Goal: Task Accomplishment & Management: Manage account settings

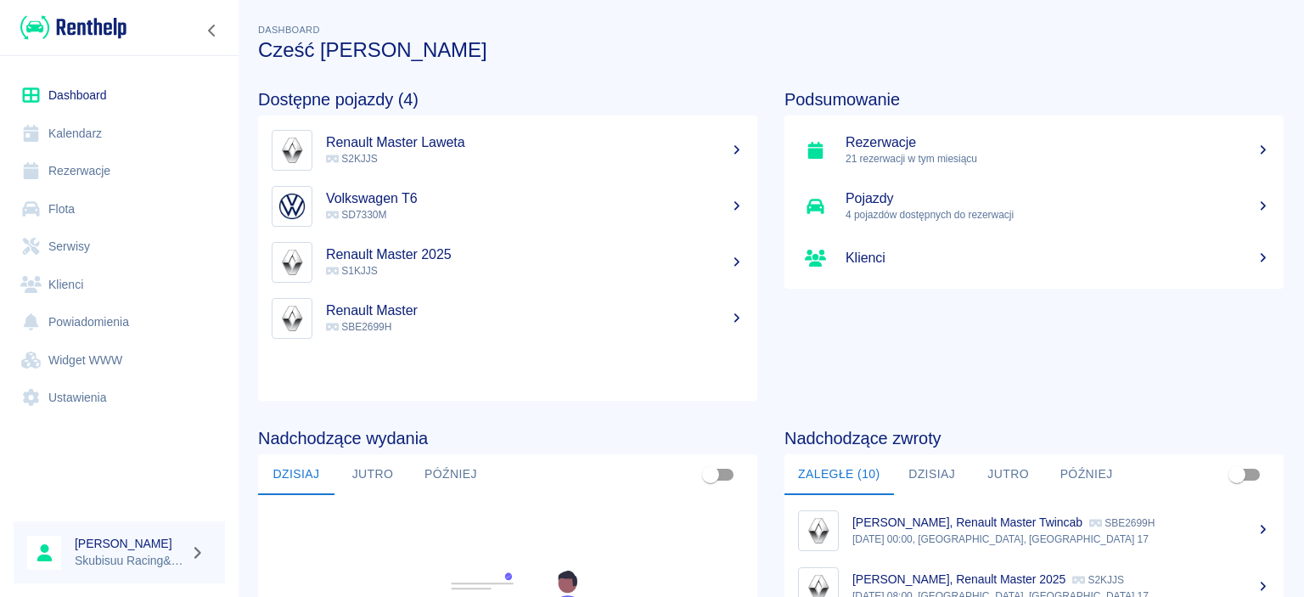
click at [403, 155] on p "S2KJJS" at bounding box center [535, 158] width 418 height 15
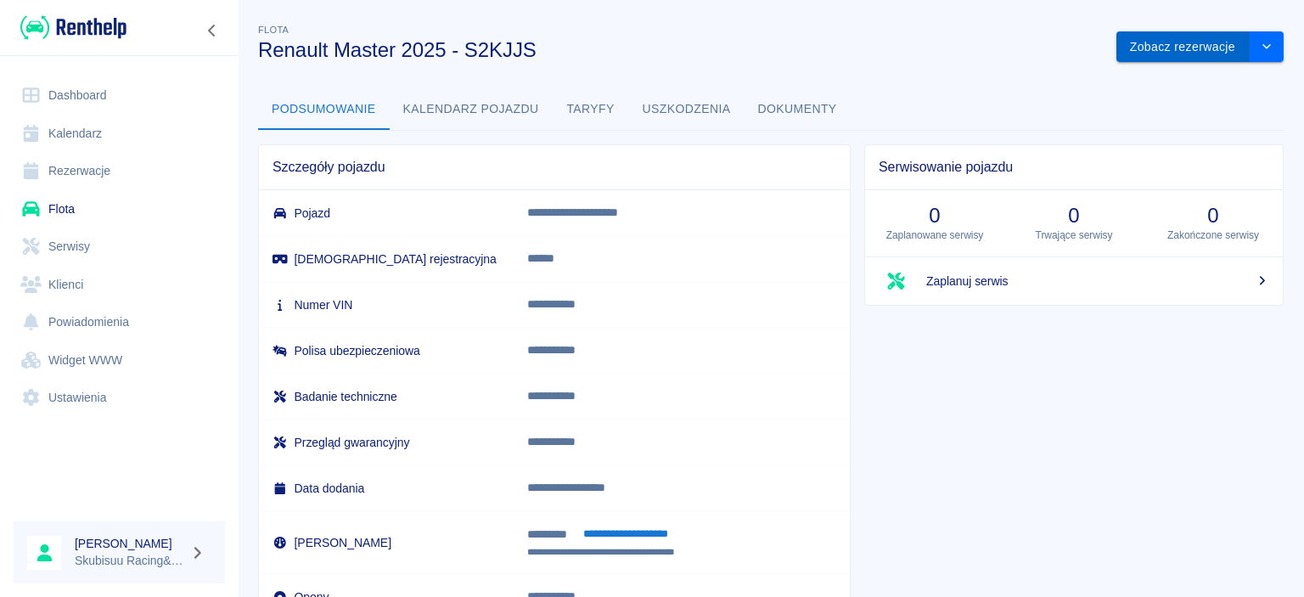
click at [1164, 44] on button "Zobacz rezerwacje" at bounding box center [1183, 46] width 133 height 31
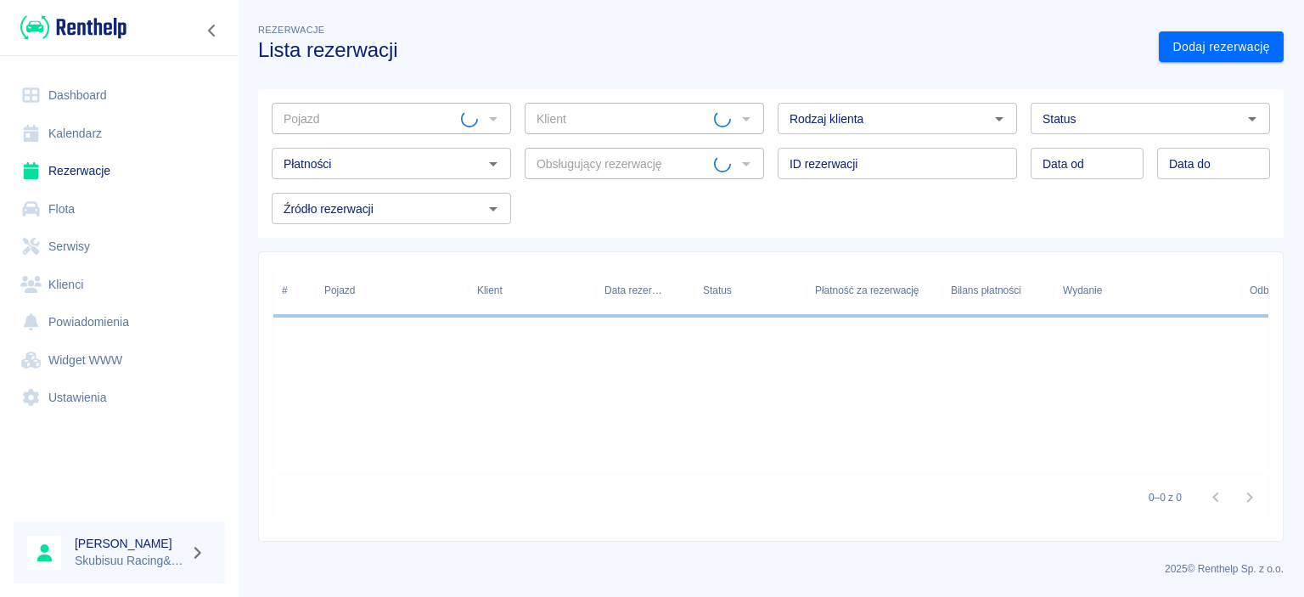
type input "Renault Master 2025 - S2KJJS"
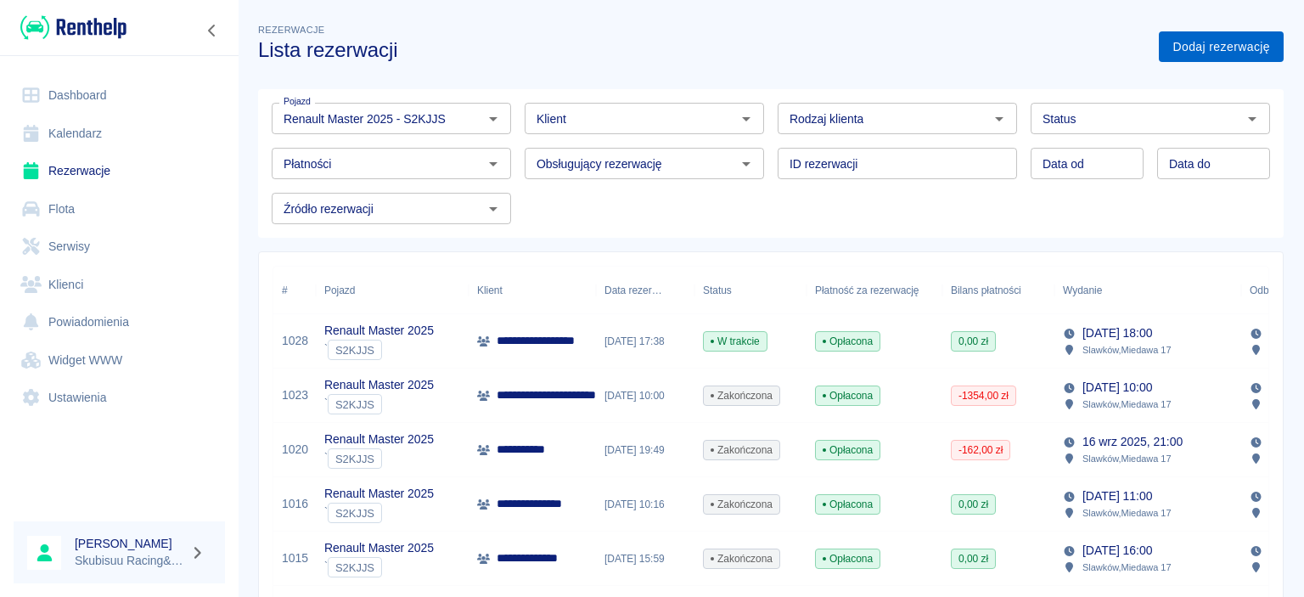
click at [1197, 54] on link "Dodaj rezerwację" at bounding box center [1221, 46] width 125 height 31
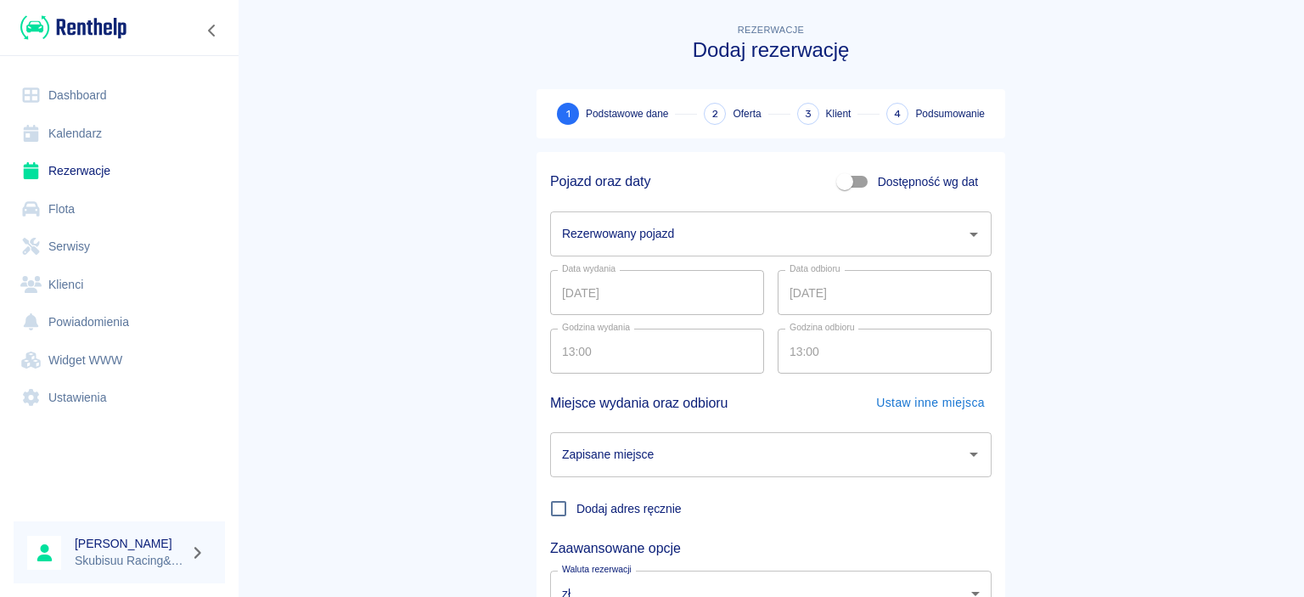
click at [770, 256] on div "Rezerwowany pojazd" at bounding box center [771, 233] width 442 height 45
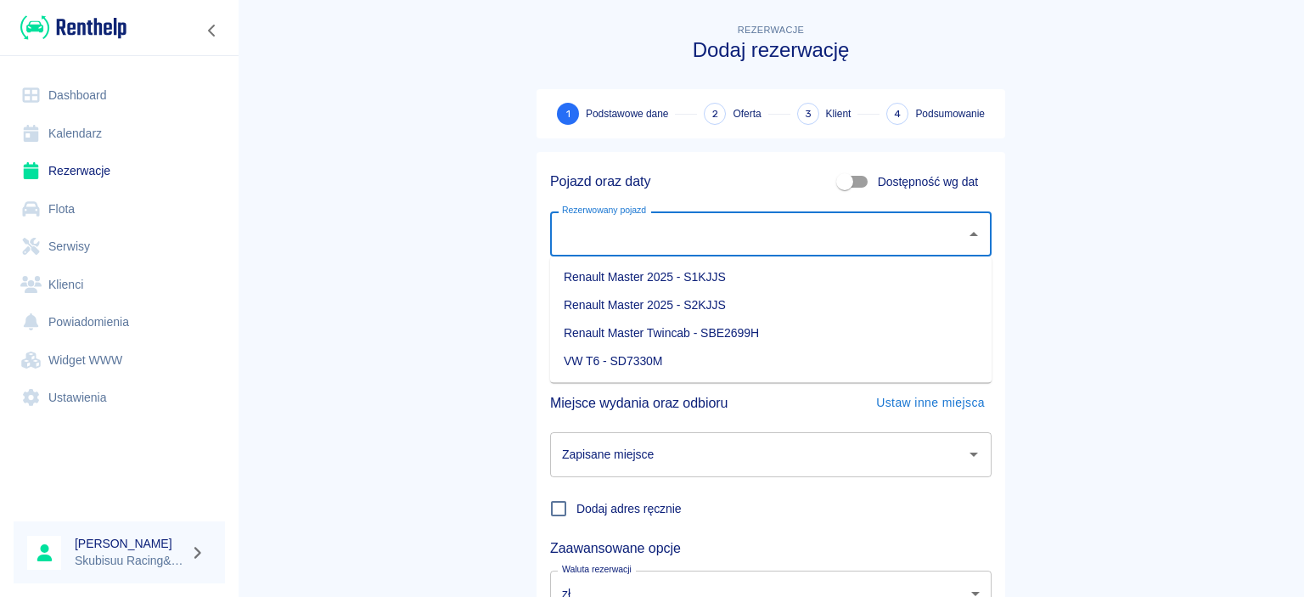
click at [748, 312] on li "Renault Master 2025 - S2KJJS" at bounding box center [771, 305] width 442 height 28
type input "Renault Master 2025 - S2KJJS"
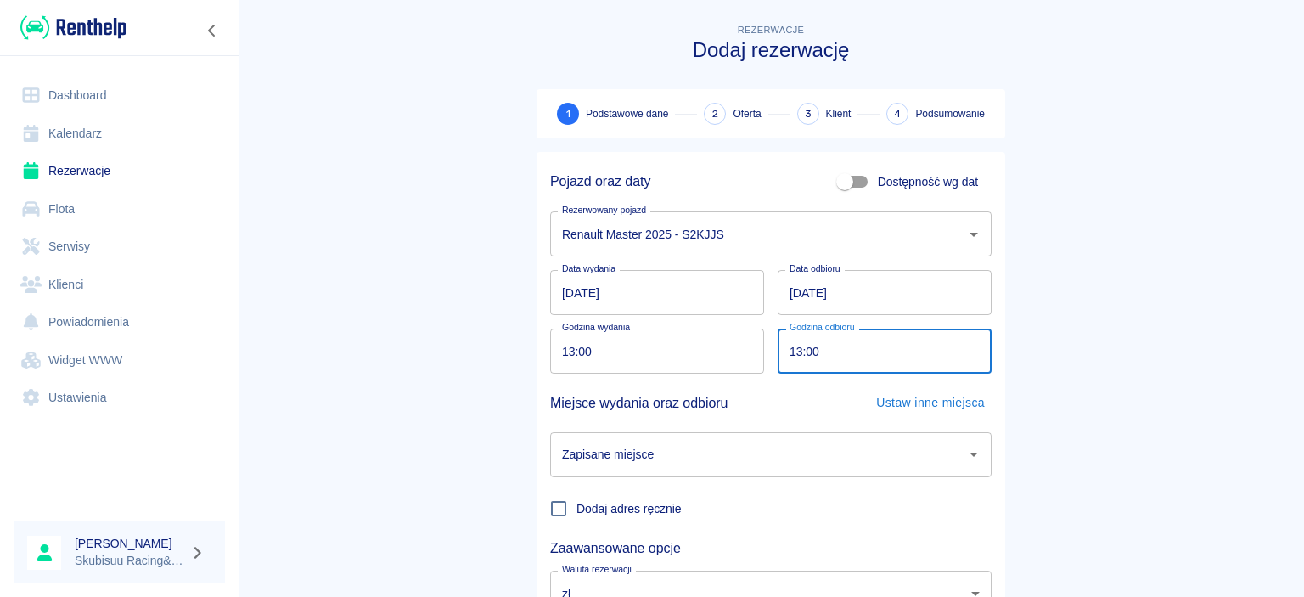
drag, startPoint x: 818, startPoint y: 349, endPoint x: 718, endPoint y: 349, distance: 100.2
click at [778, 349] on input "13:00" at bounding box center [879, 351] width 202 height 45
type input "19:00"
click at [1208, 362] on main "Rezerwacje Dodaj rezerwację 1 Podstawowe dane 2 Oferta 3 Klient 4 Podsumowanie …" at bounding box center [771, 354] width 1067 height 668
click at [797, 291] on input "24.09.2025" at bounding box center [885, 292] width 214 height 45
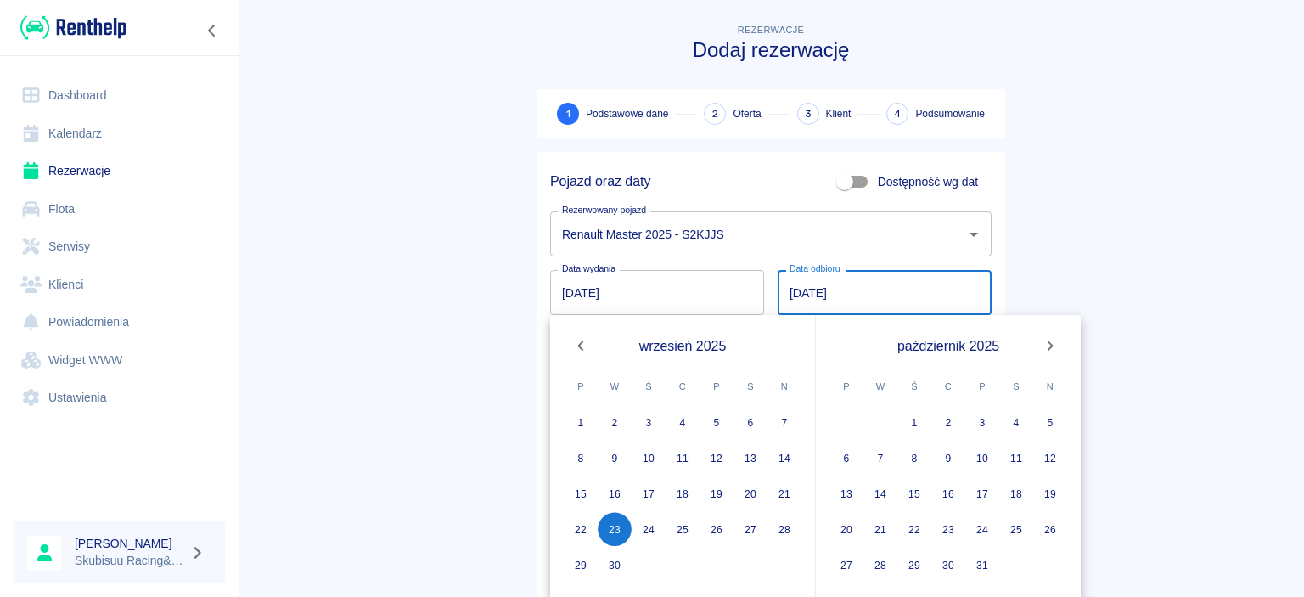
type input "23.09.2025"
click at [392, 323] on main "Rezerwacje Dodaj rezerwację 1 Podstawowe dane 2 Oferta 3 Klient 4 Podsumowanie …" at bounding box center [771, 354] width 1067 height 668
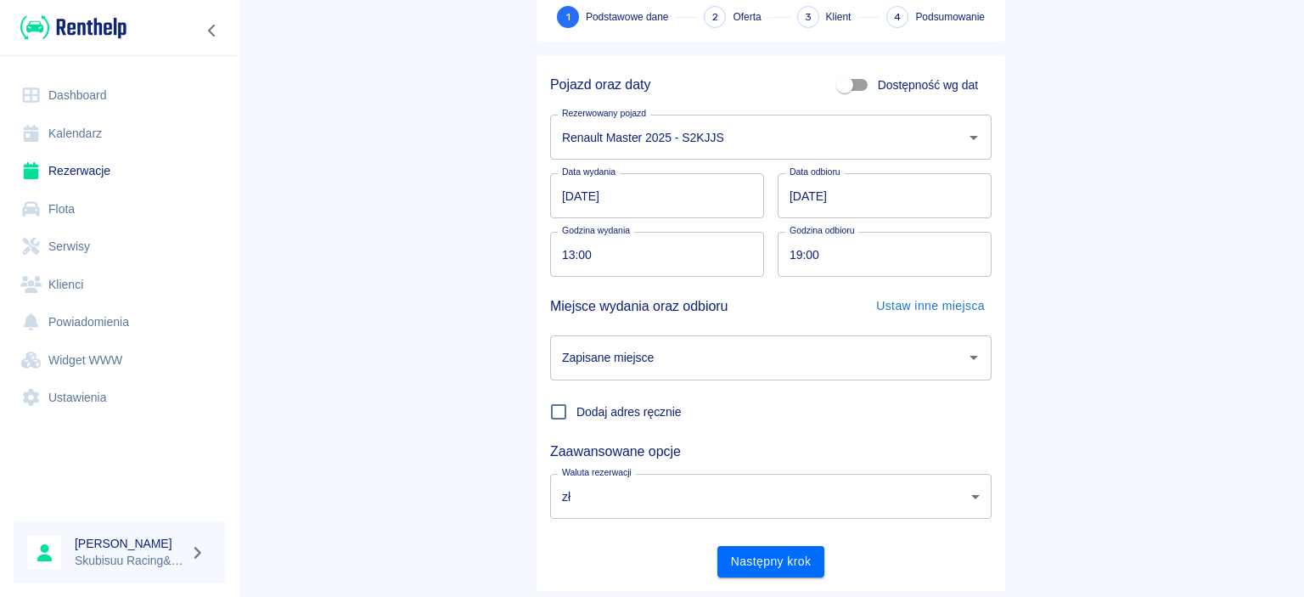
scroll to position [140, 0]
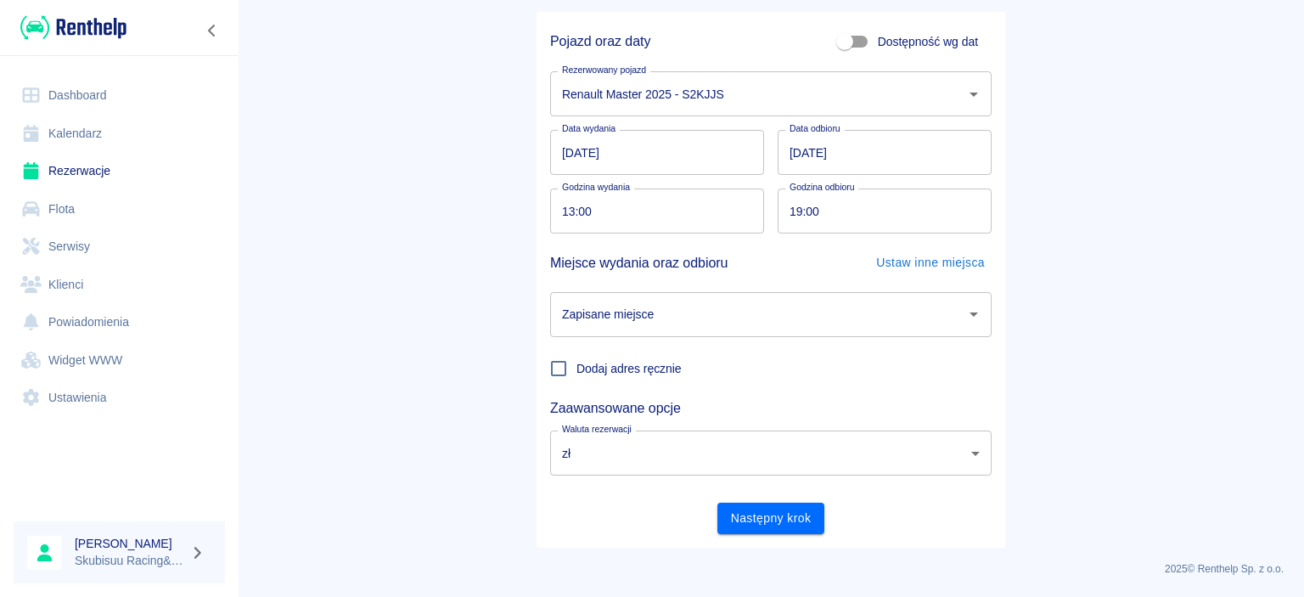
click at [617, 307] on input "Zapisane miejsce" at bounding box center [758, 315] width 401 height 30
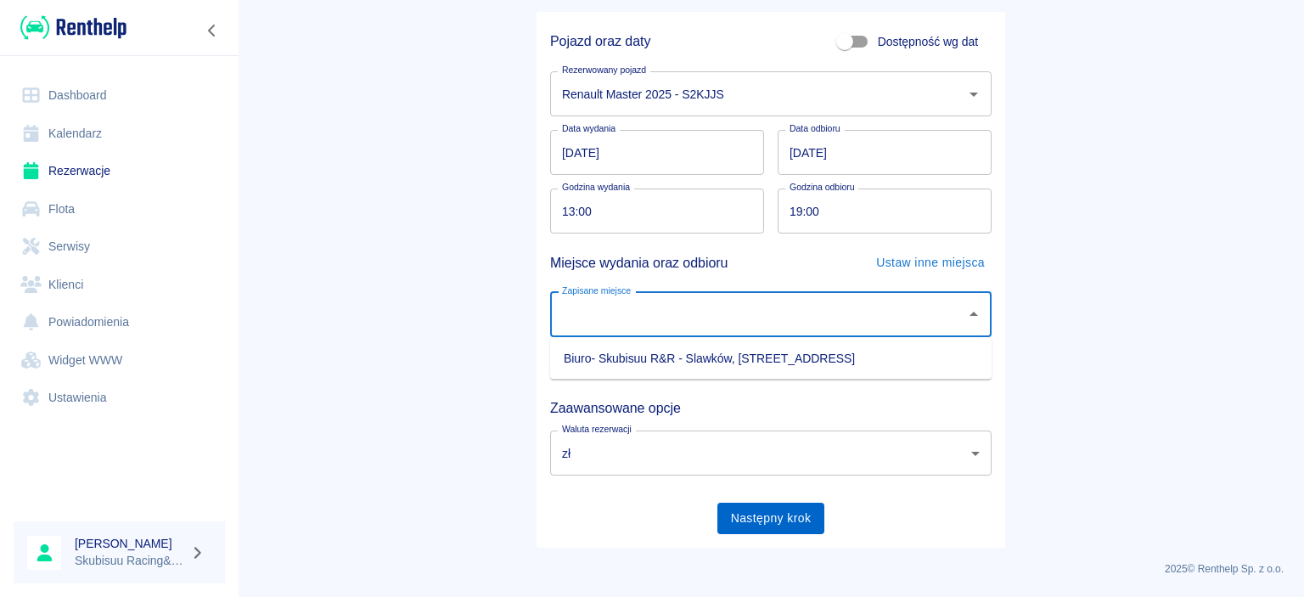
click at [647, 361] on li "Biuro- Skubisuu R&R - Slawków, Miedawa 17" at bounding box center [771, 359] width 442 height 28
type input "Biuro- Skubisuu R&R - Slawków, Miedawa 17"
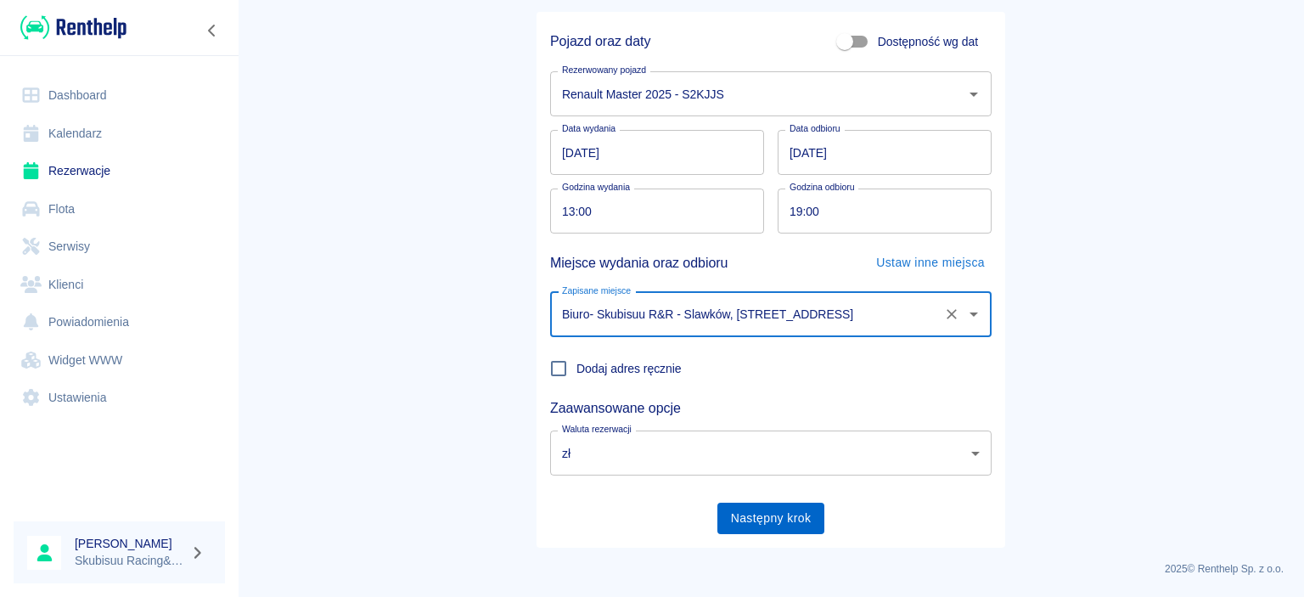
click at [754, 512] on button "Następny krok" at bounding box center [772, 518] width 108 height 31
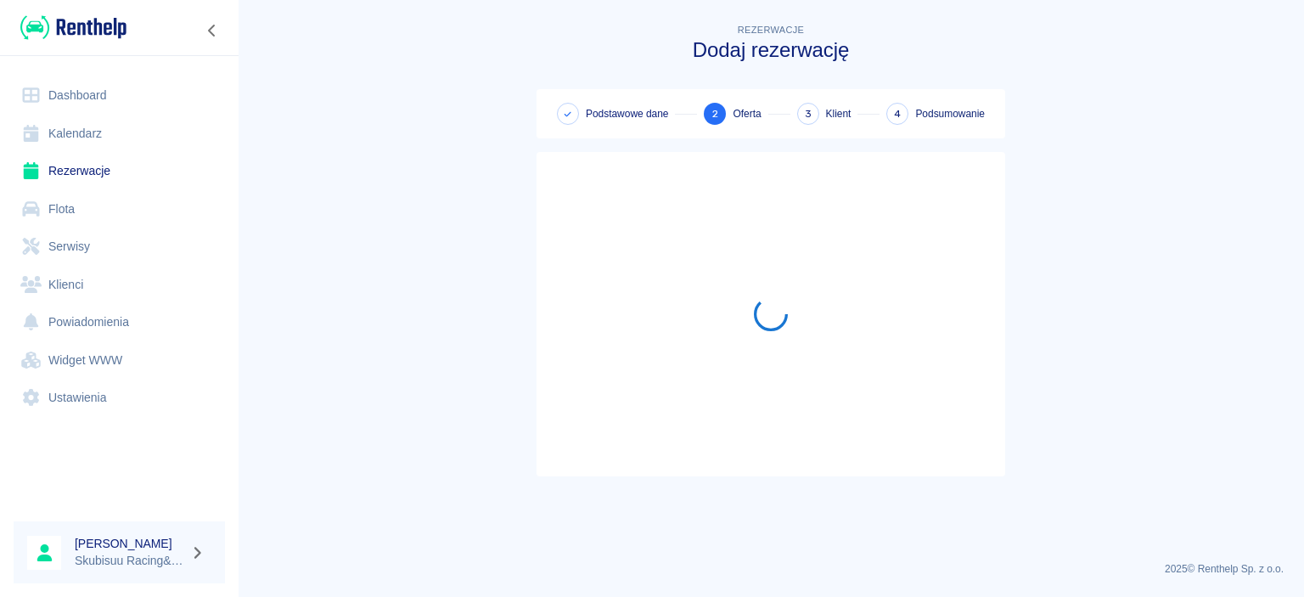
scroll to position [0, 0]
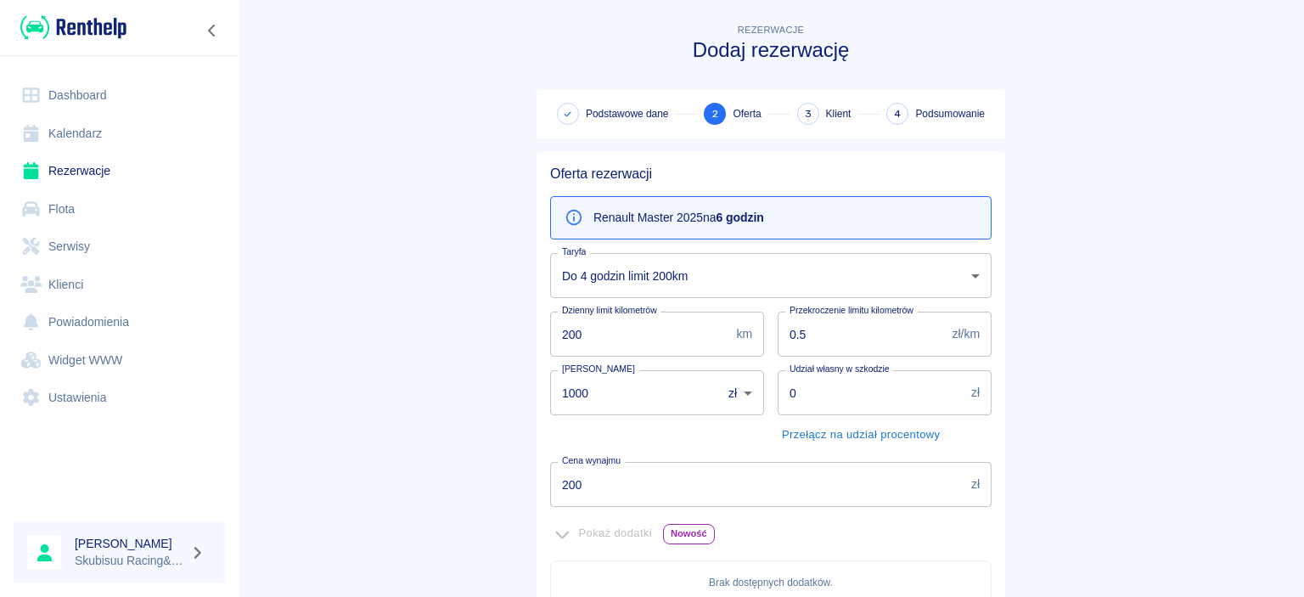
click at [708, 282] on body "Używamy plików Cookies, by zapewnić Ci najlepsze możliwe doświadczenie. Aby dow…" at bounding box center [652, 298] width 1304 height 597
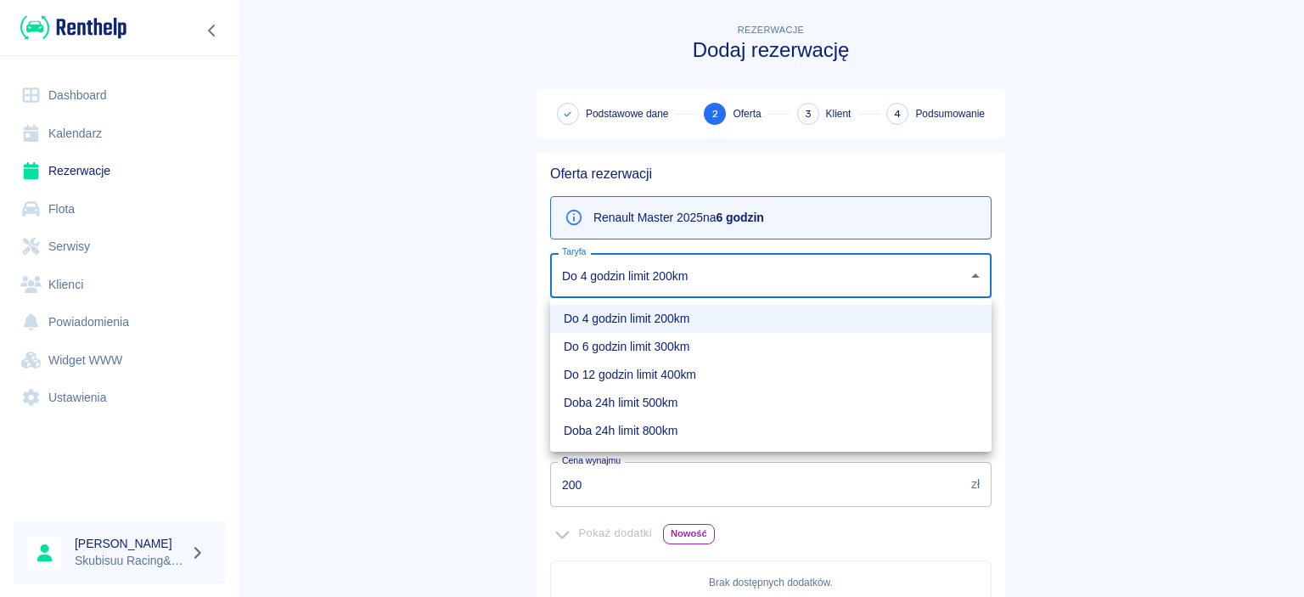
click at [700, 362] on li "Do 12 godzin limit 400km" at bounding box center [771, 375] width 442 height 28
type input "88a78746-a9c2-45b1-af5a-321dc08e4f4e"
type input "400"
type input "300"
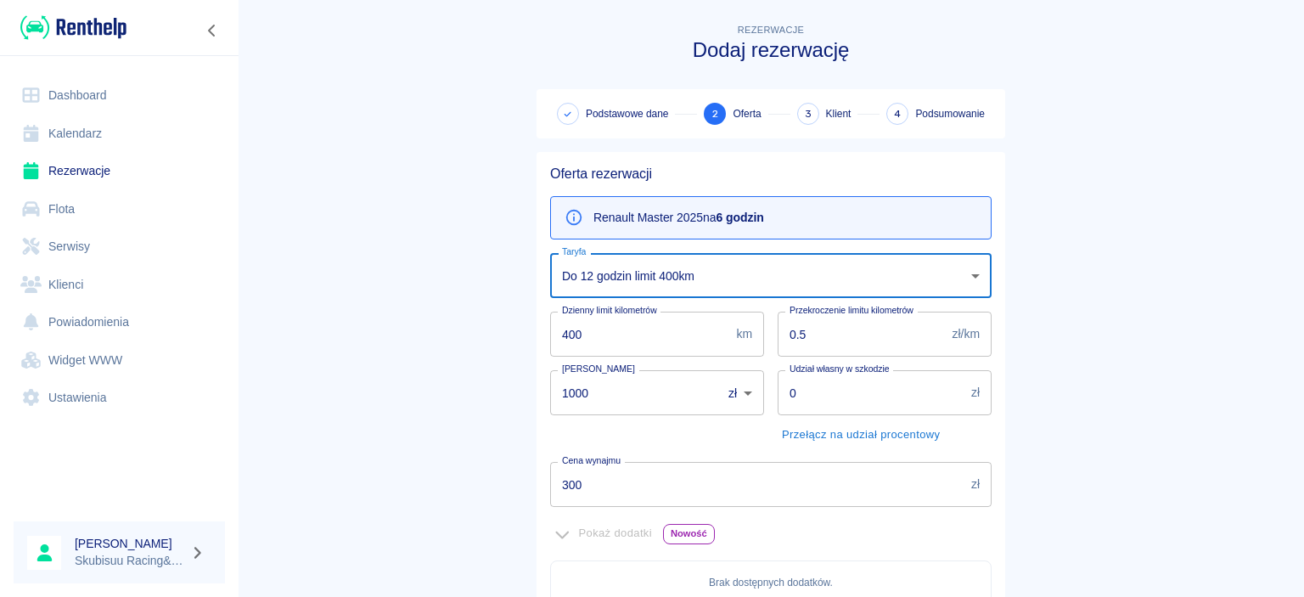
click at [713, 291] on body "Używamy plików Cookies, by zapewnić Ci najlepsze możliwe doświadczenie. Aby dow…" at bounding box center [652, 298] width 1304 height 597
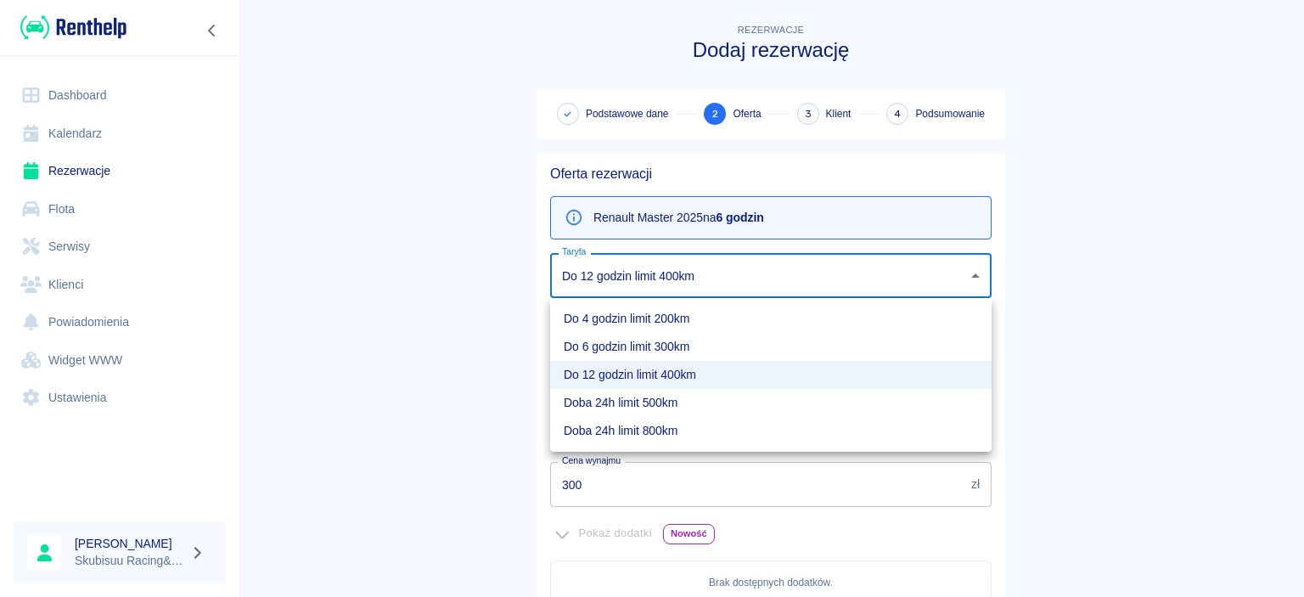
click at [463, 368] on div at bounding box center [652, 298] width 1304 height 597
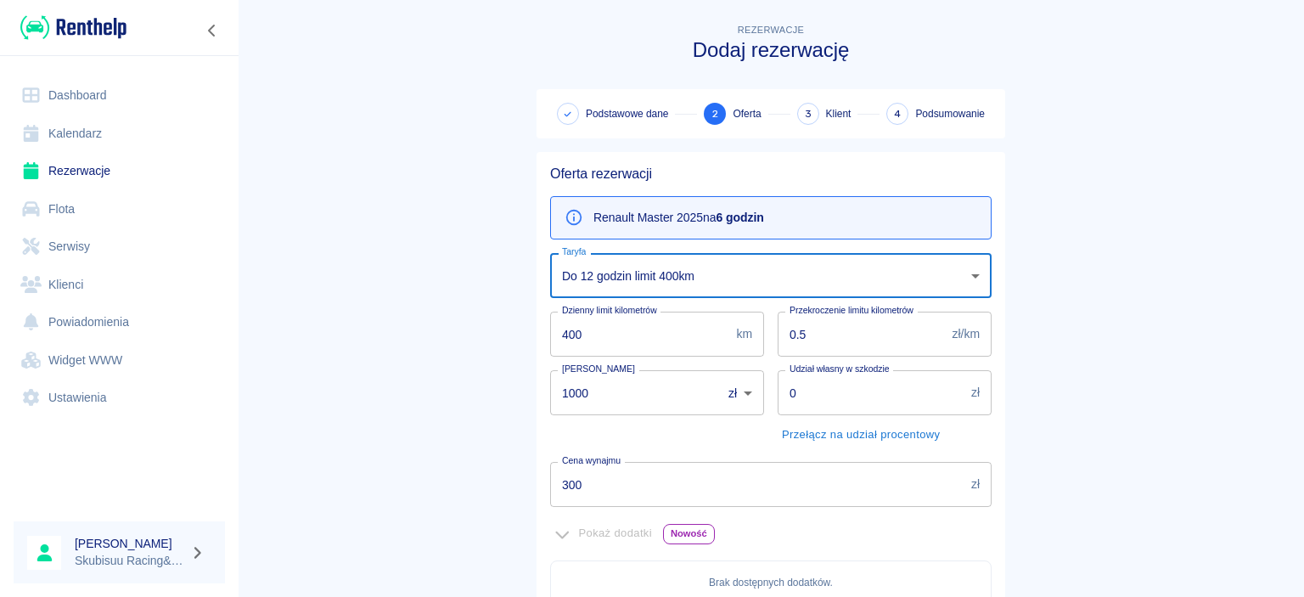
click at [781, 267] on body "Używamy plików Cookies, by zapewnić Ci najlepsze możliwe doświadczenie. Aby dow…" at bounding box center [652, 298] width 1304 height 597
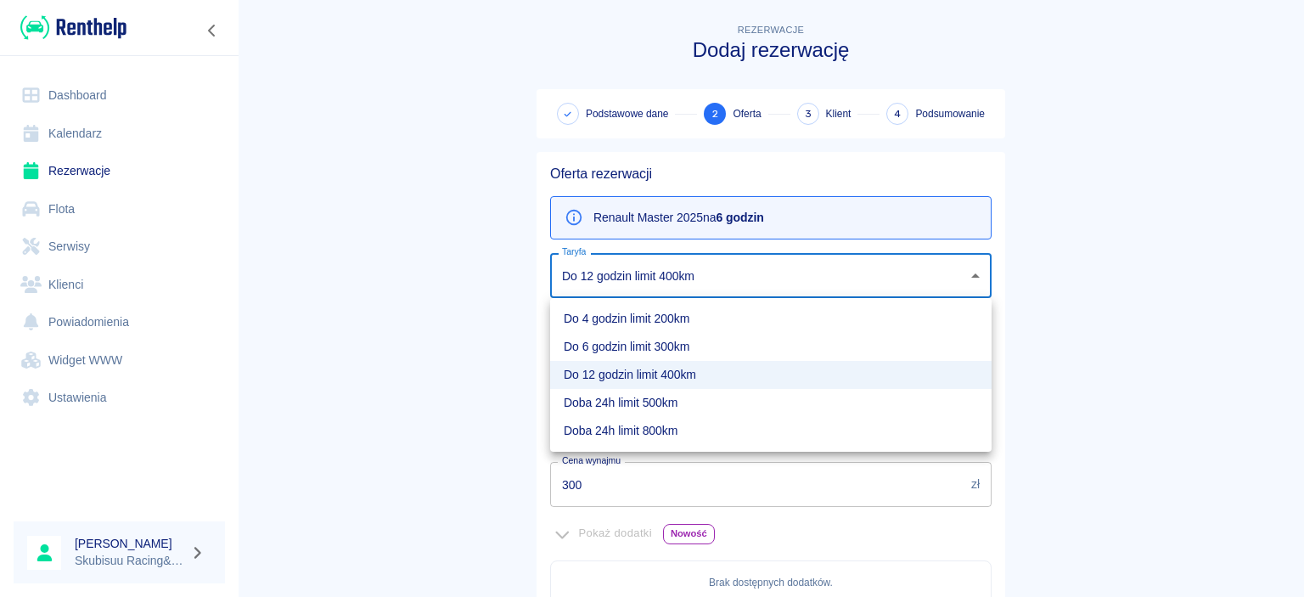
click at [491, 347] on div at bounding box center [652, 298] width 1304 height 597
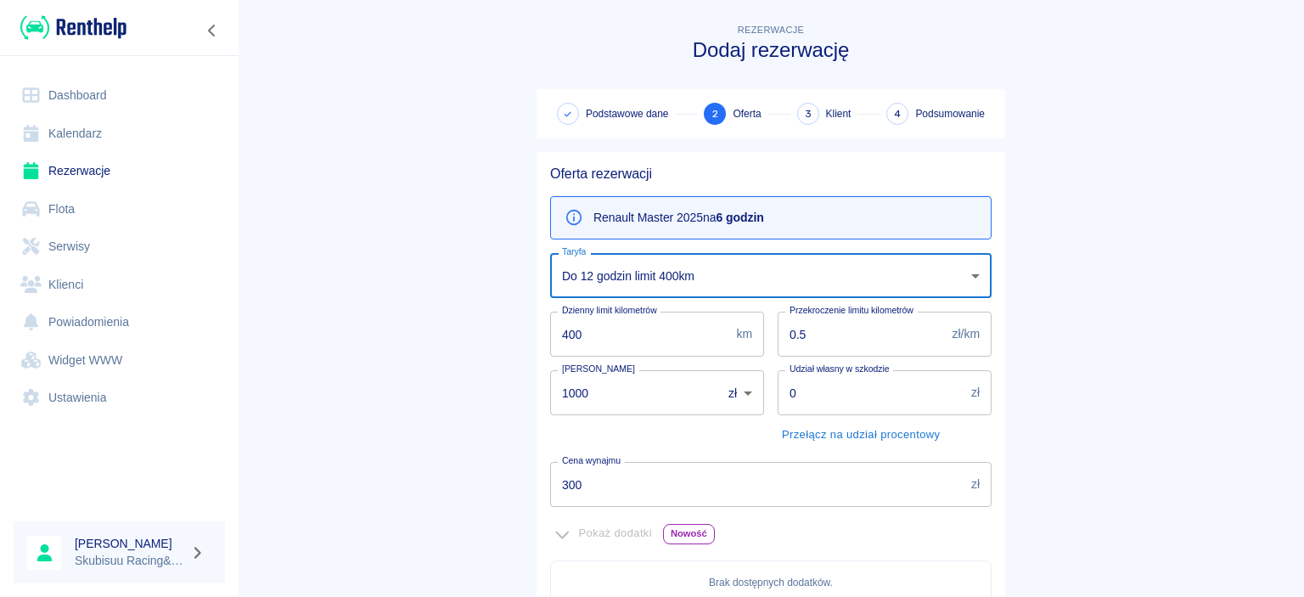
click at [668, 275] on body "Używamy plików Cookies, by zapewnić Ci najlepsze możliwe doświadczenie. Aby dow…" at bounding box center [652, 298] width 1304 height 597
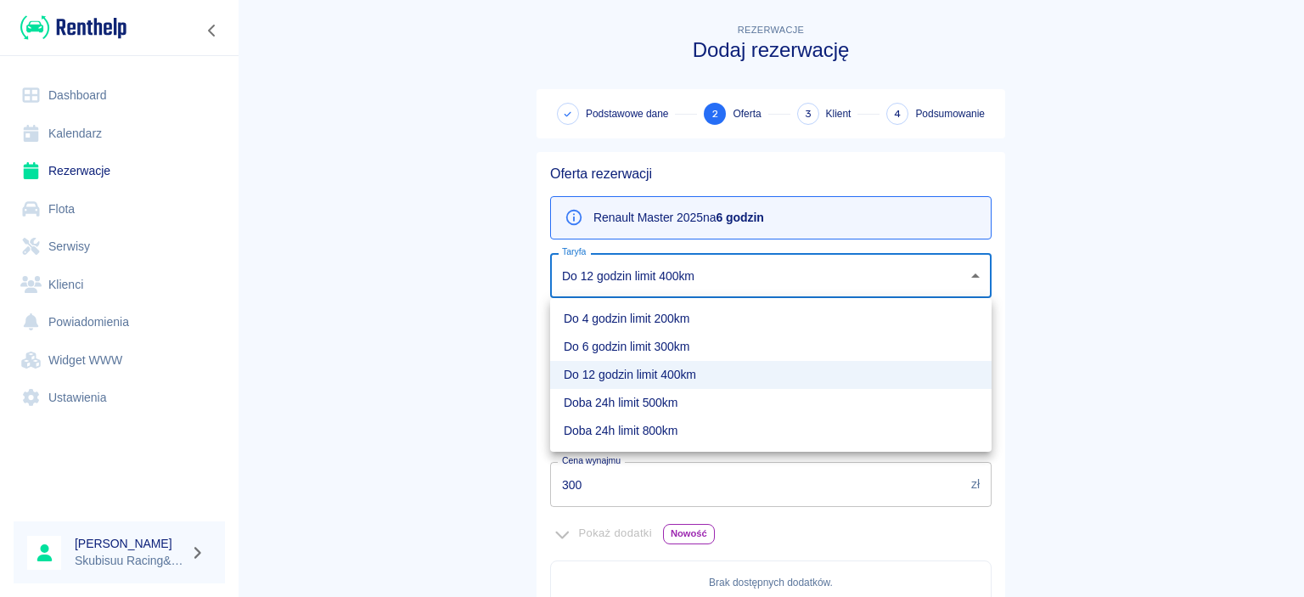
click at [469, 355] on div at bounding box center [652, 298] width 1304 height 597
click at [630, 278] on body "Używamy plików Cookies, by zapewnić Ci najlepsze możliwe doświadczenie. Aby dow…" at bounding box center [652, 298] width 1304 height 597
click at [634, 341] on li "Do 6 godzin limit 300km" at bounding box center [771, 347] width 442 height 28
type input "4645c1c4-ea24-463c-ad89-0e53eac8c18d"
type input "300"
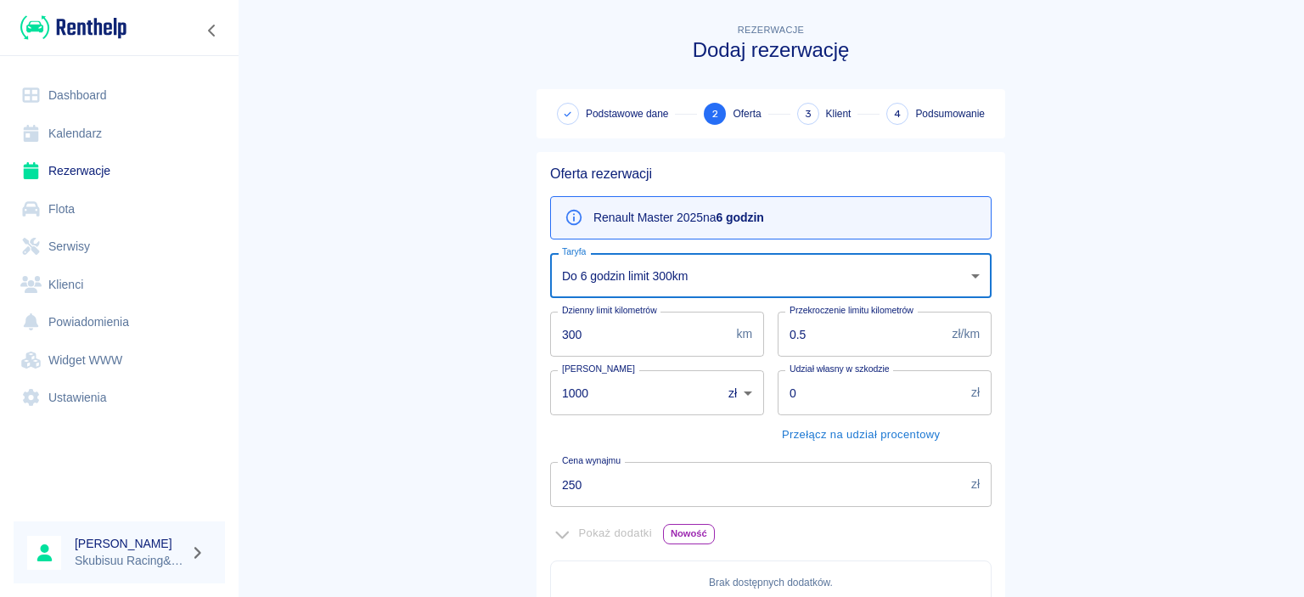
drag, startPoint x: 256, startPoint y: 457, endPoint x: 127, endPoint y: 426, distance: 132.7
click at [550, 462] on input "250" at bounding box center [757, 484] width 414 height 45
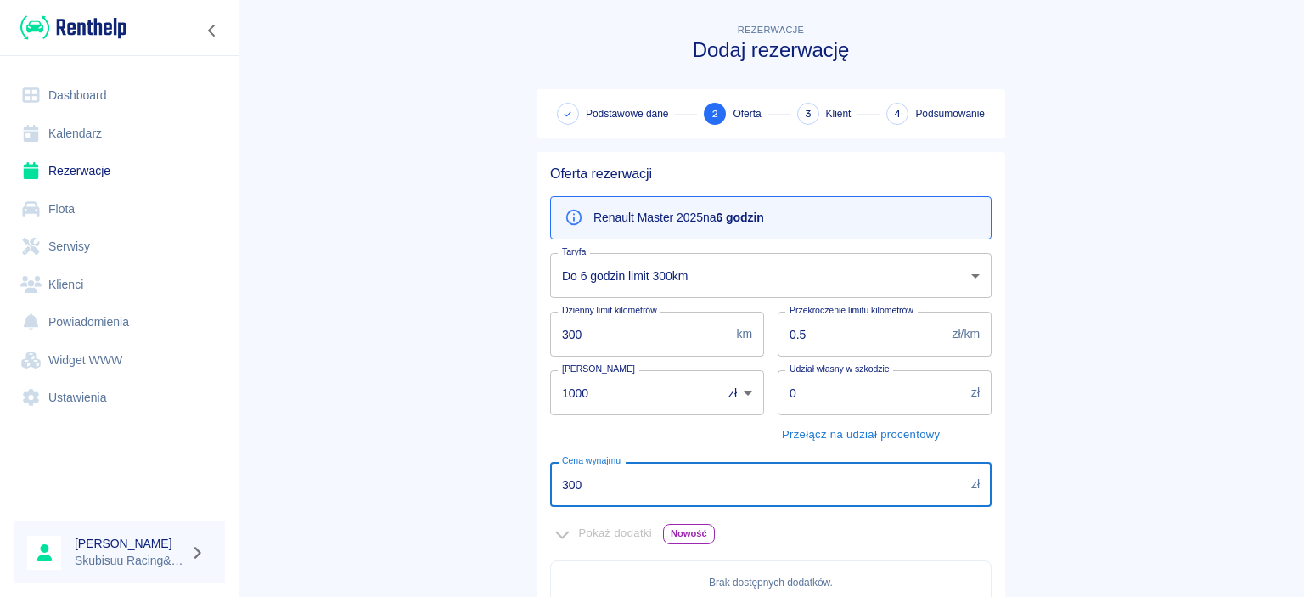
type input "300"
click at [367, 403] on main "Rezerwacje Dodaj rezerwację Podstawowe dane 2 Oferta 3 Klient 4 Podsumowanie Of…" at bounding box center [771, 475] width 1067 height 911
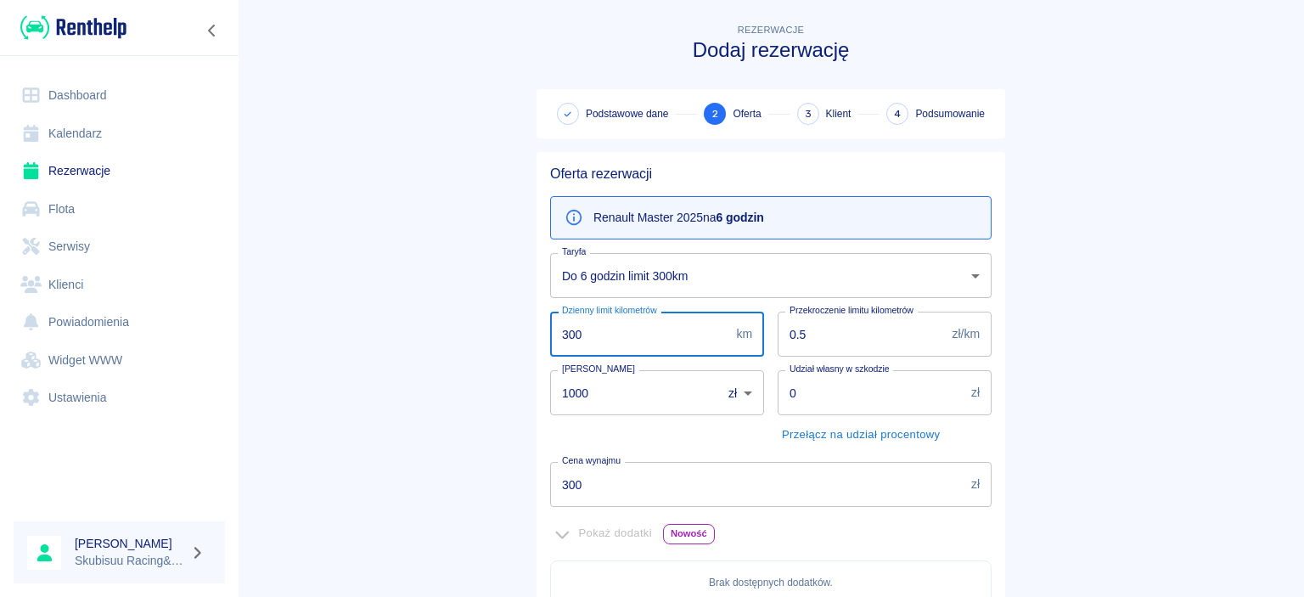
drag, startPoint x: 593, startPoint y: 340, endPoint x: 525, endPoint y: 331, distance: 68.5
click at [550, 332] on input "300" at bounding box center [639, 334] width 179 height 45
click at [599, 327] on input "4" at bounding box center [639, 334] width 179 height 45
type input "400"
click at [465, 403] on main "Rezerwacje Dodaj rezerwację Podstawowe dane 2 Oferta 3 Klient 4 Podsumowanie Of…" at bounding box center [771, 464] width 1067 height 889
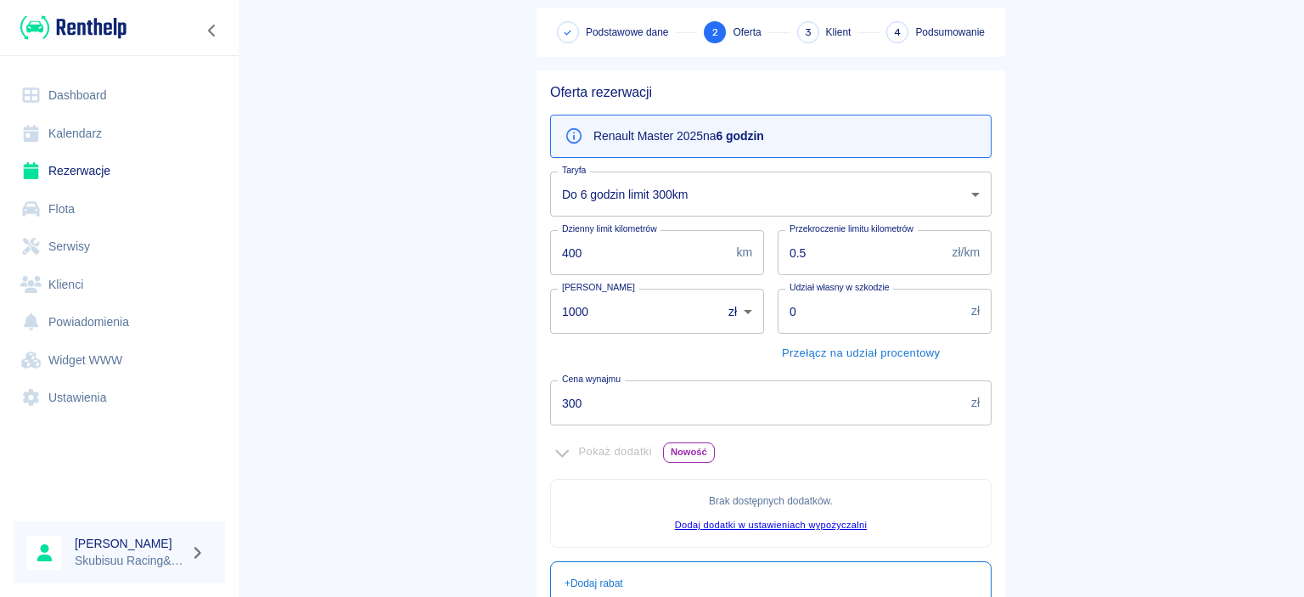
scroll to position [360, 0]
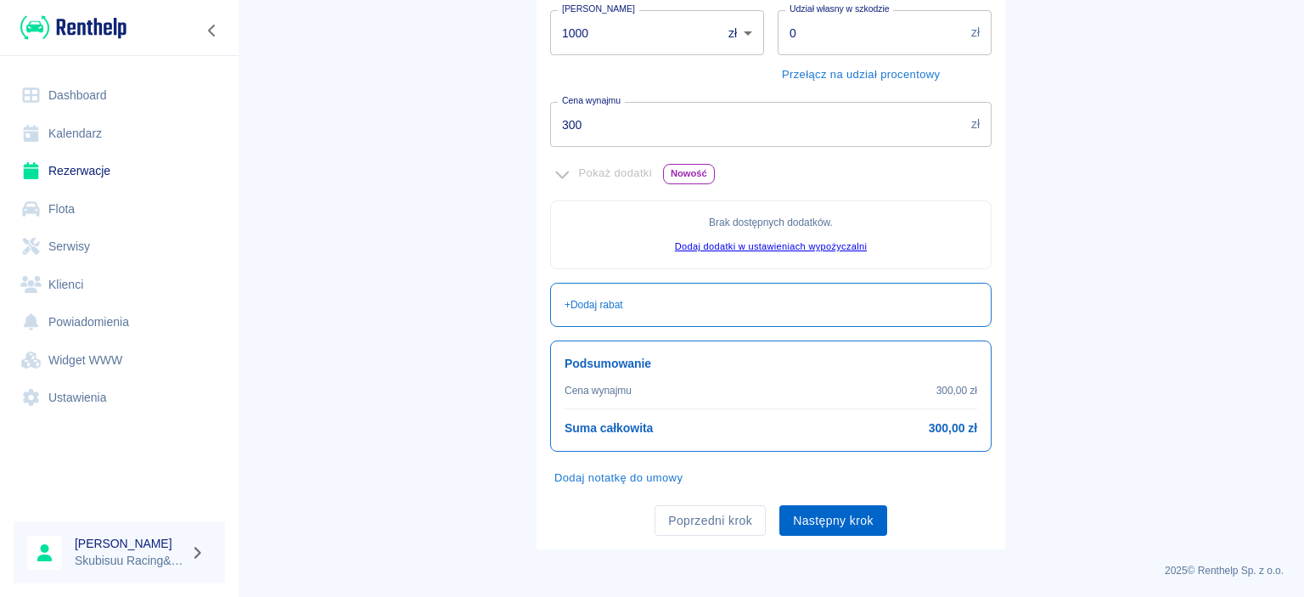
click at [830, 508] on button "Następny krok" at bounding box center [834, 520] width 108 height 31
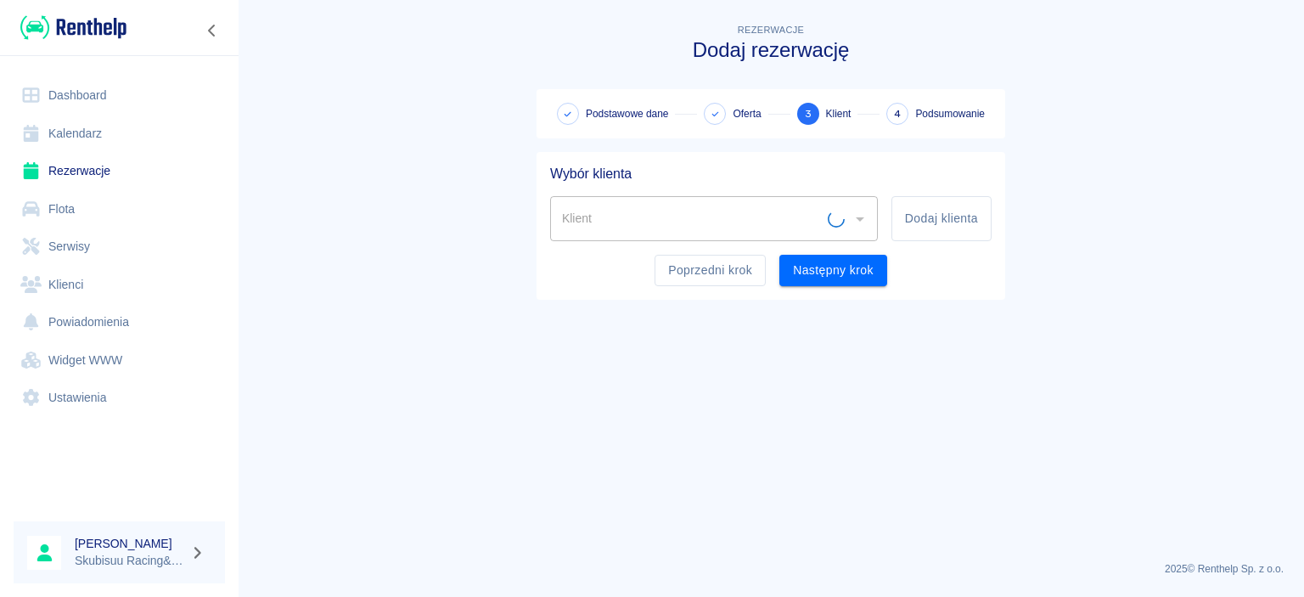
scroll to position [0, 0]
click at [903, 213] on button "Dodaj klienta" at bounding box center [942, 218] width 100 height 45
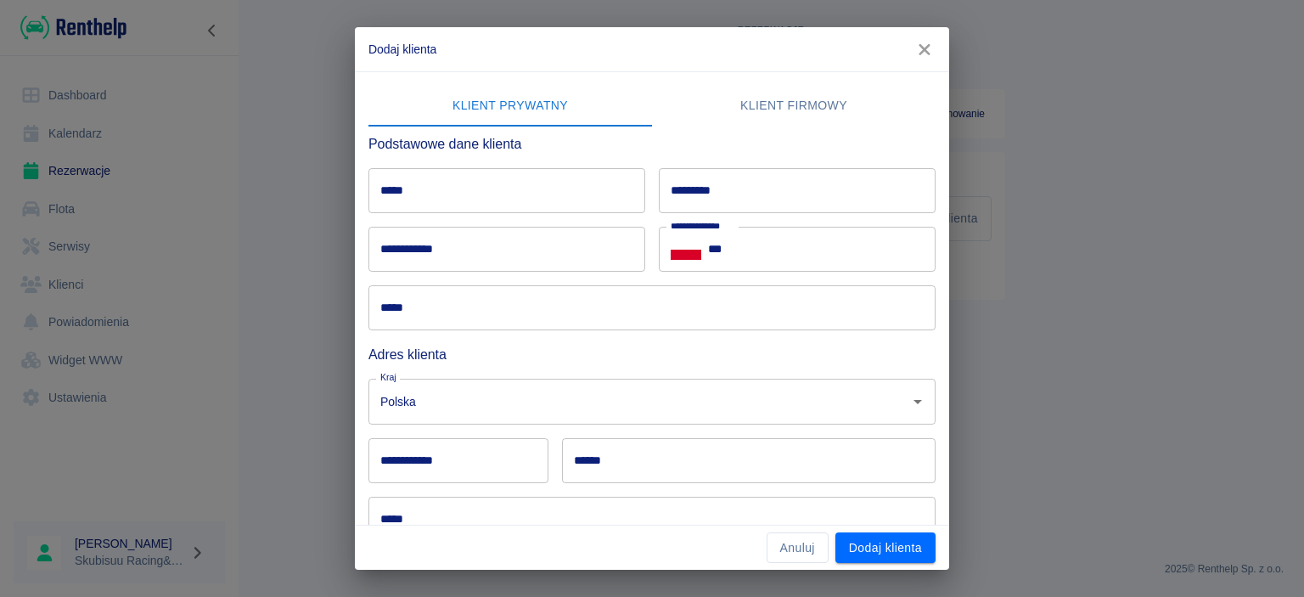
click at [529, 208] on input "*****" at bounding box center [507, 190] width 277 height 45
type input "*******"
click at [729, 204] on input "*********" at bounding box center [797, 190] width 277 height 45
type input "**********"
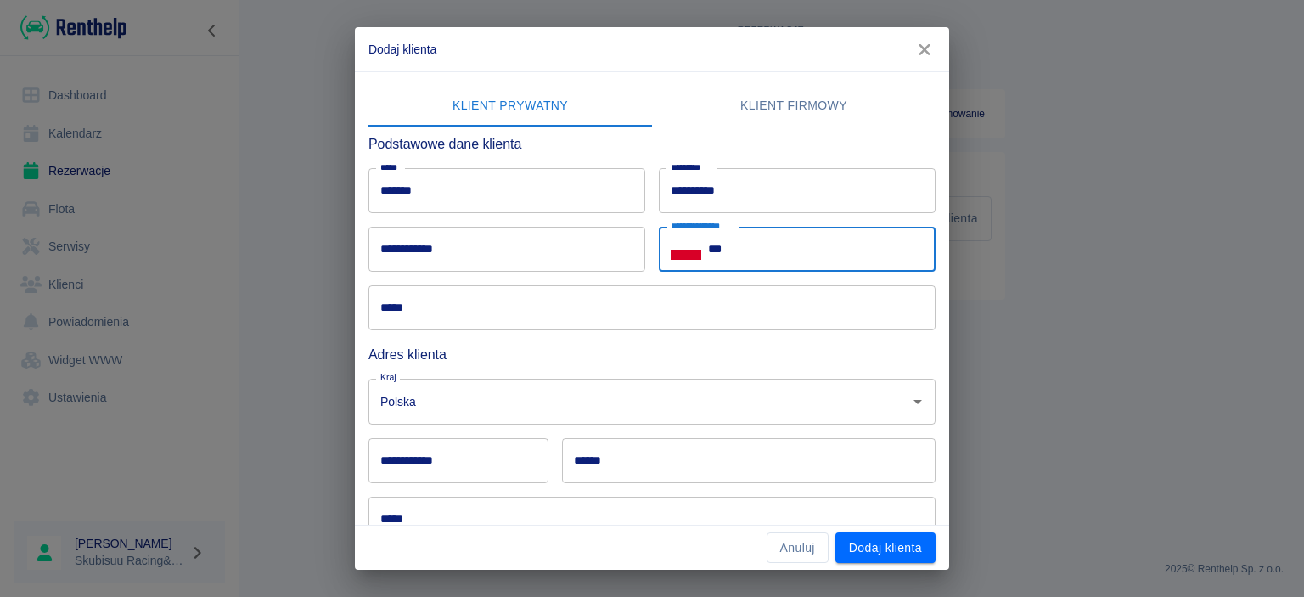
click at [772, 254] on input "***" at bounding box center [822, 249] width 228 height 45
type input "**********"
click at [511, 307] on input "*****" at bounding box center [652, 307] width 567 height 45
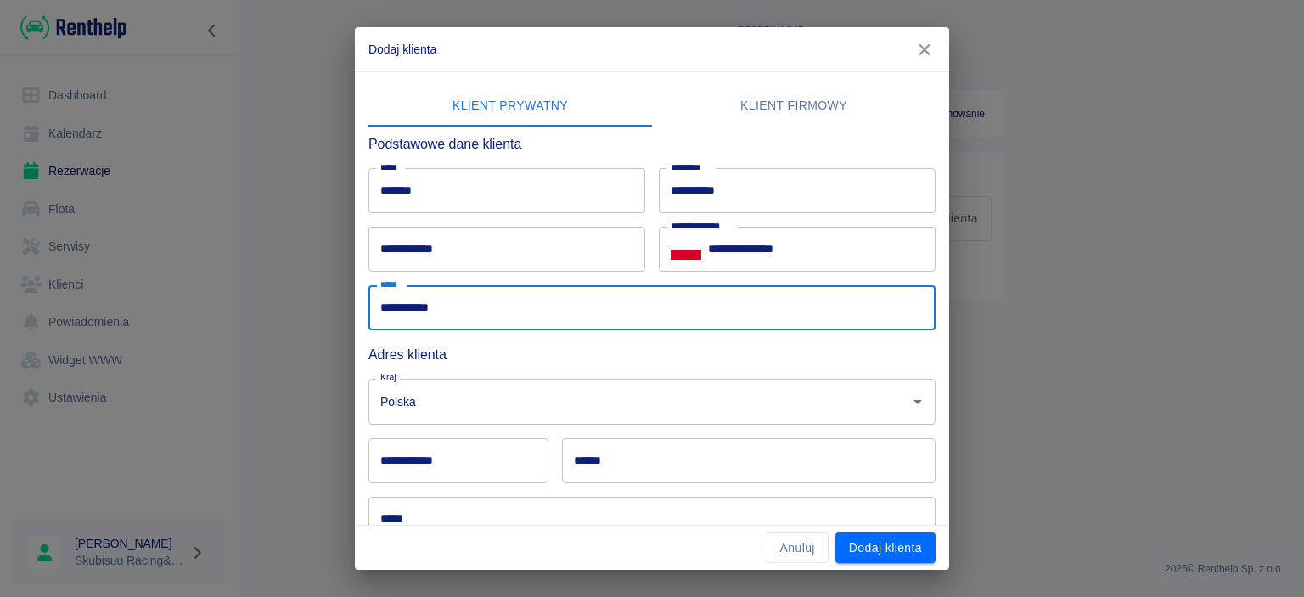
type input "**********"
click at [410, 453] on input "**********" at bounding box center [459, 460] width 180 height 45
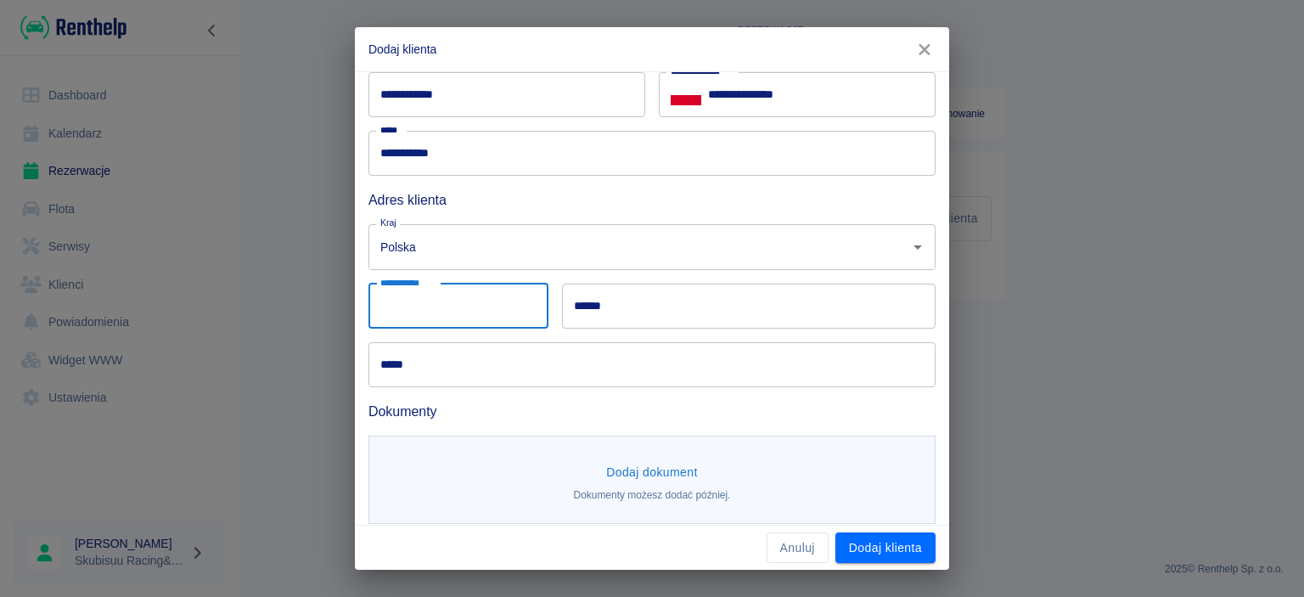
scroll to position [167, 0]
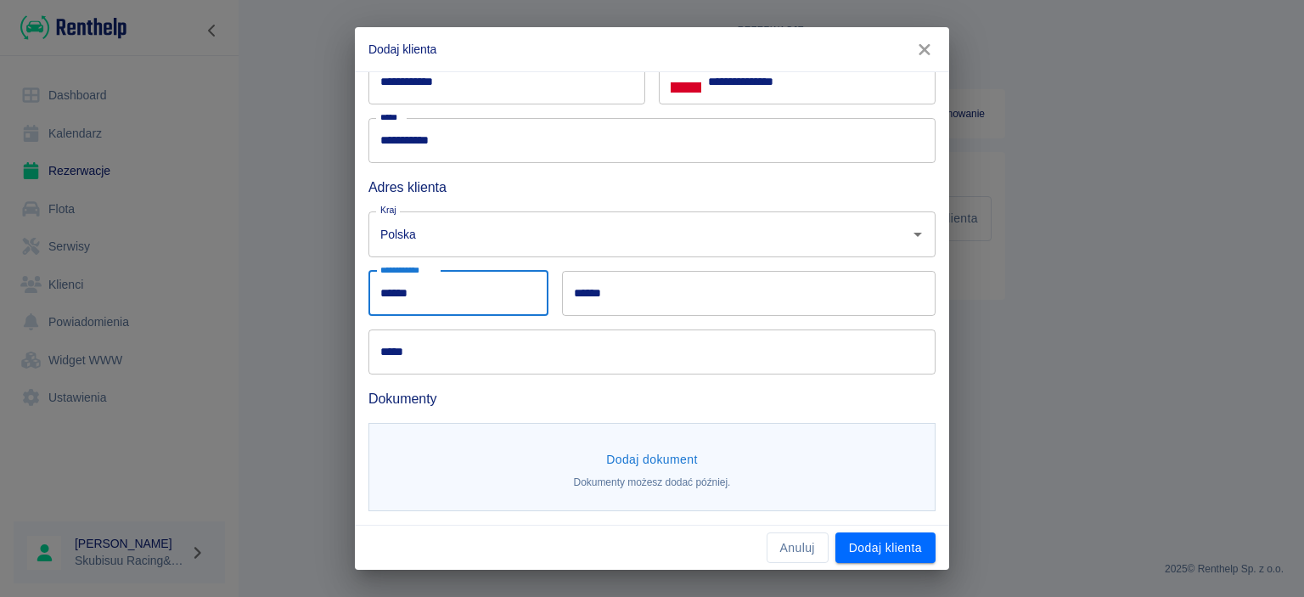
type input "******"
click at [679, 303] on input "******" at bounding box center [749, 293] width 374 height 45
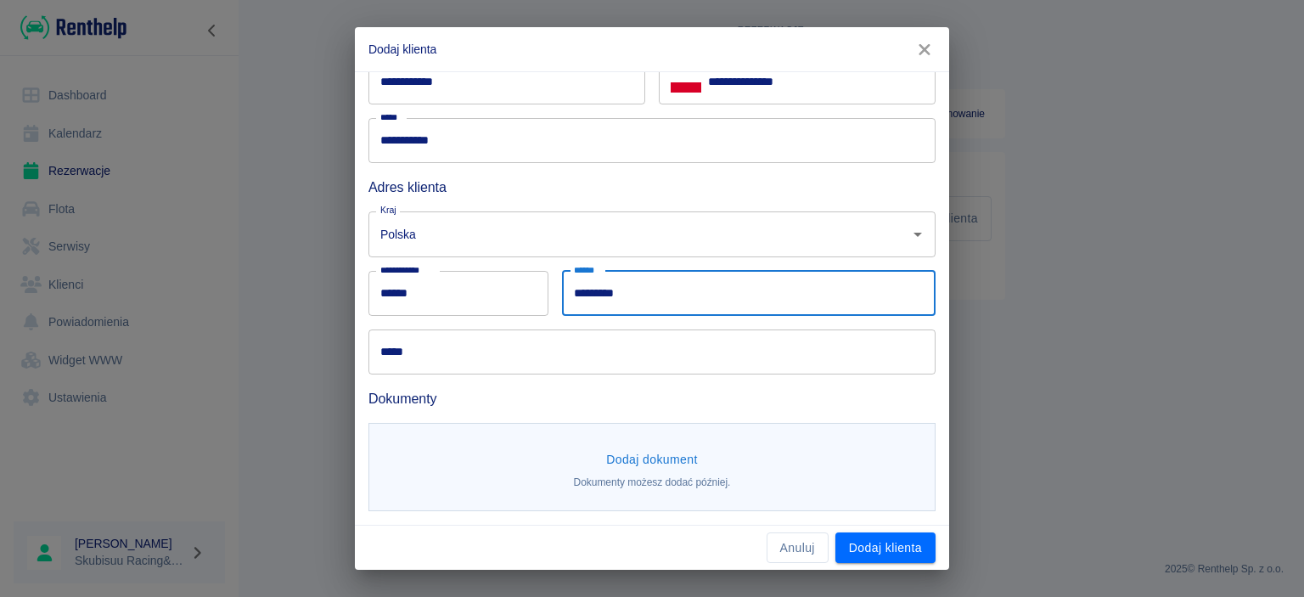
type input "*********"
click at [430, 352] on input "*****" at bounding box center [652, 352] width 567 height 45
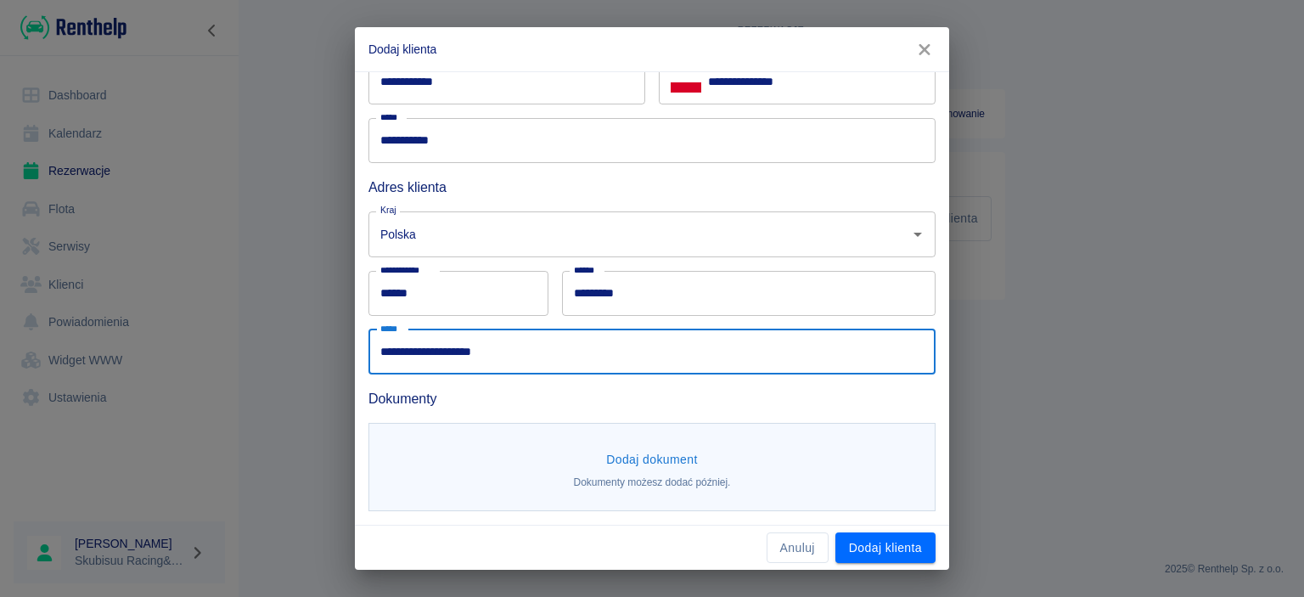
type input "**********"
click at [663, 464] on button "Dodaj dokument" at bounding box center [652, 459] width 105 height 31
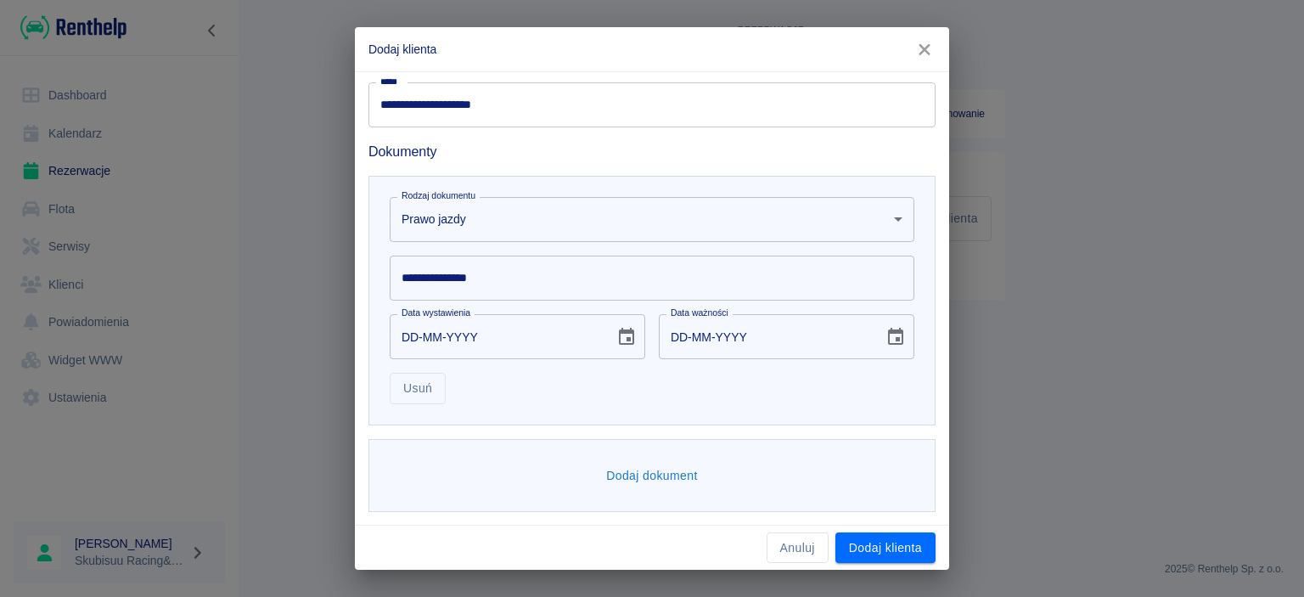
scroll to position [333, 0]
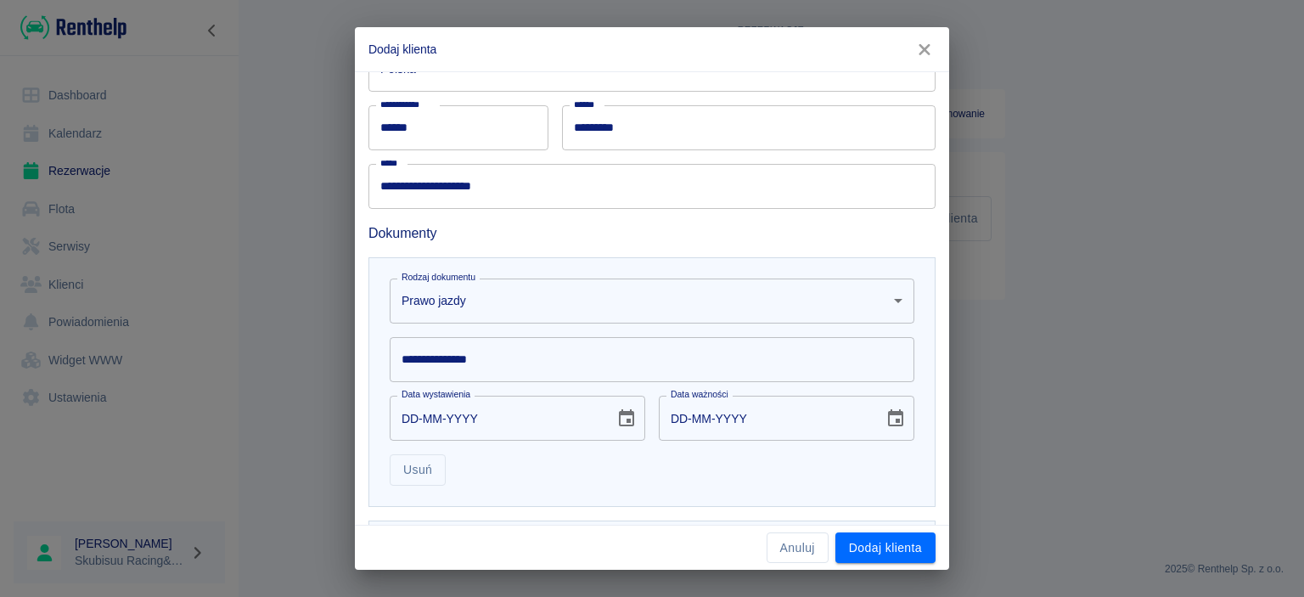
click at [488, 358] on input "**********" at bounding box center [652, 359] width 525 height 45
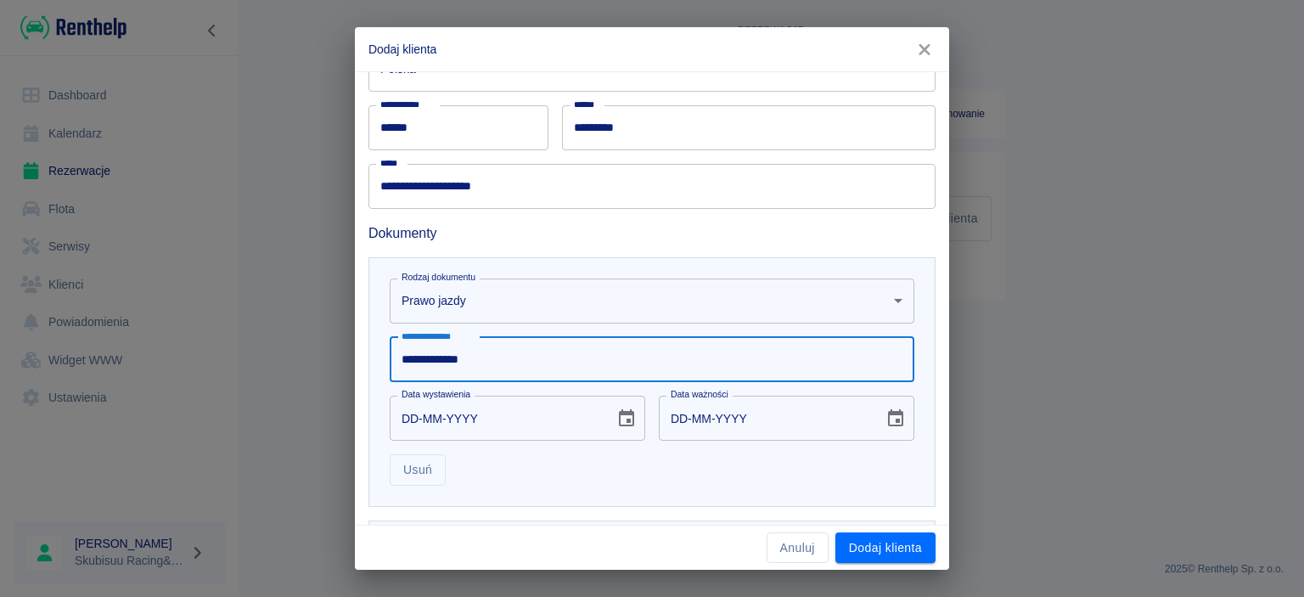
type input "**********"
click at [425, 409] on input "DD-MM-YYYY" at bounding box center [496, 418] width 213 height 45
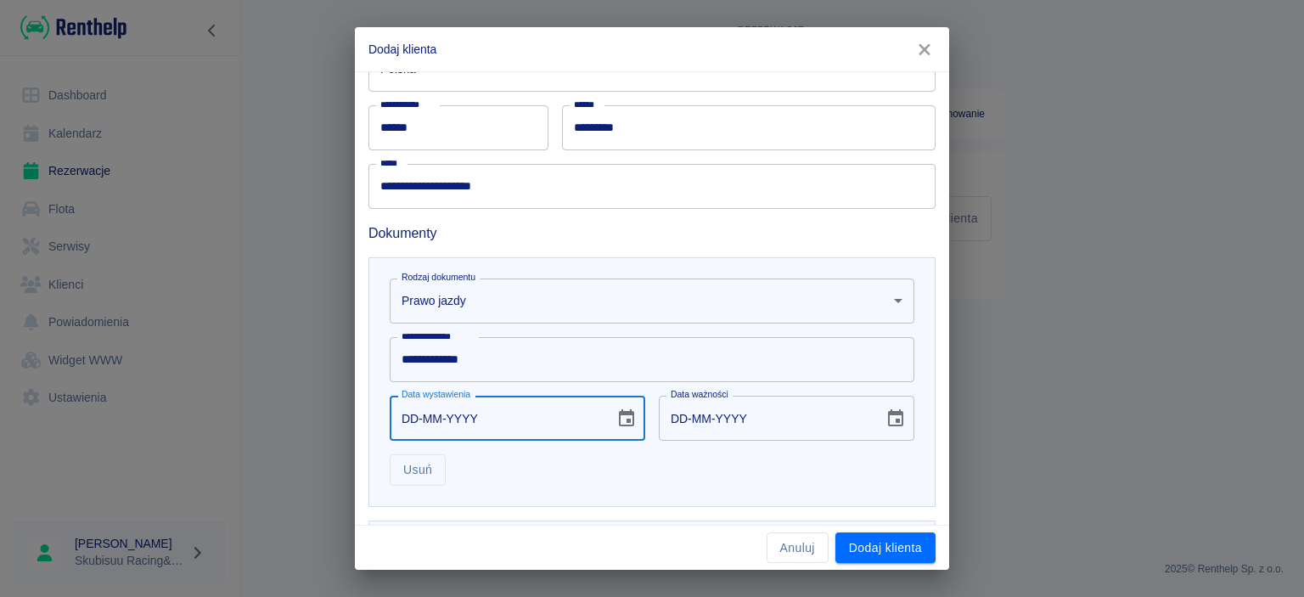
click at [409, 414] on input "DD-MM-YYYY" at bounding box center [496, 418] width 213 height 45
type input "14-01-0002"
type input "14-01-0012"
type input "14-01-0020"
type input "14-01-0030"
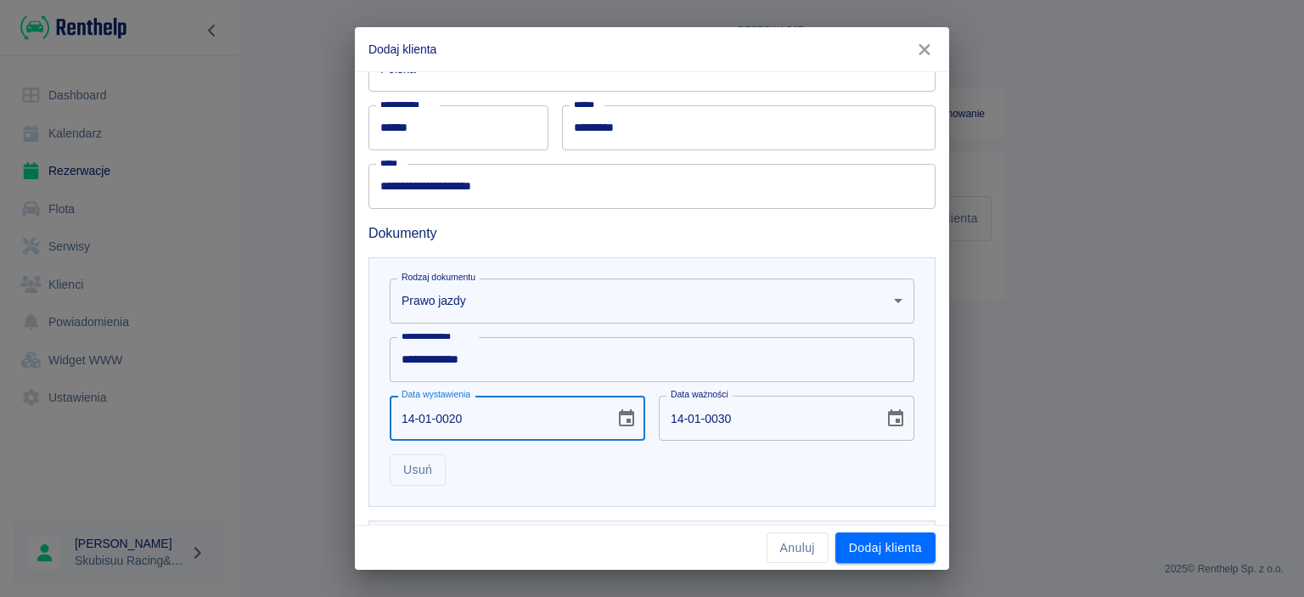
type input "14-01-0201"
type input "14-01-0211"
type input "14-01-2016"
type input "14-01-2026"
type input "14-01-2016"
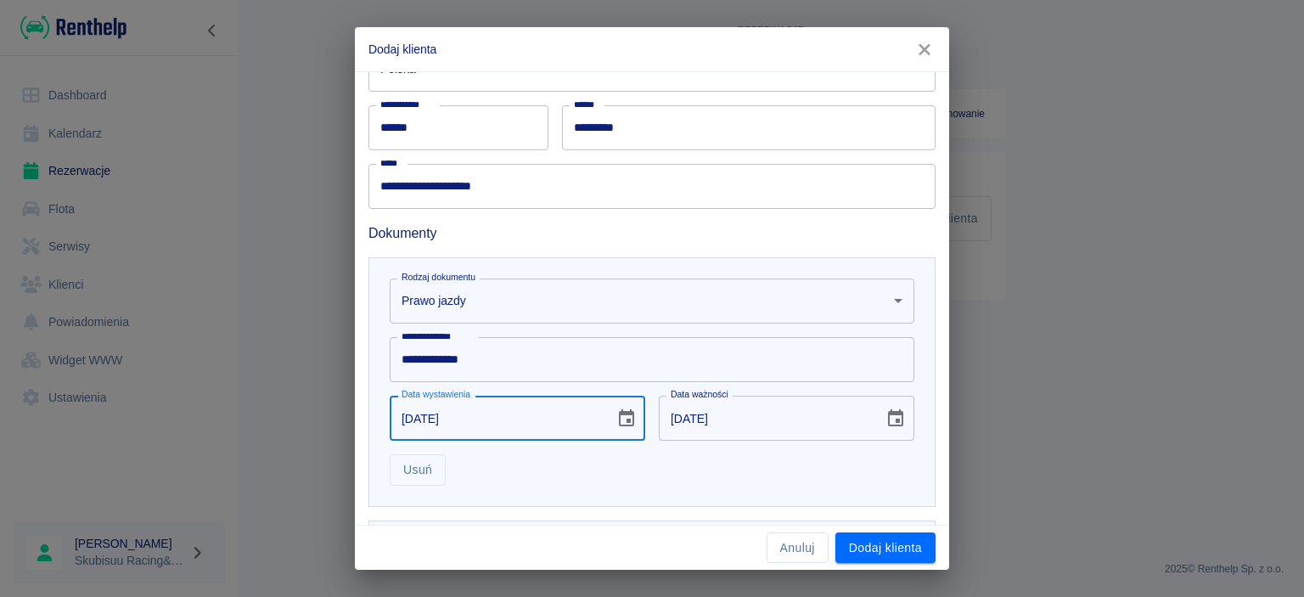
click at [684, 424] on input "14-01-2026" at bounding box center [765, 418] width 213 height 45
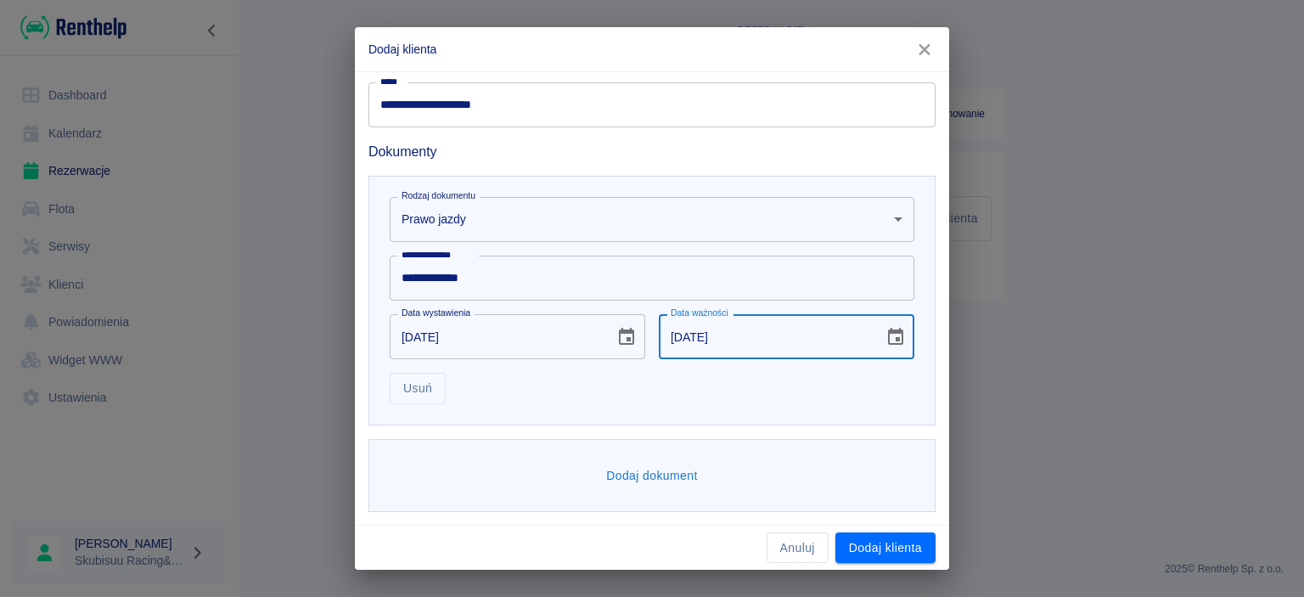
type input "15-12-2038"
click at [644, 463] on button "Dodaj dokument" at bounding box center [652, 475] width 105 height 31
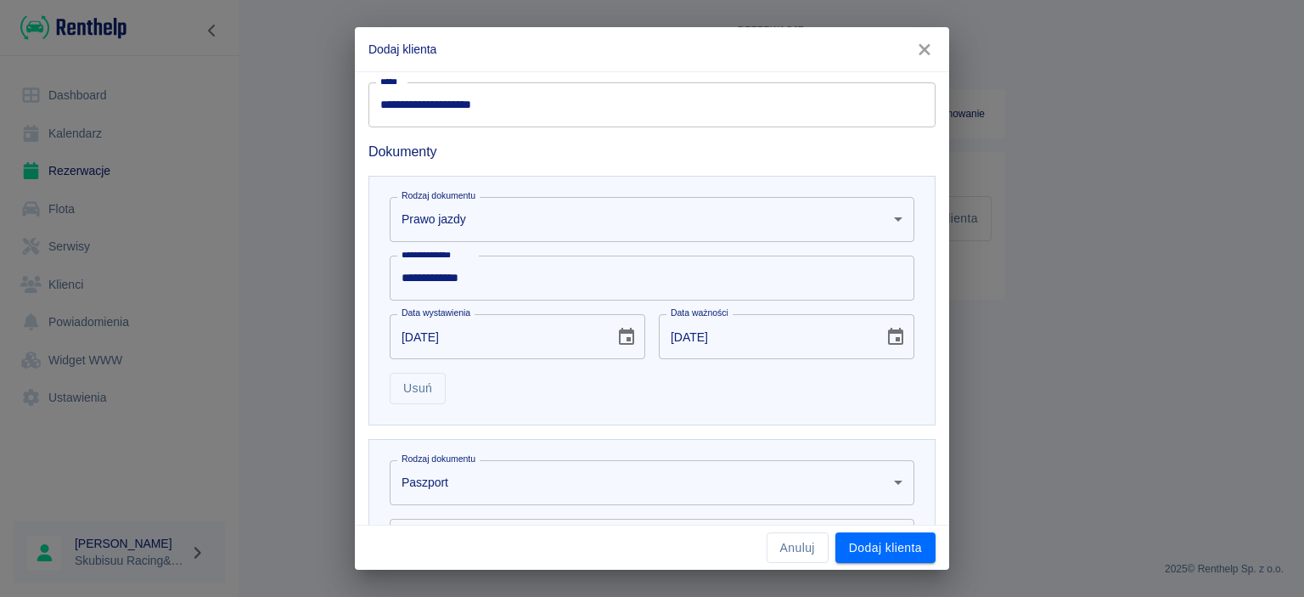
scroll to position [678, 0]
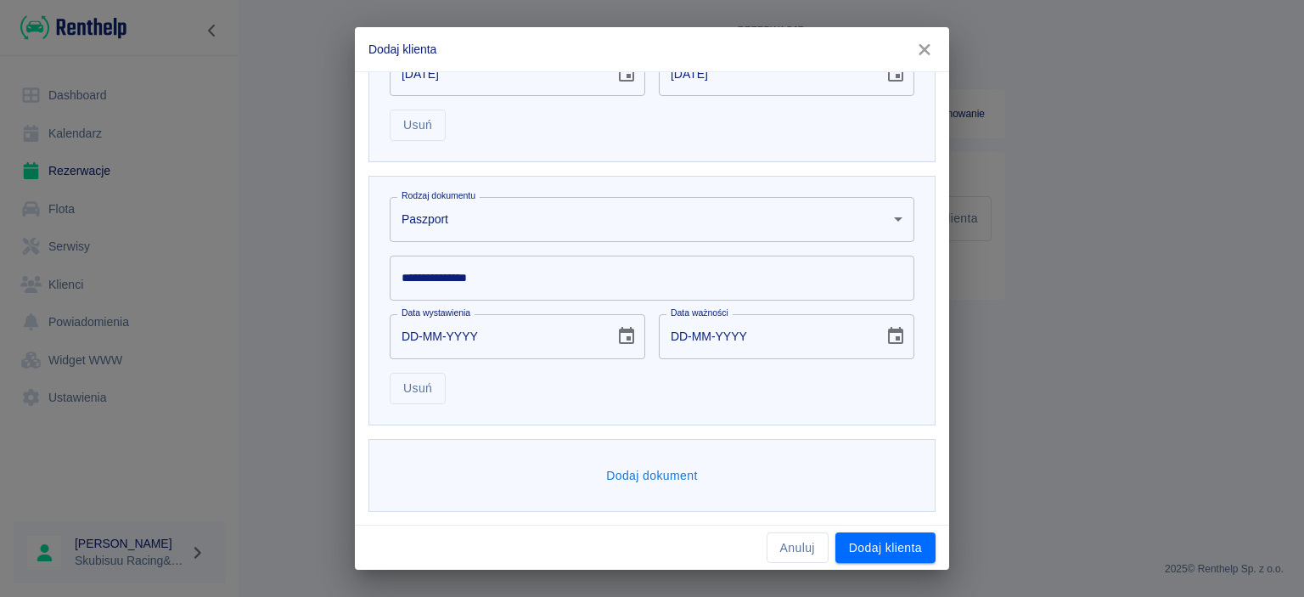
click at [615, 210] on body "**********" at bounding box center [652, 298] width 1304 height 597
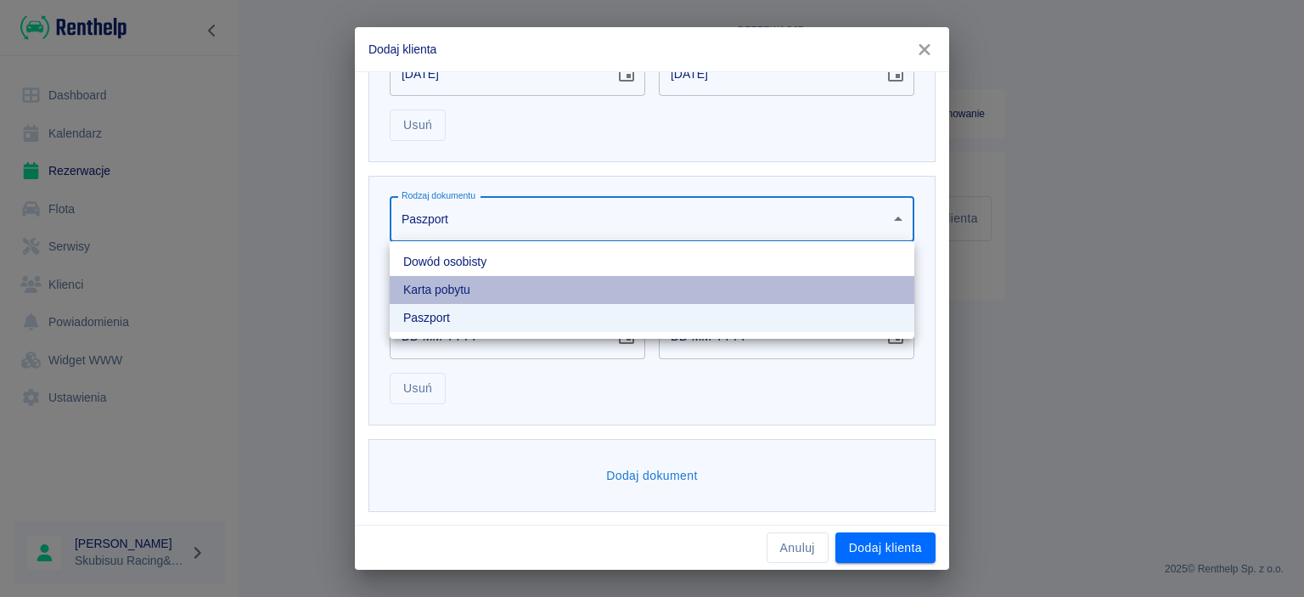
click at [593, 296] on li "Karta pobytu" at bounding box center [652, 290] width 525 height 28
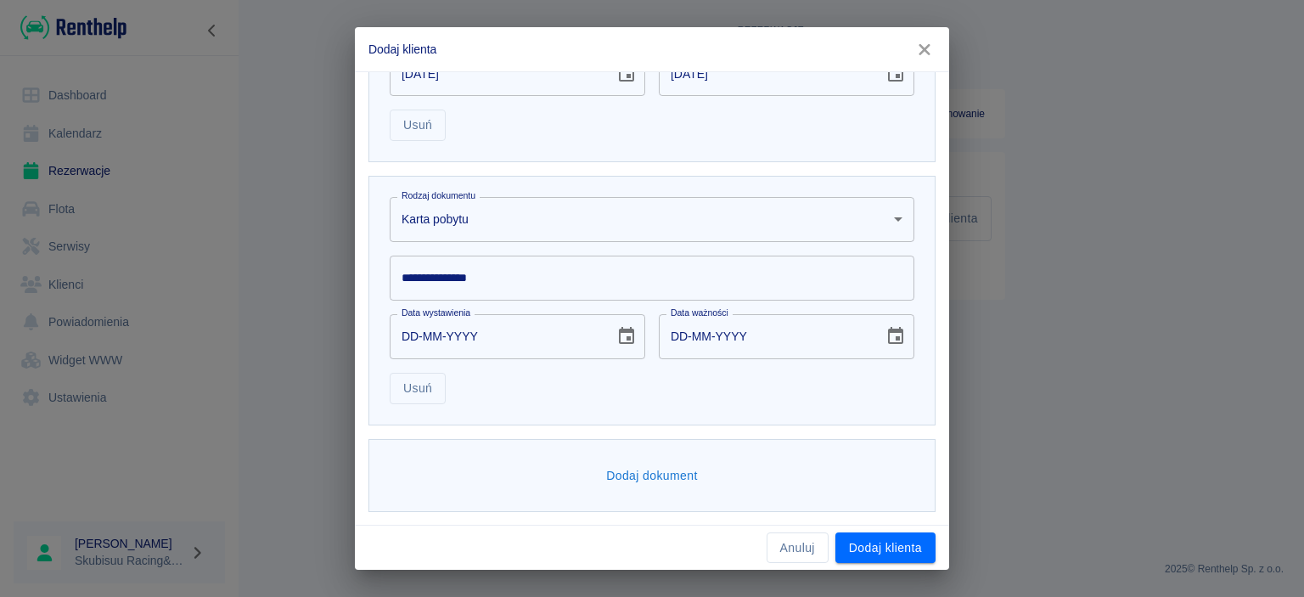
click at [579, 274] on input "**********" at bounding box center [652, 278] width 525 height 45
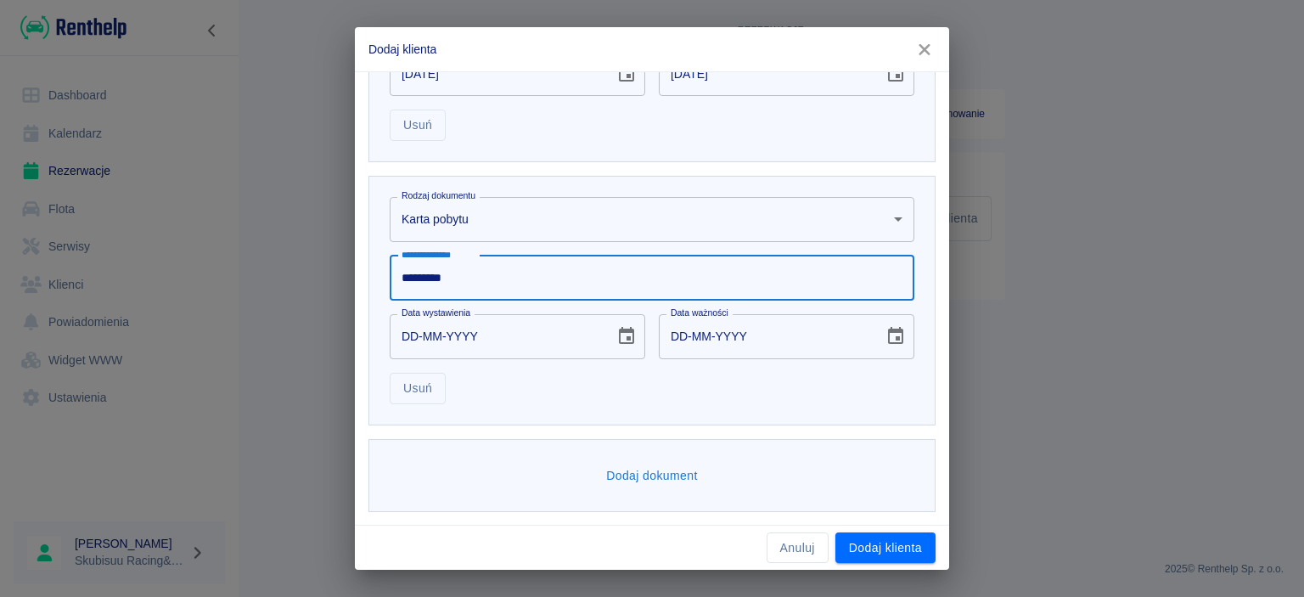
type input "*********"
click at [399, 340] on input "DD-MM-YYYY" at bounding box center [496, 336] width 213 height 45
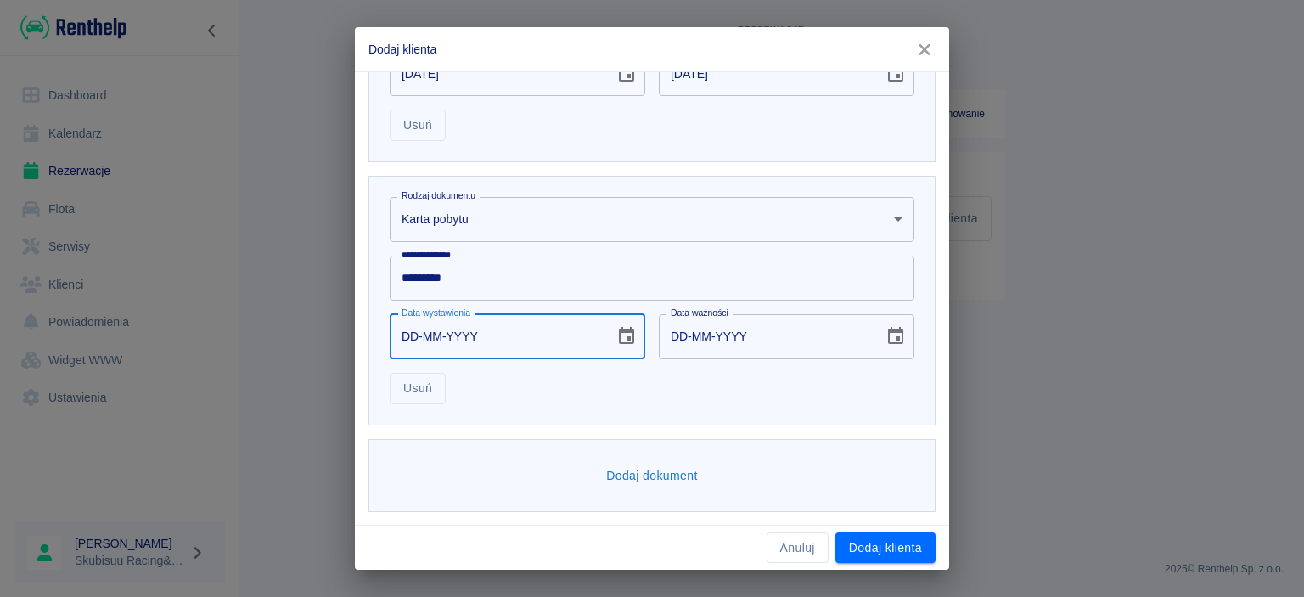
click at [688, 330] on input "DD-MM-YYYY" at bounding box center [765, 336] width 213 height 45
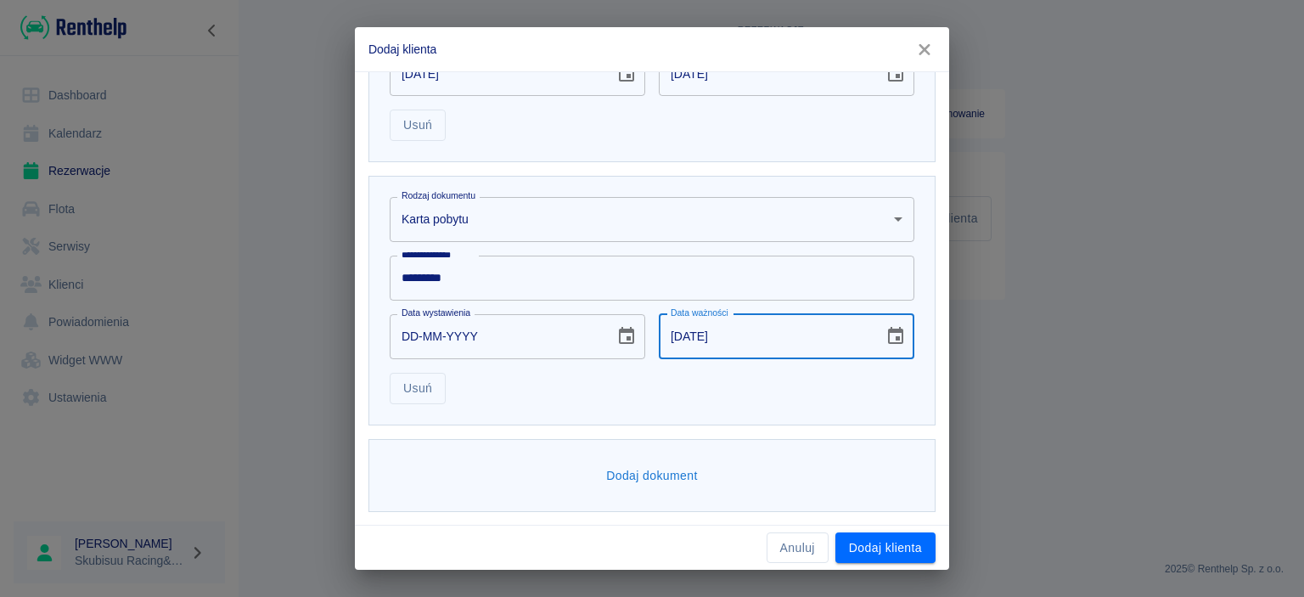
type input "17-03-2033"
click at [416, 341] on input "DD-MM-YYYY" at bounding box center [496, 336] width 213 height 45
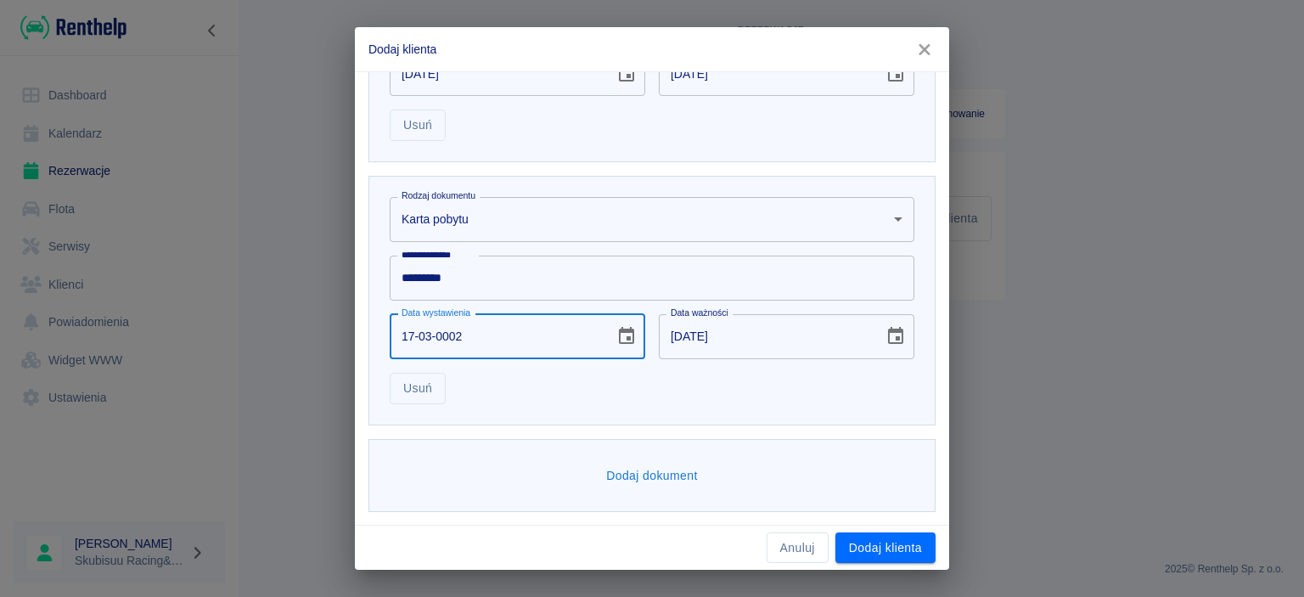
type input "17-03-0020"
type input "17-03-0030"
type input "17-03-2023"
type input "17-03-2033"
type input "17-03-2023"
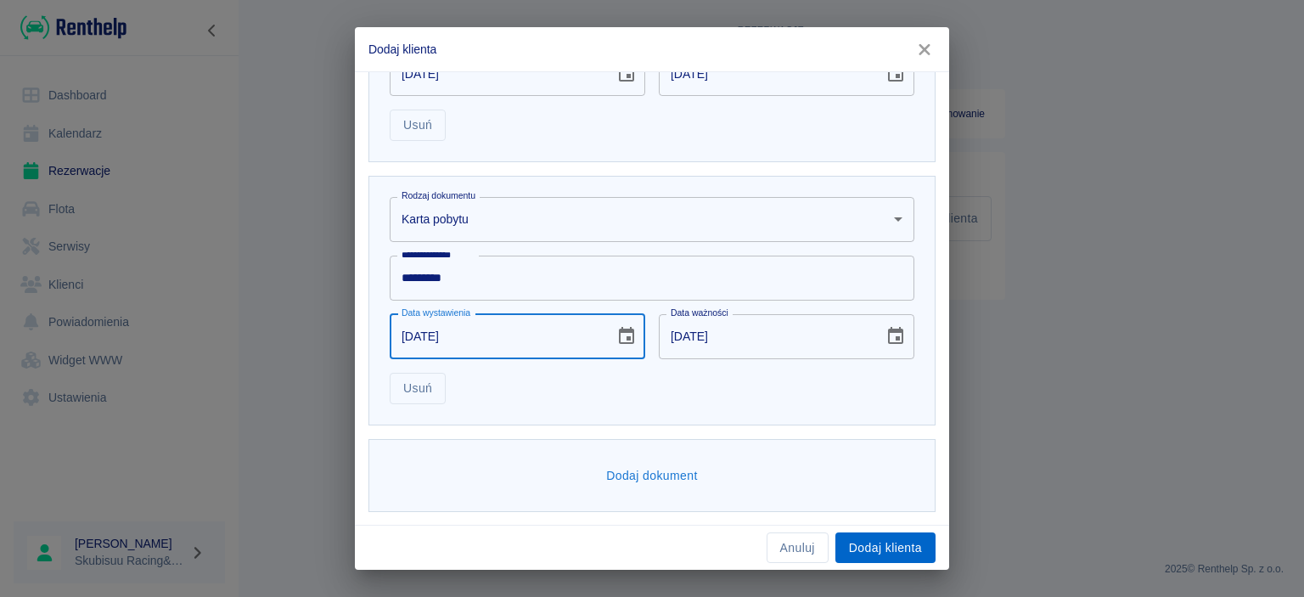
click at [899, 539] on button "Dodaj klienta" at bounding box center [886, 547] width 100 height 31
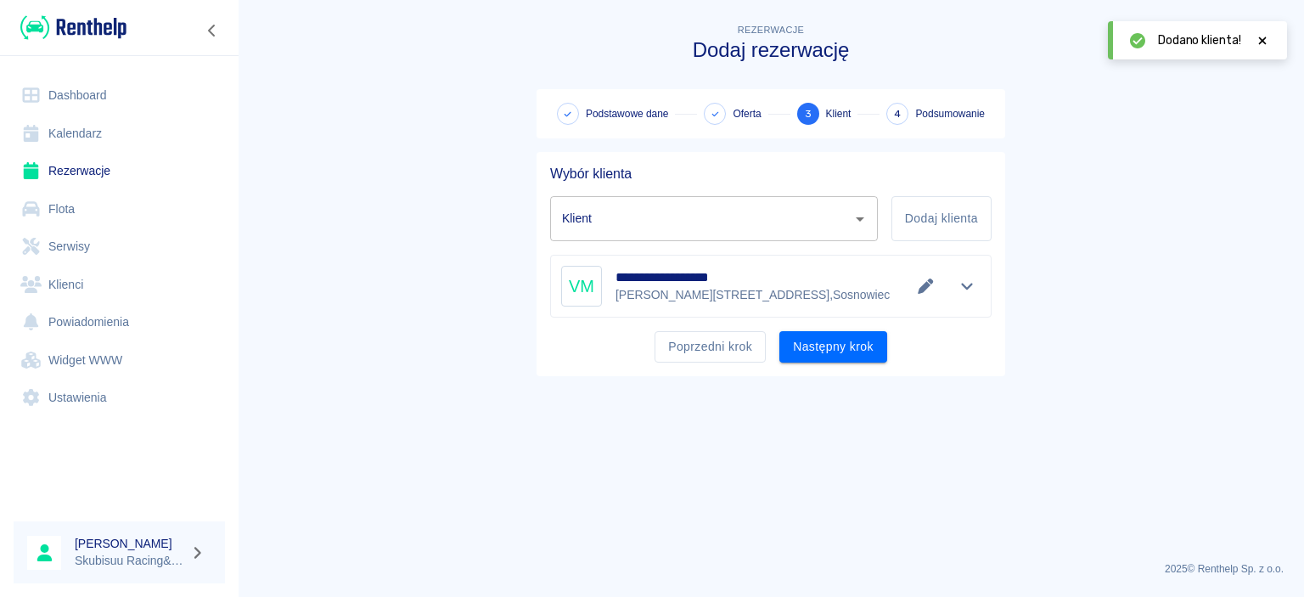
type input "Vitalii Matshevych (+48663858503)"
click at [868, 349] on button "Następny krok" at bounding box center [834, 346] width 108 height 31
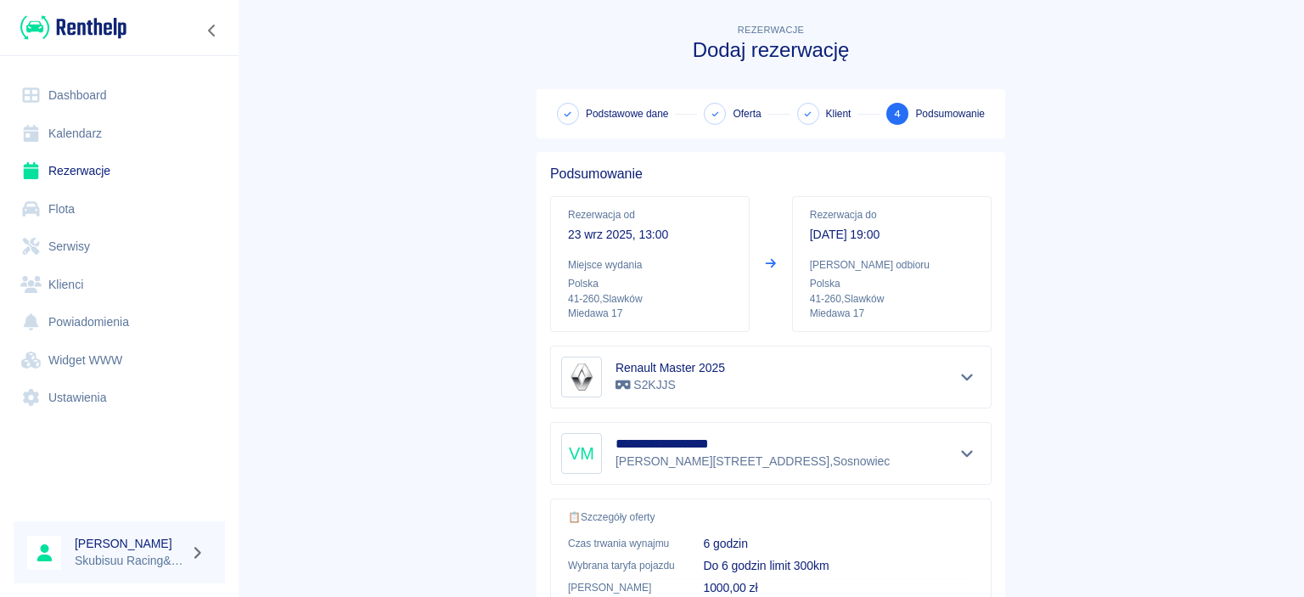
scroll to position [317, 0]
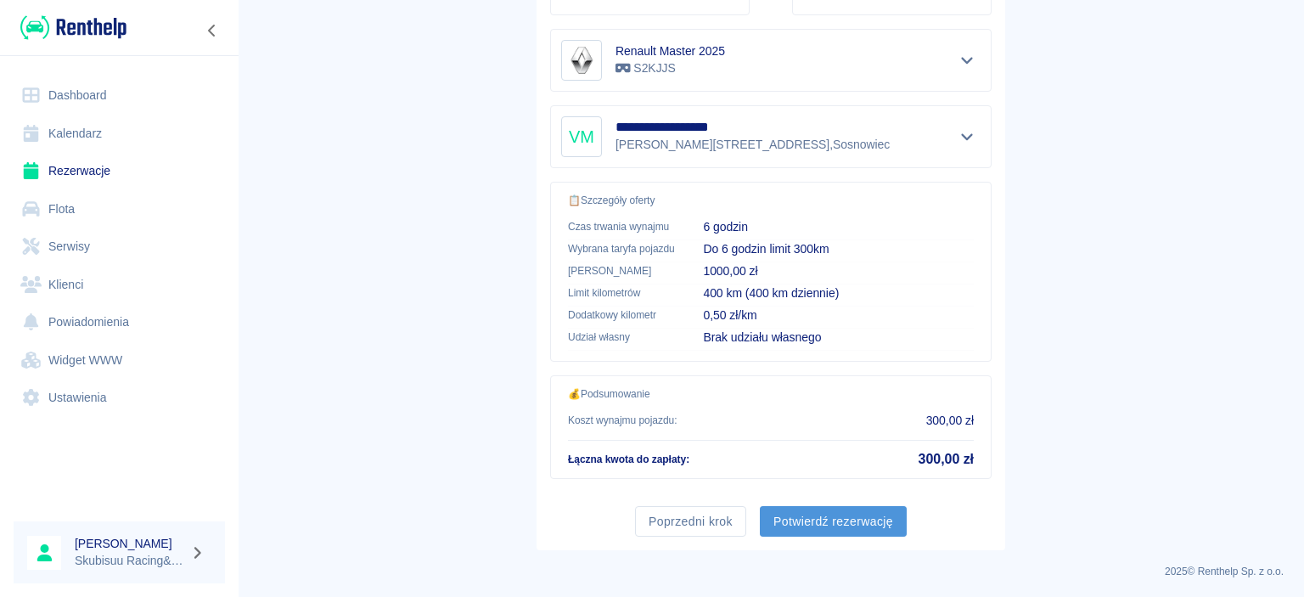
click at [844, 522] on button "Potwierdź rezerwację" at bounding box center [833, 521] width 147 height 31
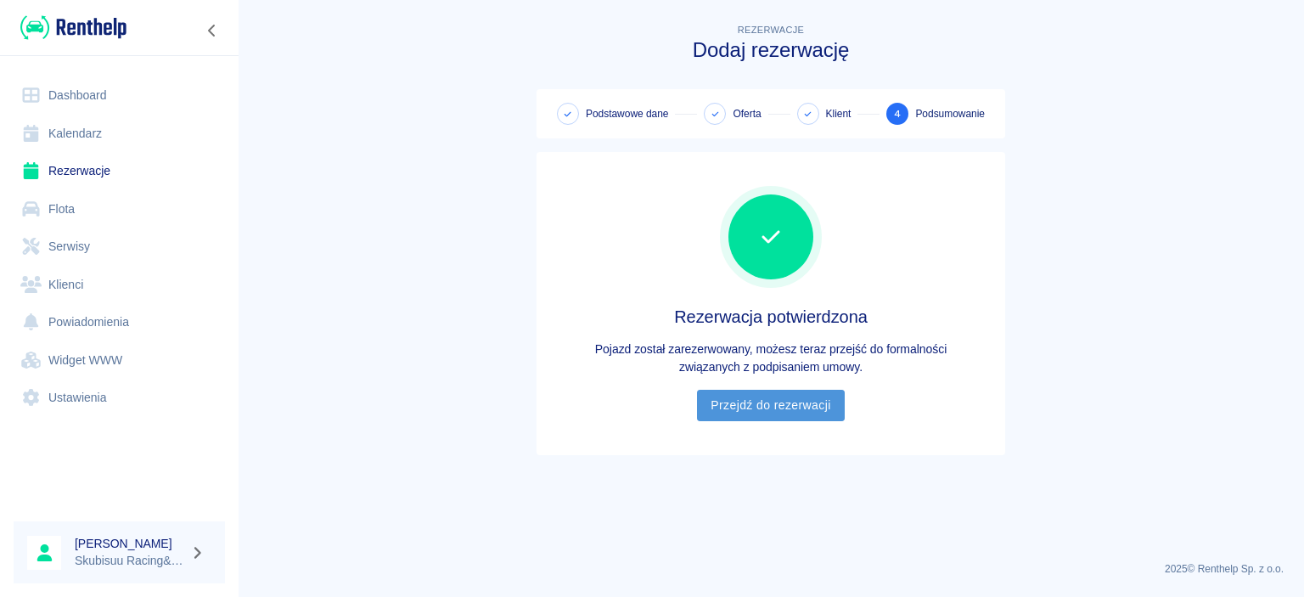
click at [790, 408] on link "Przejdź do rezerwacji" at bounding box center [770, 405] width 147 height 31
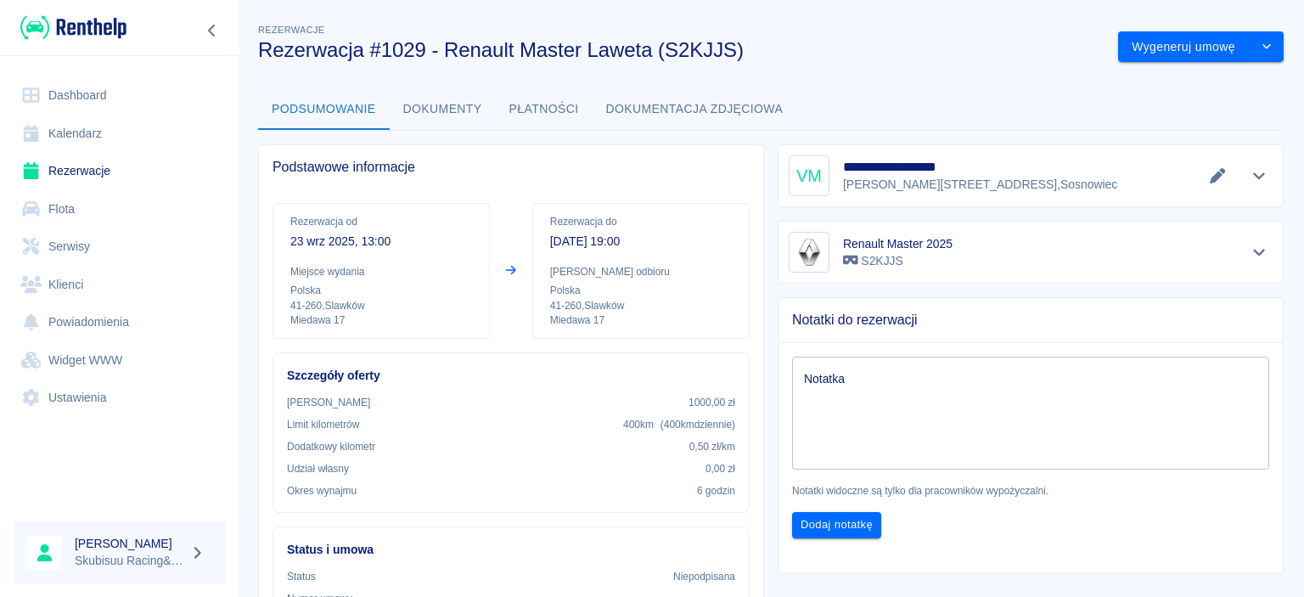
click at [1173, 104] on div "Podsumowanie Dokumenty Płatności Dokumentacja zdjęciowa" at bounding box center [771, 109] width 1026 height 41
click at [994, 102] on div "Podsumowanie Dokumenty Płatności Dokumentacja zdjęciowa" at bounding box center [771, 109] width 1026 height 41
click at [1211, 56] on button "Wygeneruj umowę" at bounding box center [1184, 46] width 132 height 31
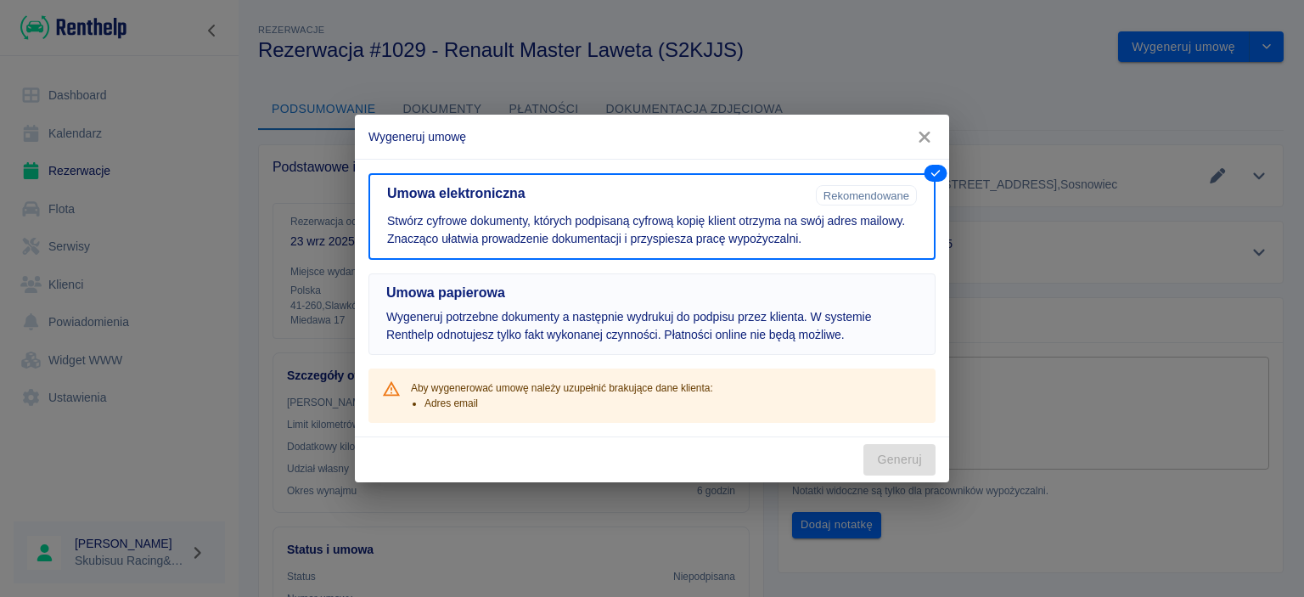
click at [747, 328] on p "Wygeneruj potrzebne dokumenty a następnie wydrukuj do podpisu przez klienta. W …" at bounding box center [652, 326] width 532 height 36
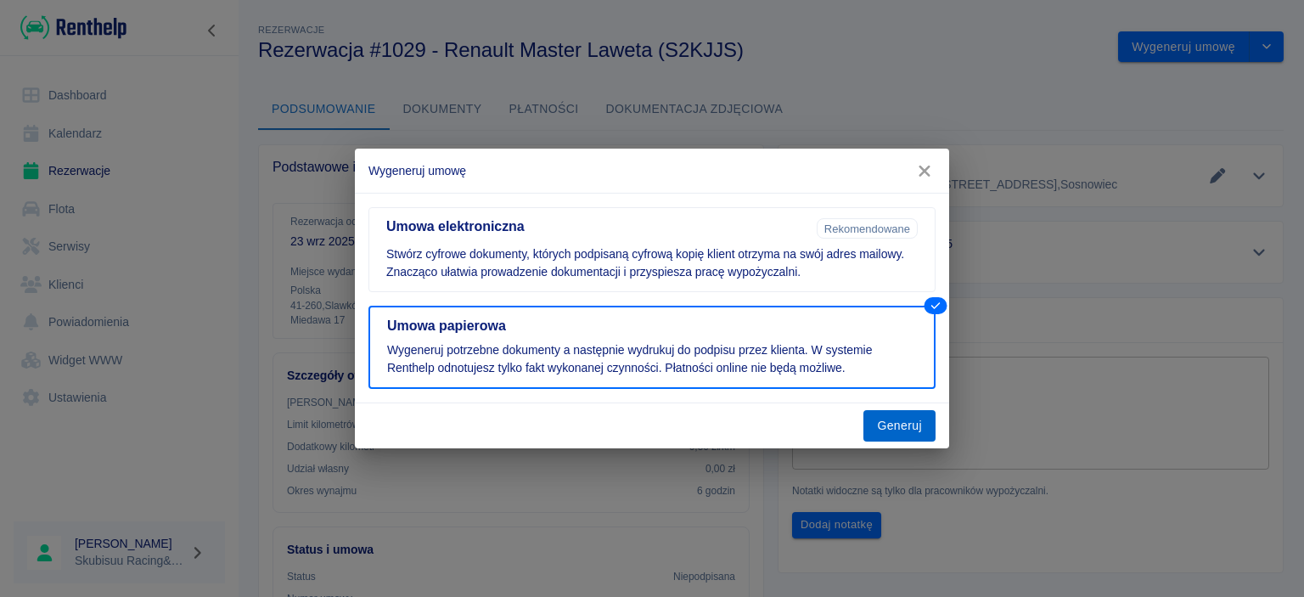
click at [917, 420] on button "Generuj" at bounding box center [900, 425] width 72 height 31
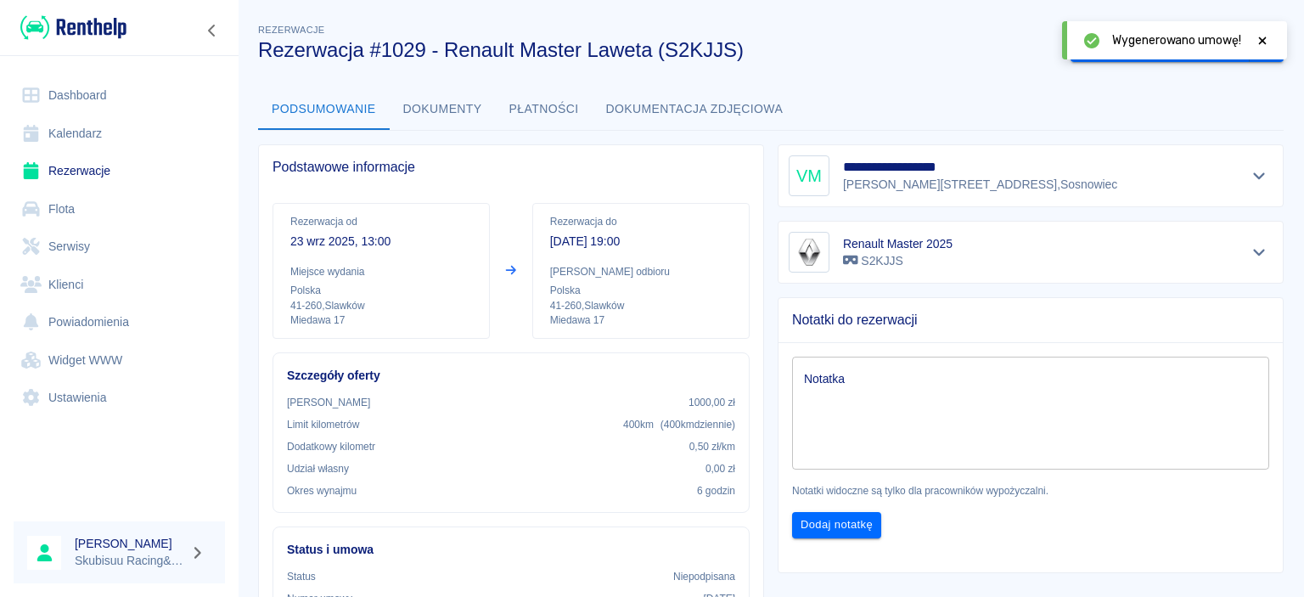
click at [1259, 32] on div at bounding box center [1262, 40] width 15 height 18
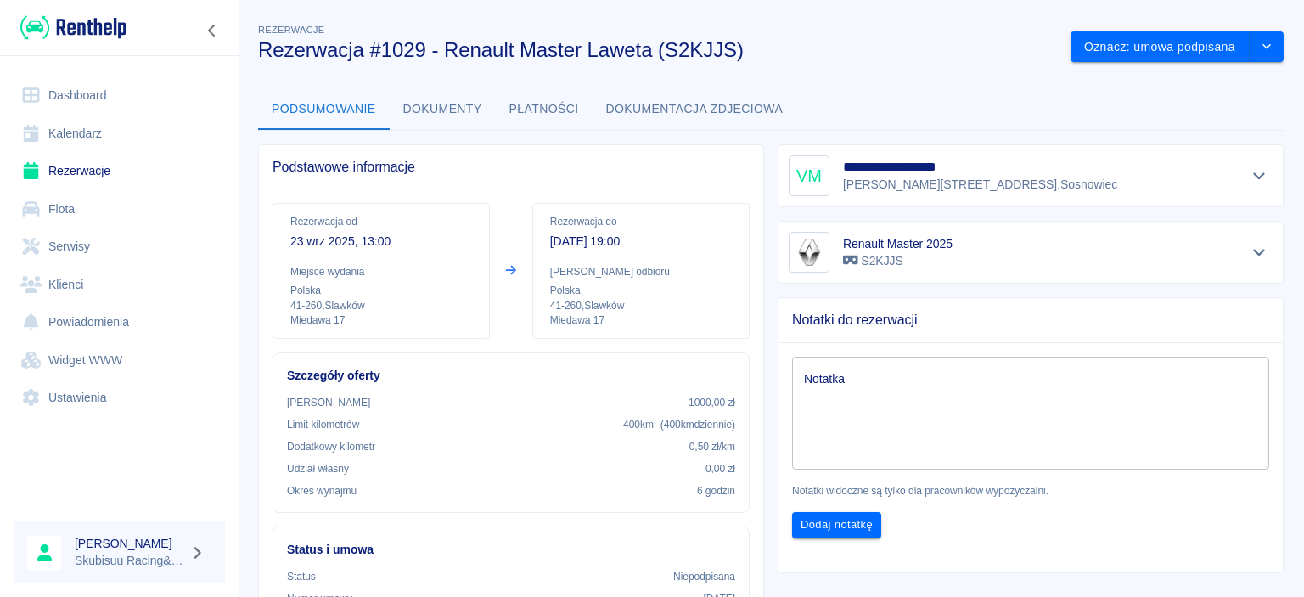
click at [997, 84] on div "**********" at bounding box center [771, 536] width 1067 height 1059
click at [1174, 46] on button "Oznacz: umowa podpisana" at bounding box center [1160, 46] width 179 height 31
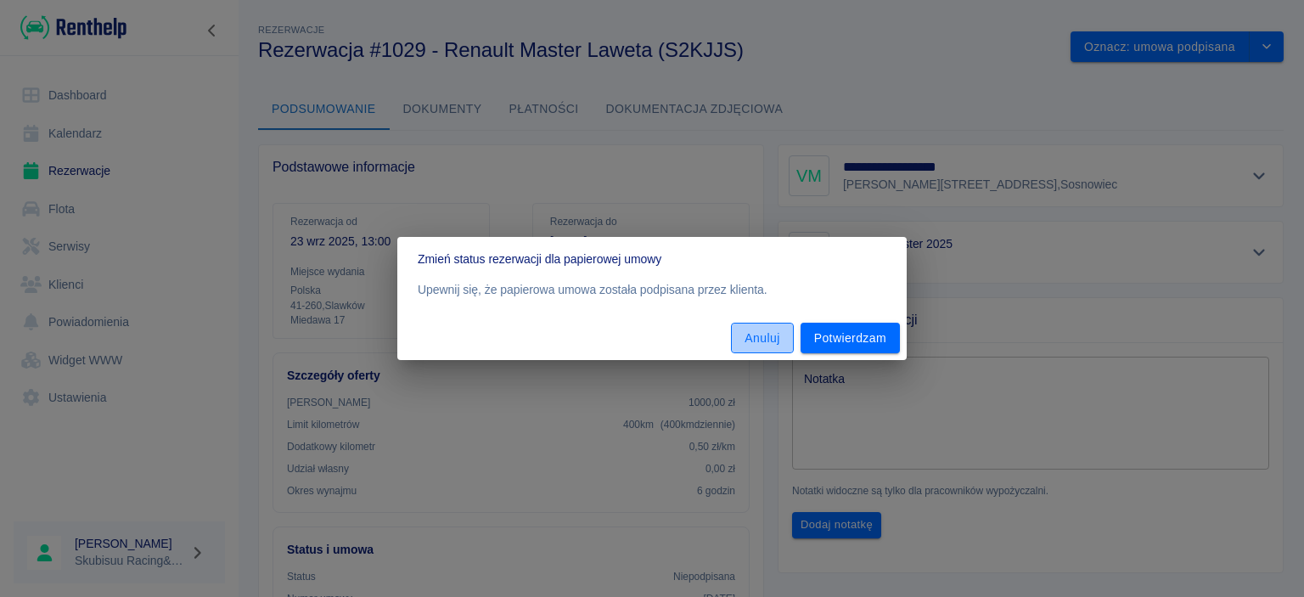
click at [768, 335] on button "Anuluj" at bounding box center [762, 338] width 62 height 31
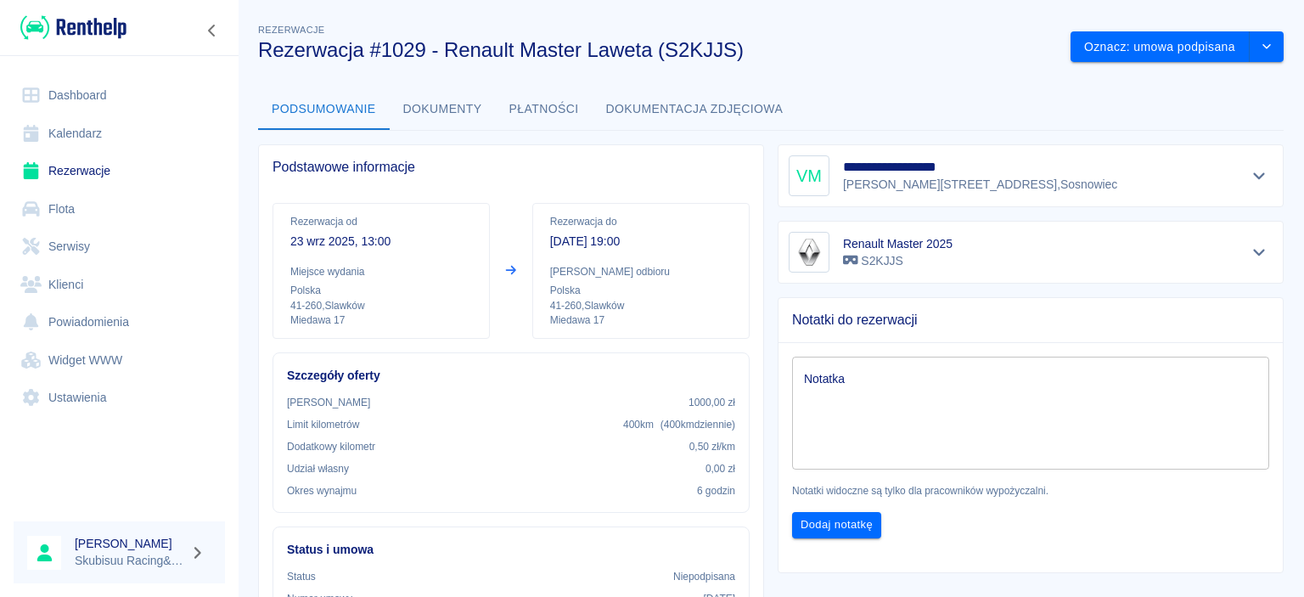
click at [469, 116] on button "Dokumenty" at bounding box center [443, 109] width 106 height 41
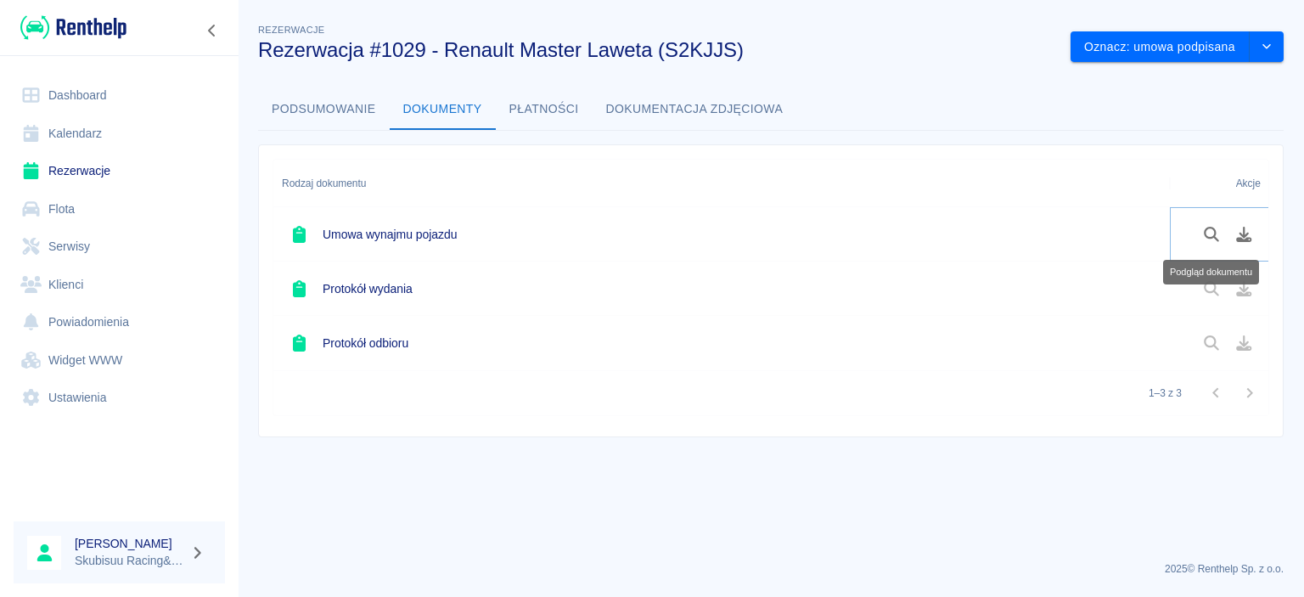
click at [1221, 239] on icon "Podgląd dokumentu" at bounding box center [1213, 234] width 20 height 15
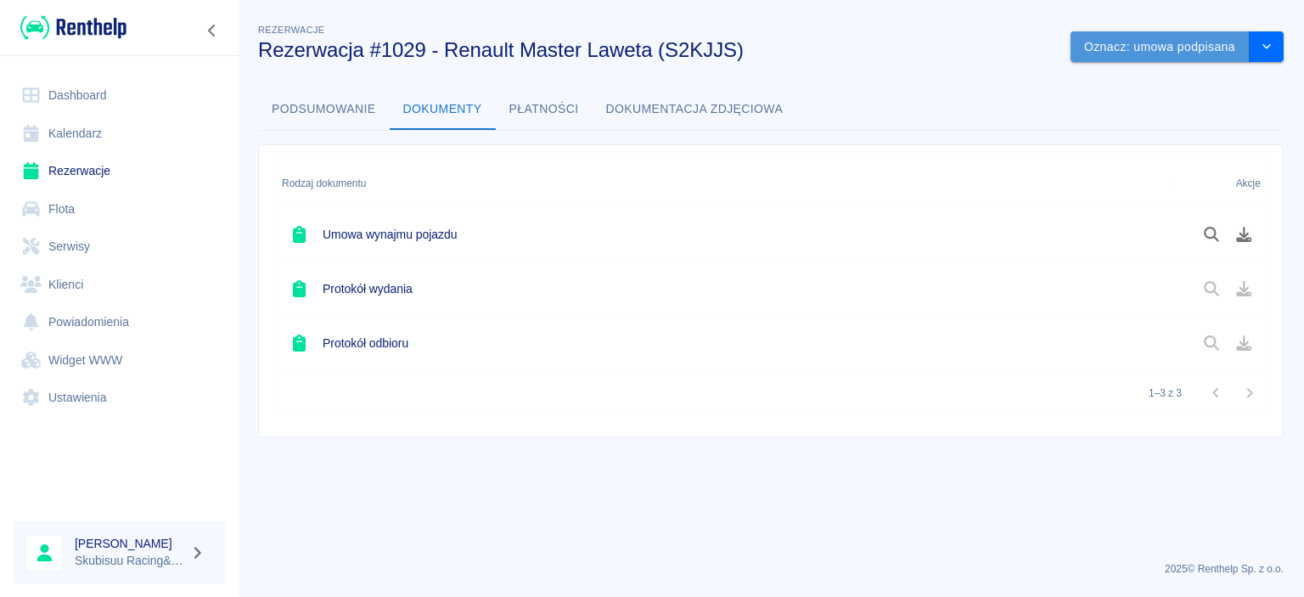
click at [1188, 59] on button "Oznacz: umowa podpisana" at bounding box center [1160, 46] width 179 height 31
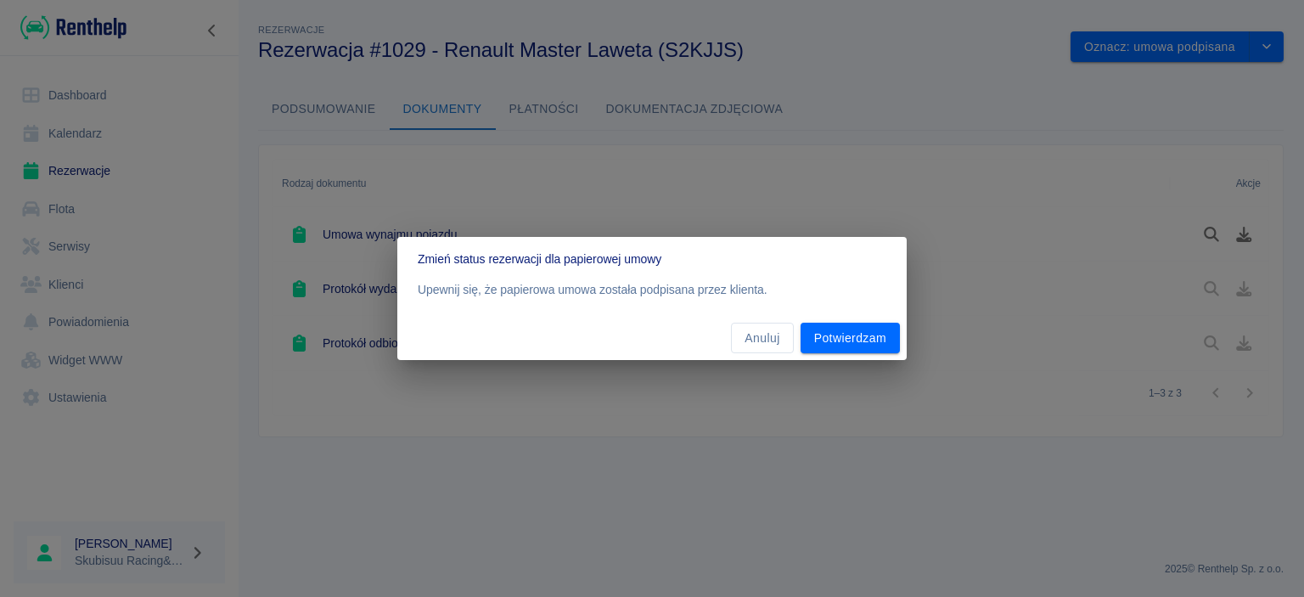
click at [866, 357] on div "Anuluj Potwierdzam" at bounding box center [652, 338] width 510 height 45
click at [871, 344] on button "Potwierdzam" at bounding box center [850, 338] width 99 height 31
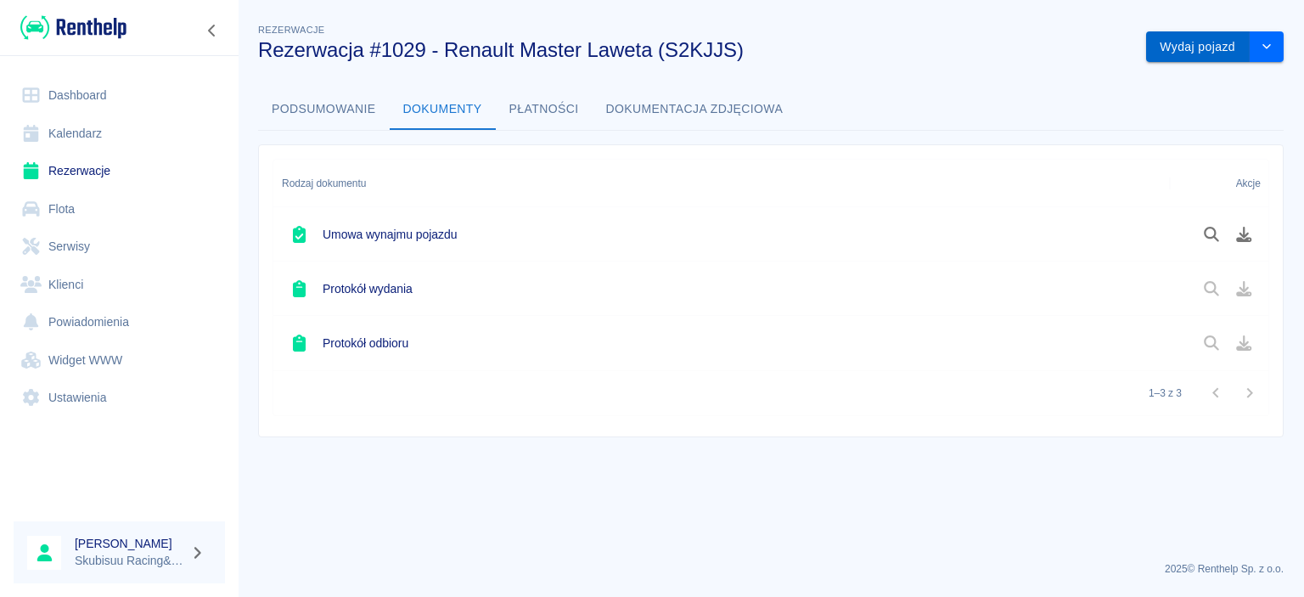
click at [1193, 54] on button "Wydaj pojazd" at bounding box center [1199, 46] width 104 height 31
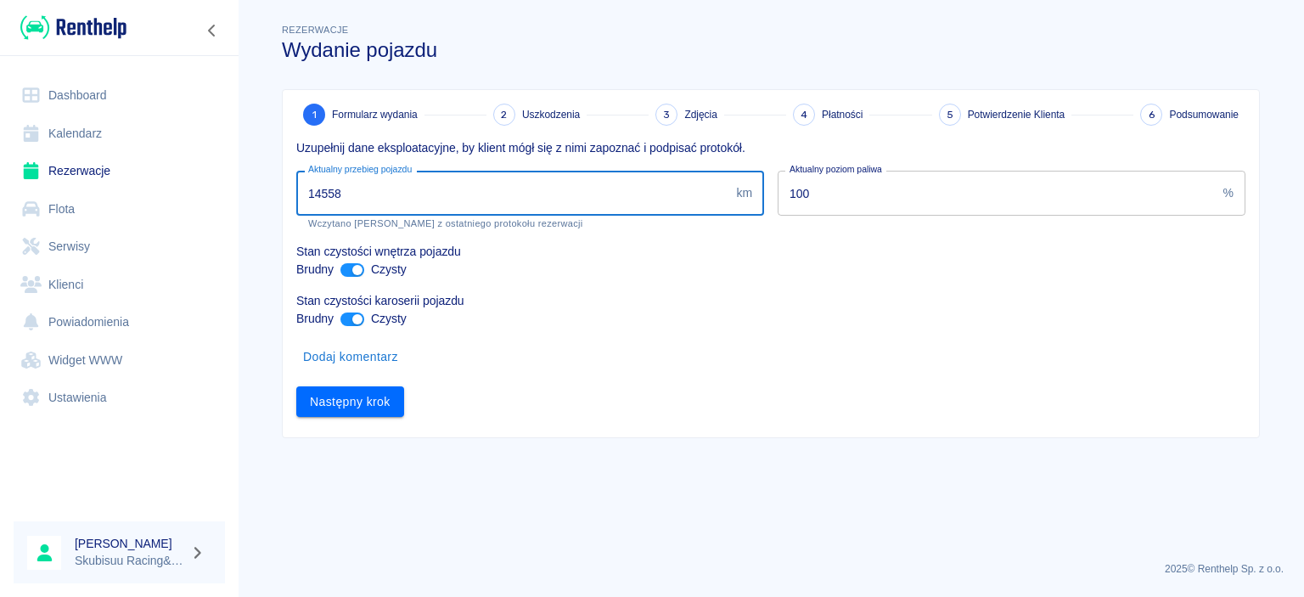
drag, startPoint x: 415, startPoint y: 188, endPoint x: 246, endPoint y: 195, distance: 169.2
click at [296, 195] on input "14558" at bounding box center [512, 193] width 433 height 45
type input "14720"
click at [365, 404] on button "Następny krok" at bounding box center [350, 401] width 108 height 31
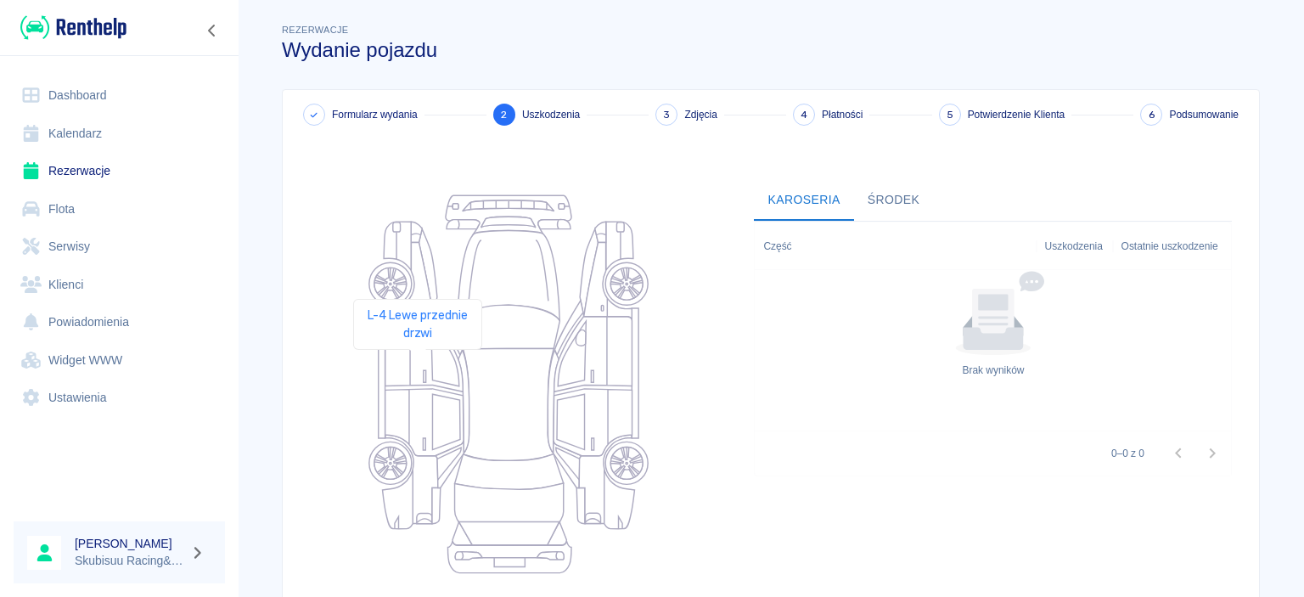
scroll to position [167, 0]
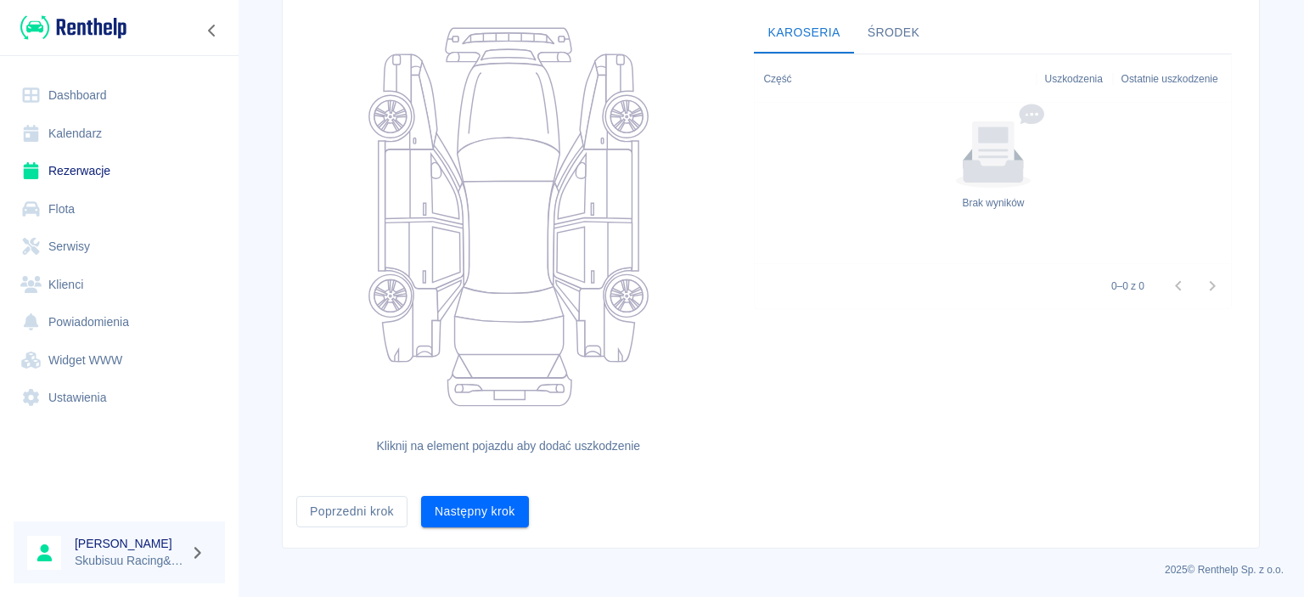
click at [450, 494] on div "Następny krok" at bounding box center [468, 504] width 121 height 45
click at [454, 523] on button "Następny krok" at bounding box center [475, 511] width 108 height 31
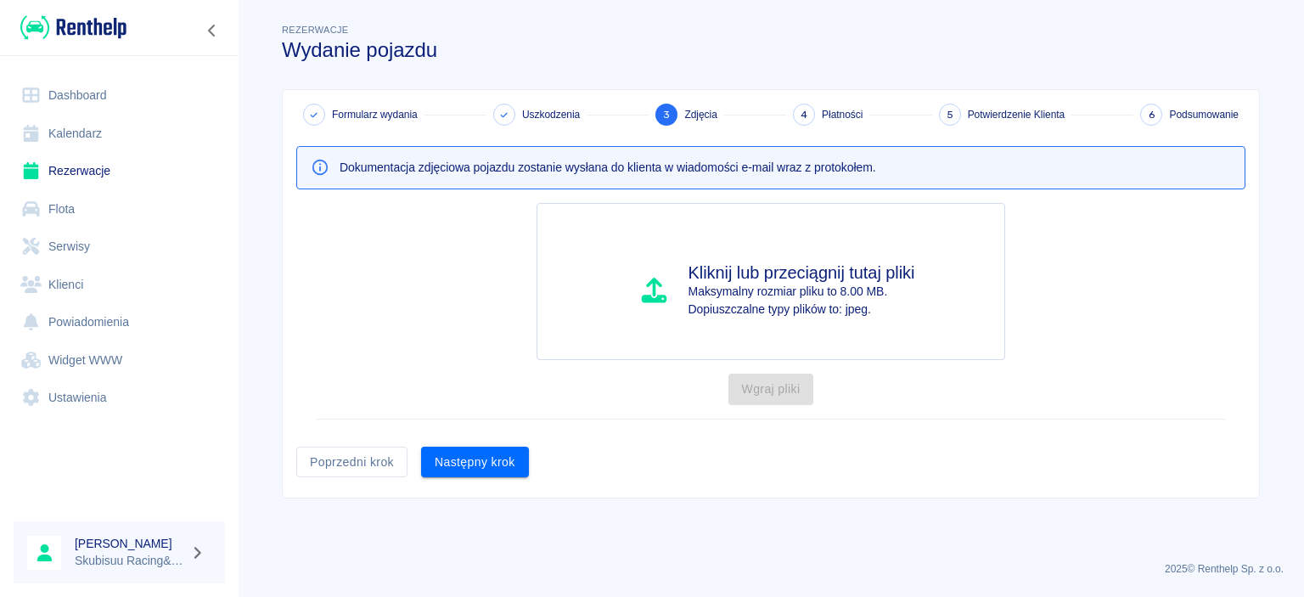
scroll to position [0, 0]
click at [468, 460] on button "Następny krok" at bounding box center [475, 462] width 108 height 31
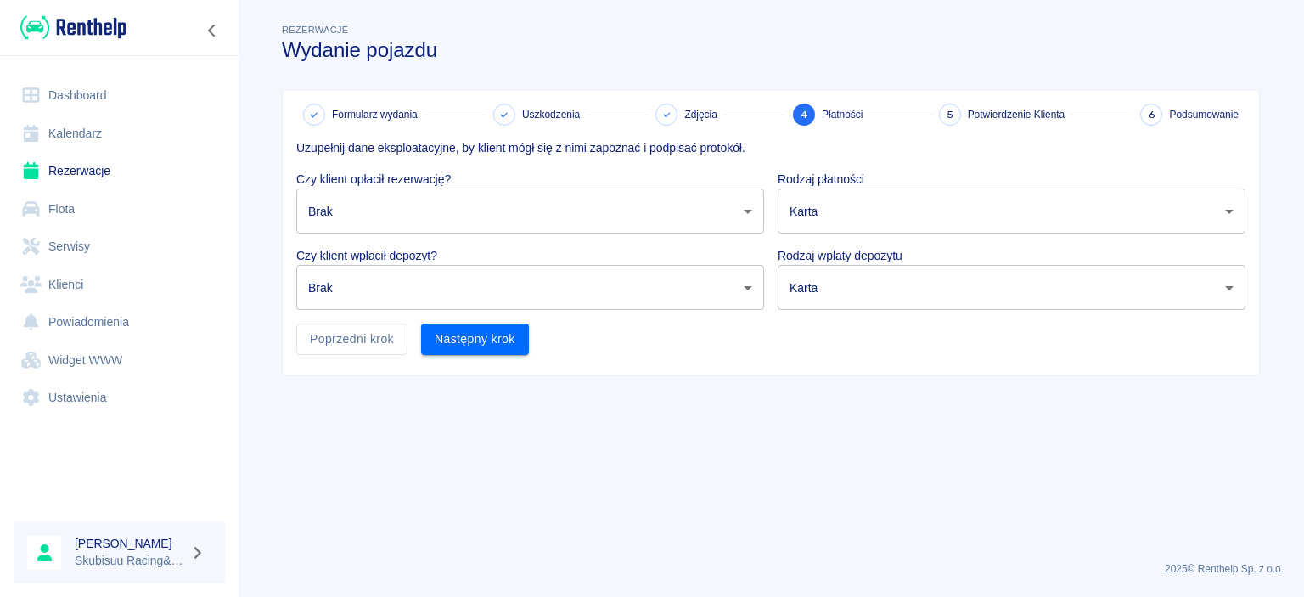
click at [495, 221] on body "Używamy plików Cookies, by zapewnić Ci najlepsze możliwe doświadczenie. Aby dow…" at bounding box center [652, 298] width 1304 height 597
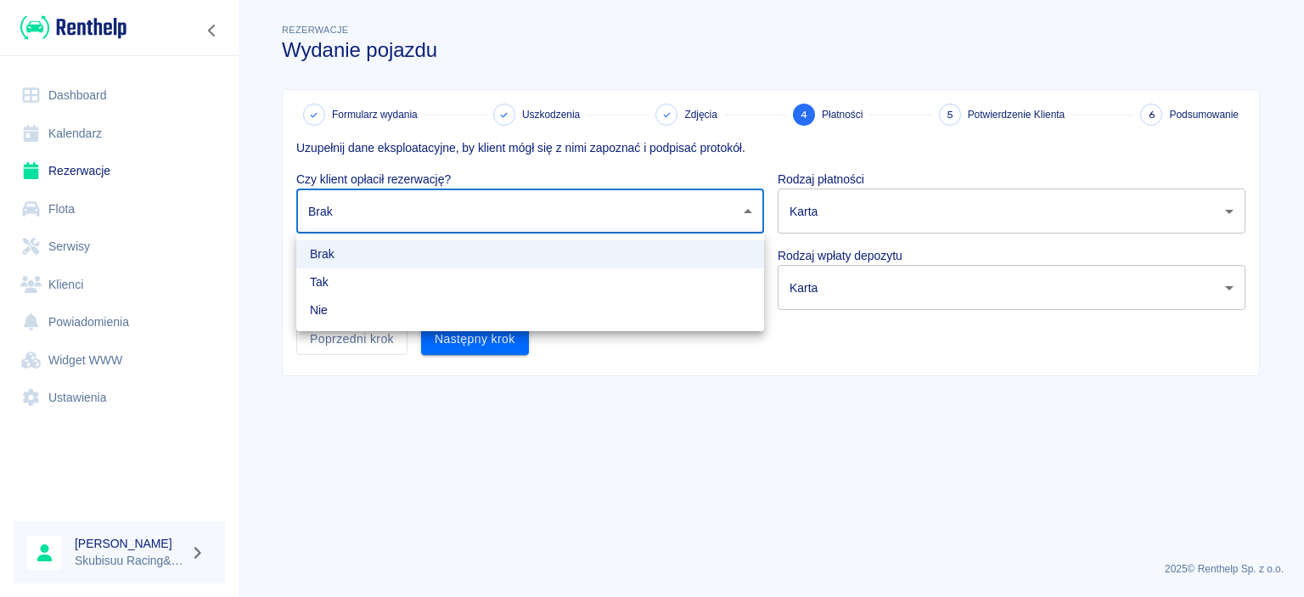
click at [465, 284] on li "Tak" at bounding box center [530, 282] width 468 height 28
type input "true"
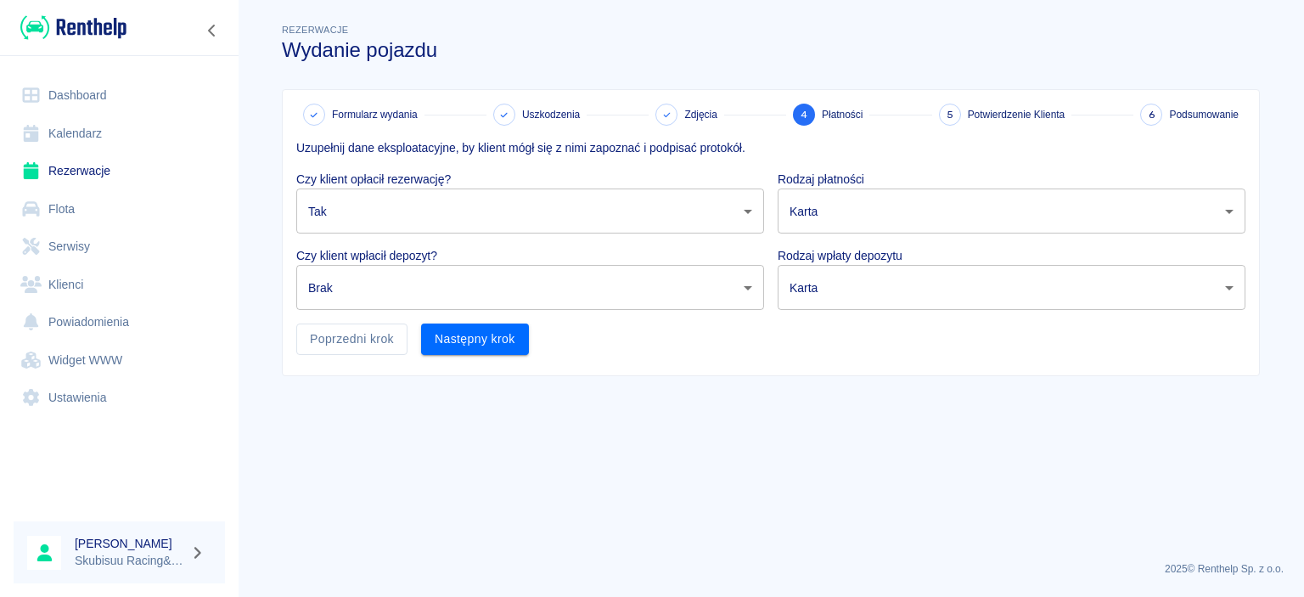
click at [854, 178] on p "Rodzaj płatności" at bounding box center [1012, 180] width 468 height 18
click at [854, 198] on body "Używamy plików Cookies, by zapewnić Ci najlepsze możliwe doświadczenie. Aby dow…" at bounding box center [652, 298] width 1304 height 597
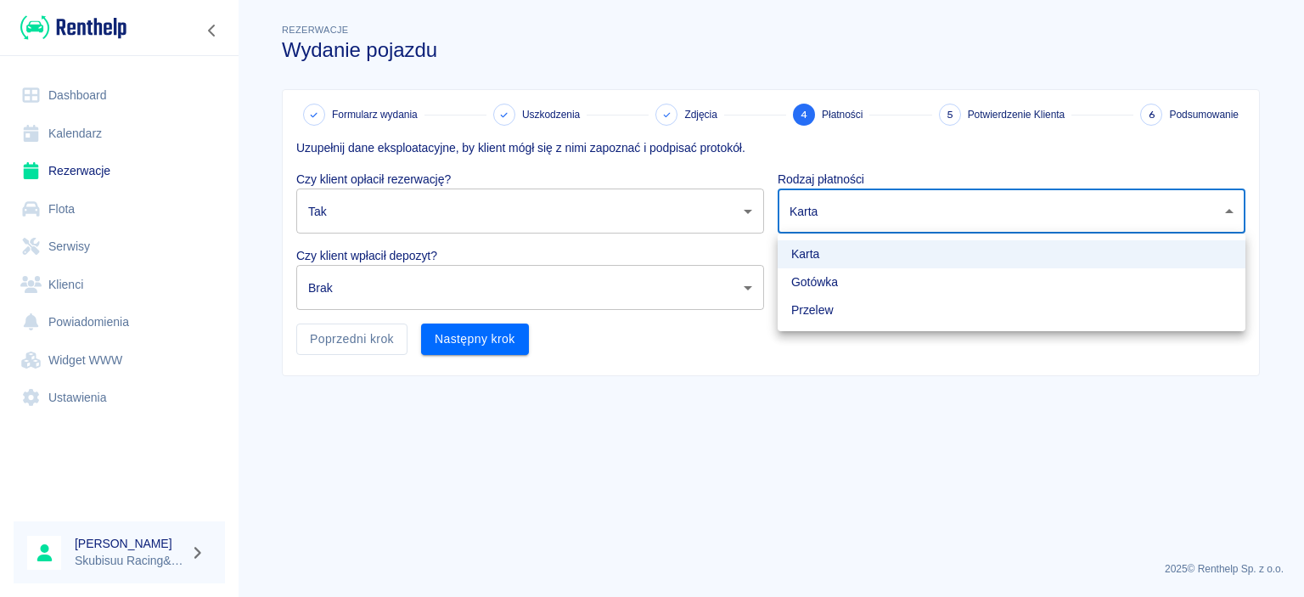
click at [839, 292] on li "Gotówka" at bounding box center [1012, 282] width 468 height 28
type input "cash"
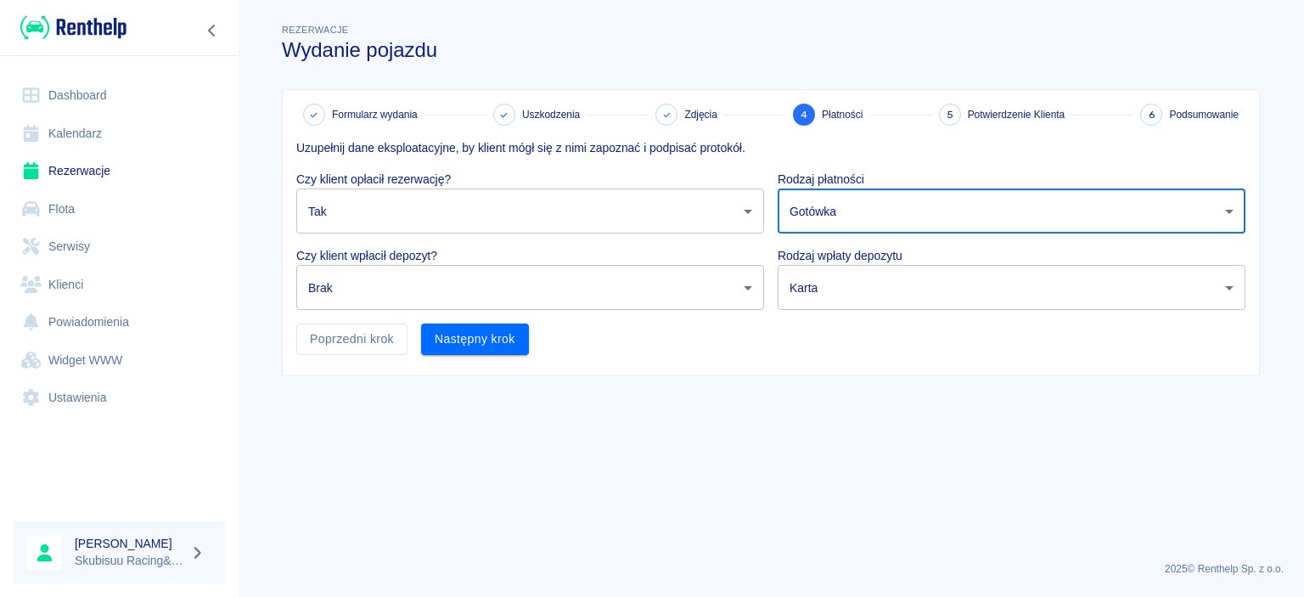
click at [834, 281] on body "Używamy plików Cookies, by zapewnić Ci najlepsze możliwe doświadczenie. Aby dow…" at bounding box center [652, 298] width 1304 height 597
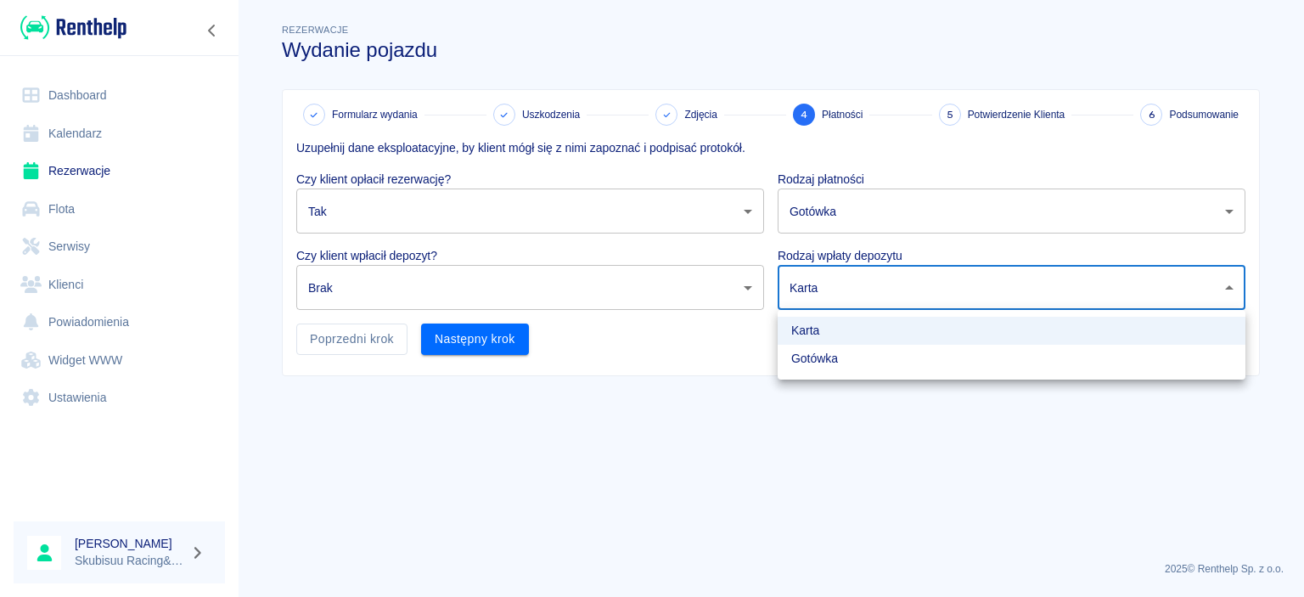
click at [834, 352] on li "Gotówka" at bounding box center [1012, 359] width 468 height 28
type input "cash"
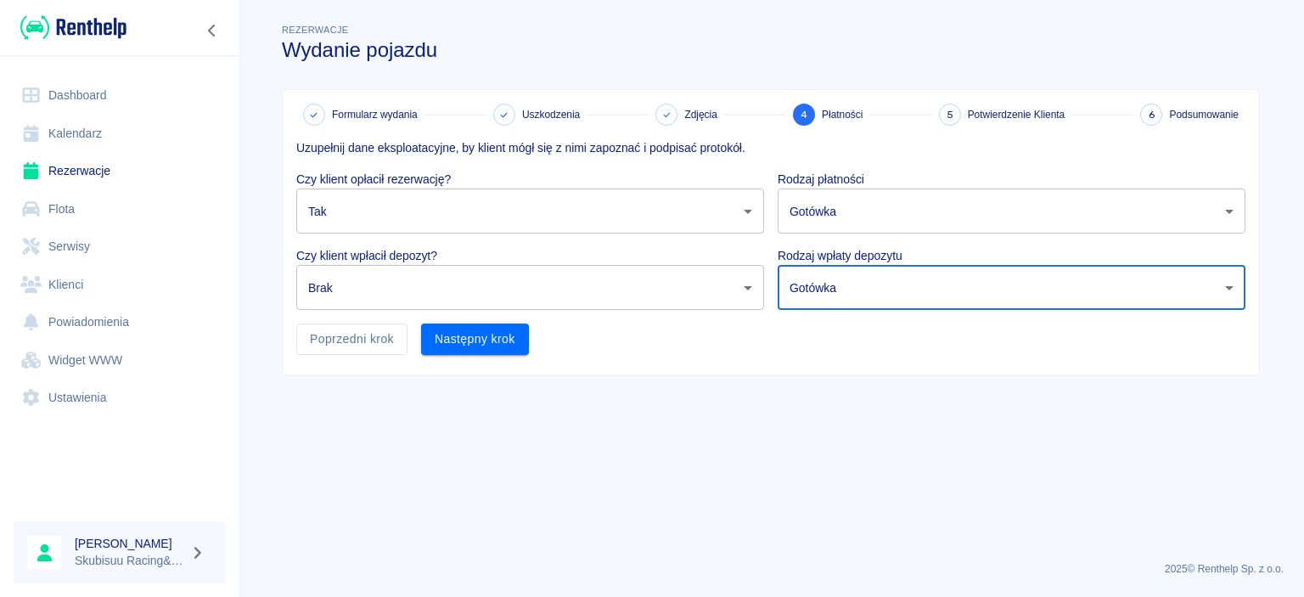
click at [671, 313] on div "Uzupełnij dane eksploatacyjne, by klient mógł się z nimi zapoznać i podpisać pr…" at bounding box center [764, 240] width 963 height 229
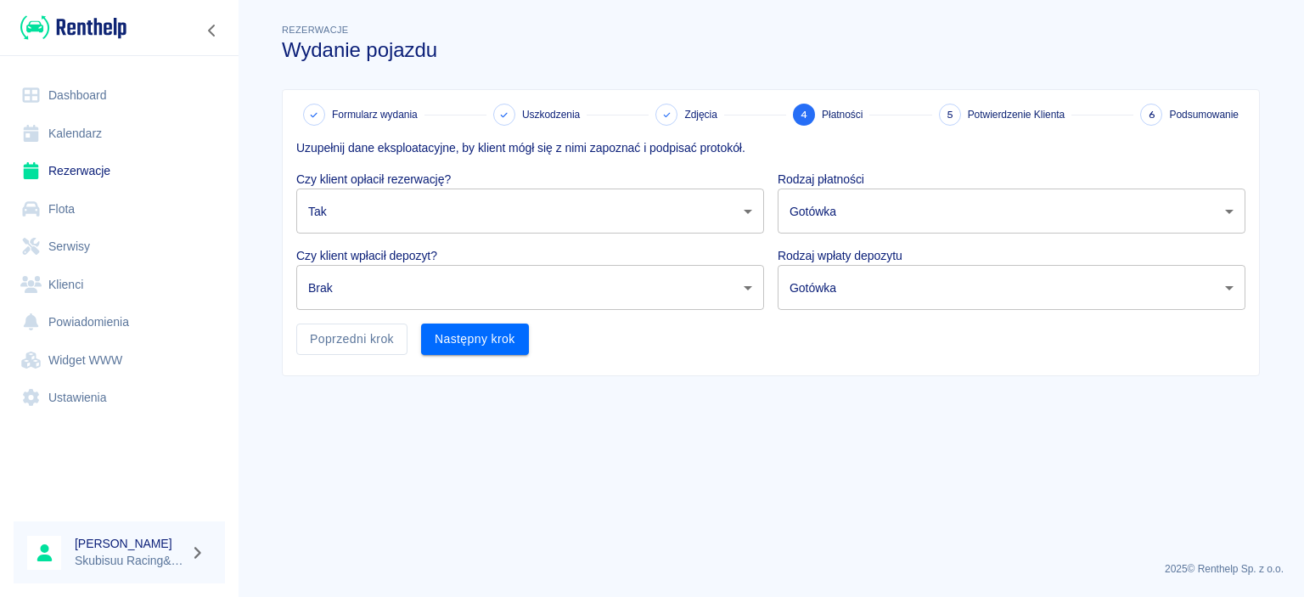
click at [635, 296] on body "Używamy plików Cookies, by zapewnić Ci najlepsze możliwe doświadczenie. Aby dow…" at bounding box center [652, 298] width 1304 height 597
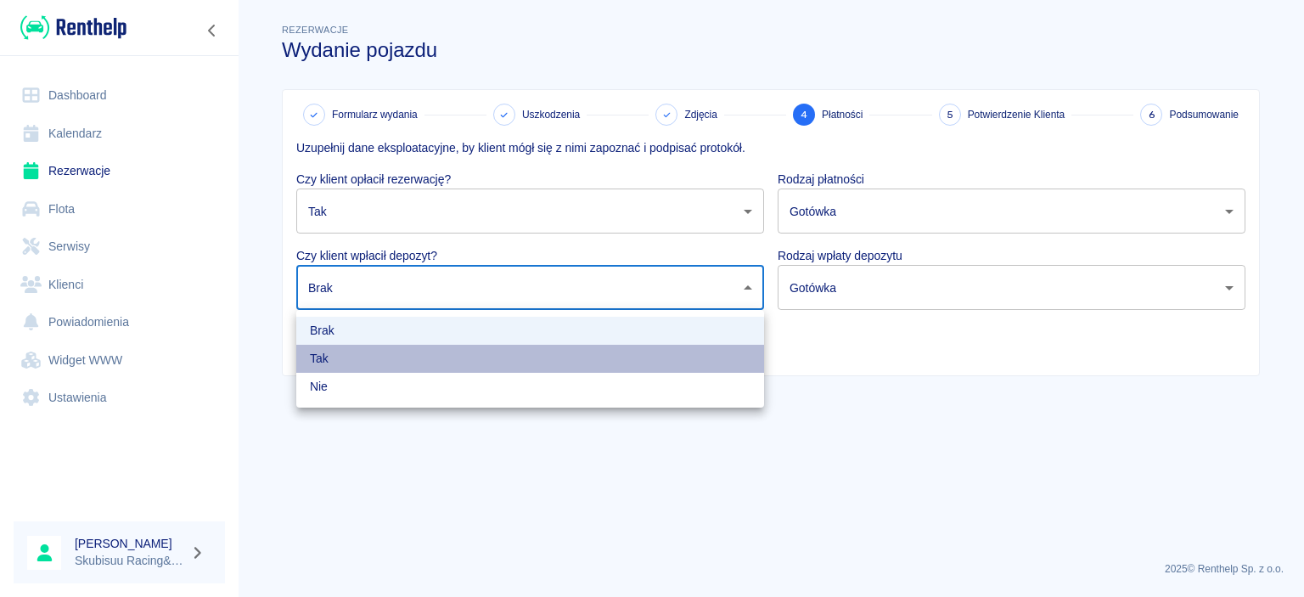
click at [576, 362] on li "Tak" at bounding box center [530, 359] width 468 height 28
type input "true"
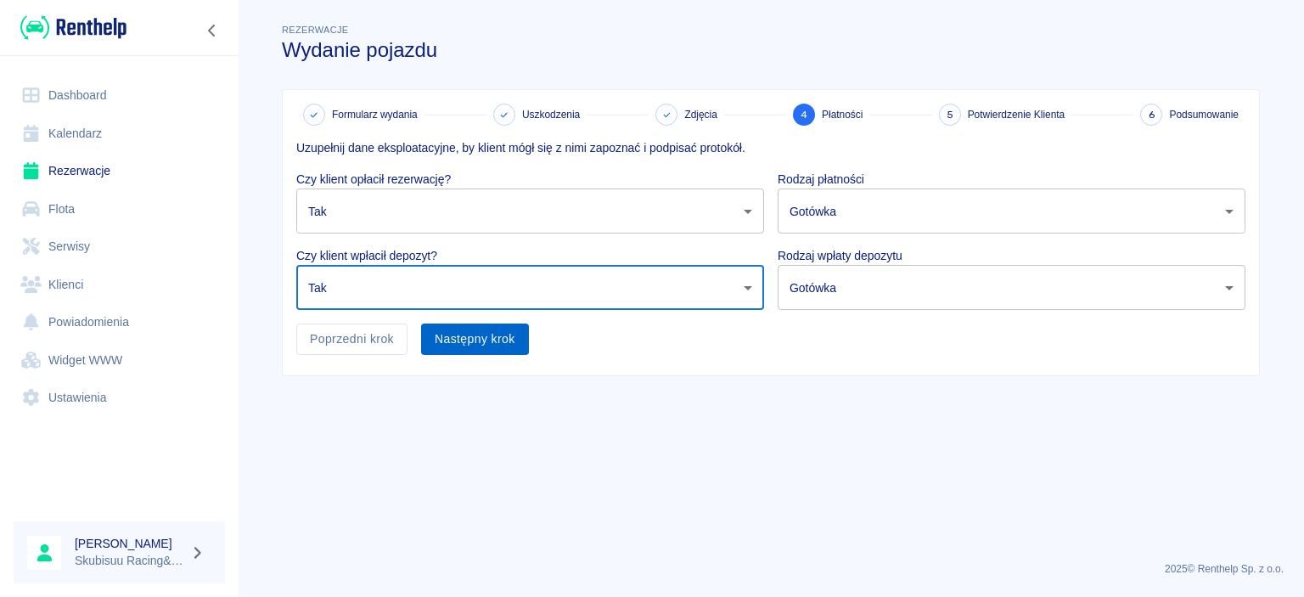
click at [525, 348] on button "Następny krok" at bounding box center [475, 339] width 108 height 31
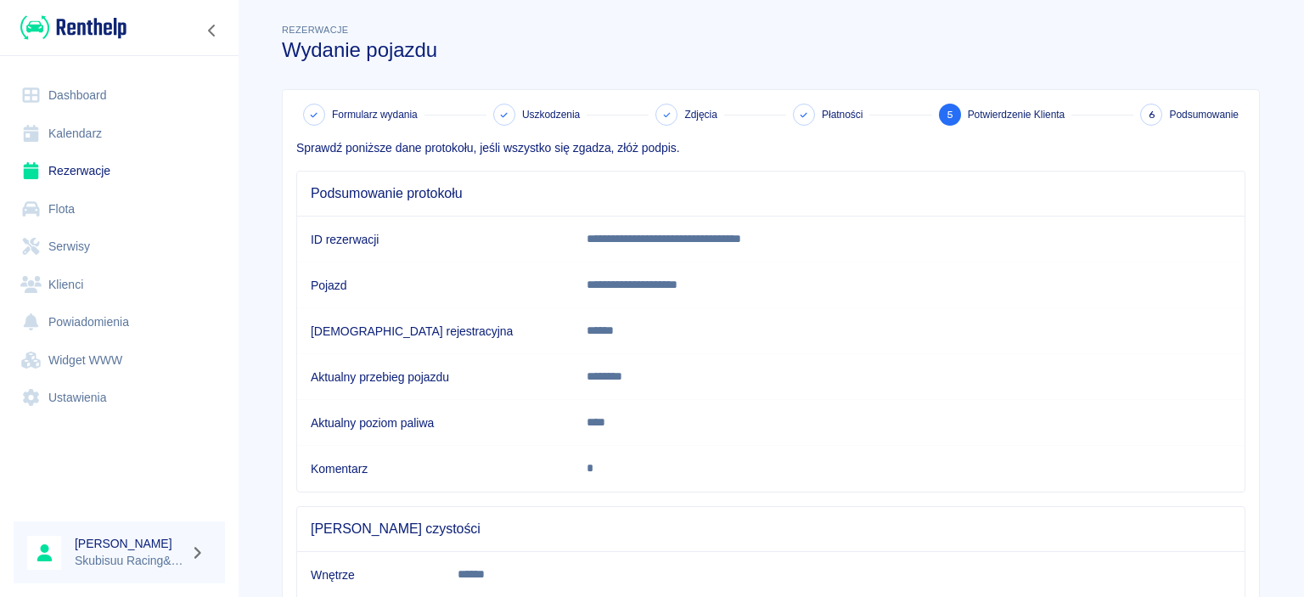
scroll to position [160, 0]
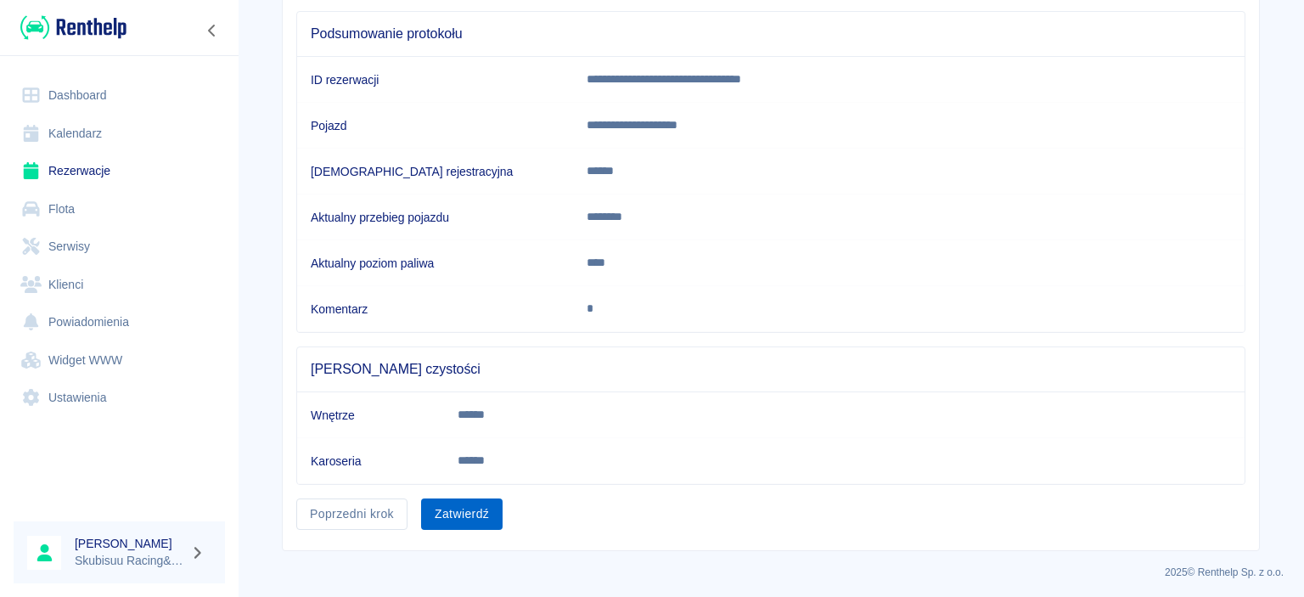
click at [484, 520] on button "Zatwierdź" at bounding box center [462, 514] width 82 height 31
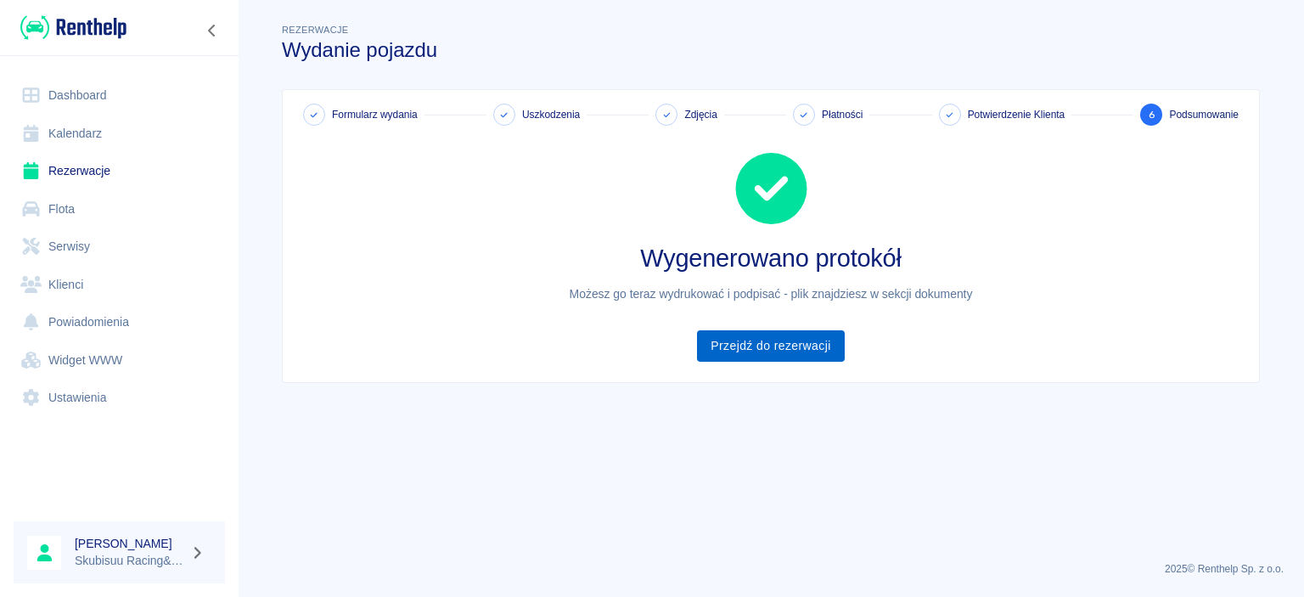
click at [746, 342] on link "Przejdź do rezerwacji" at bounding box center [770, 345] width 147 height 31
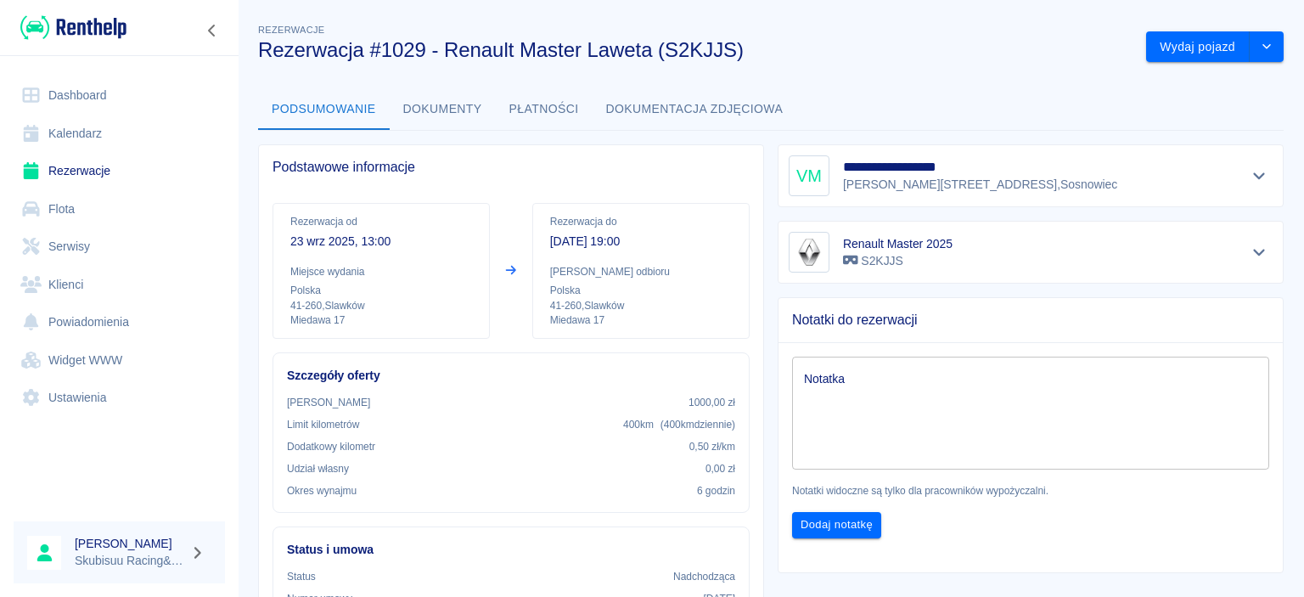
click at [131, 154] on link "Rezerwacje" at bounding box center [119, 171] width 211 height 38
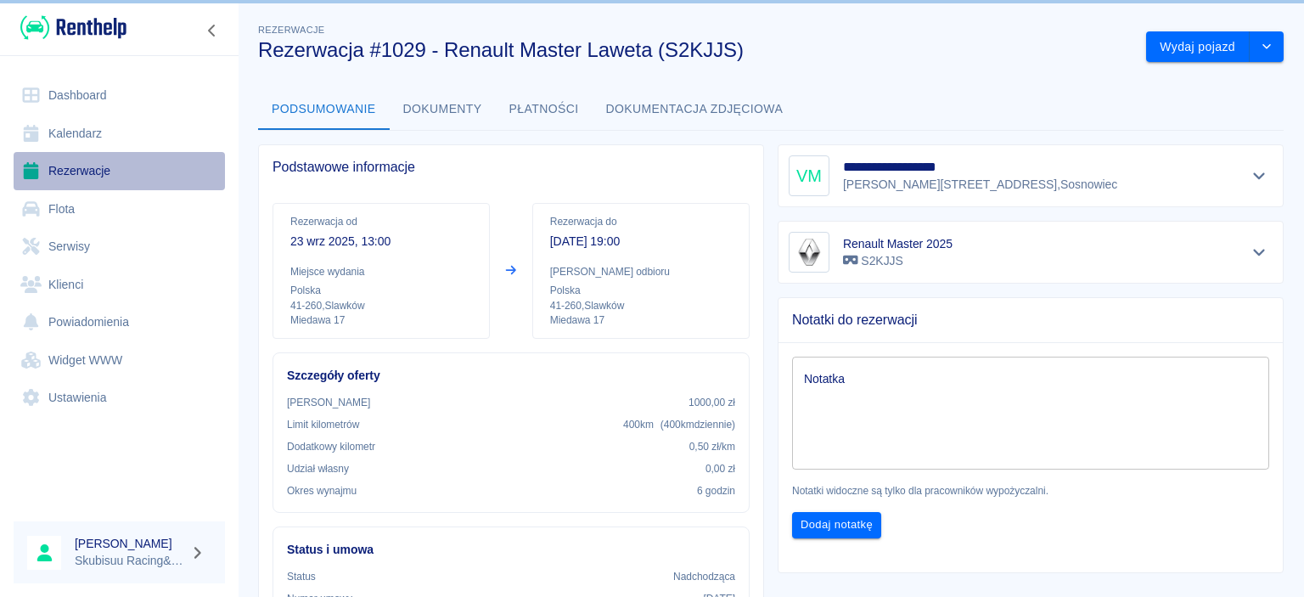
click at [121, 173] on link "Rezerwacje" at bounding box center [119, 171] width 211 height 38
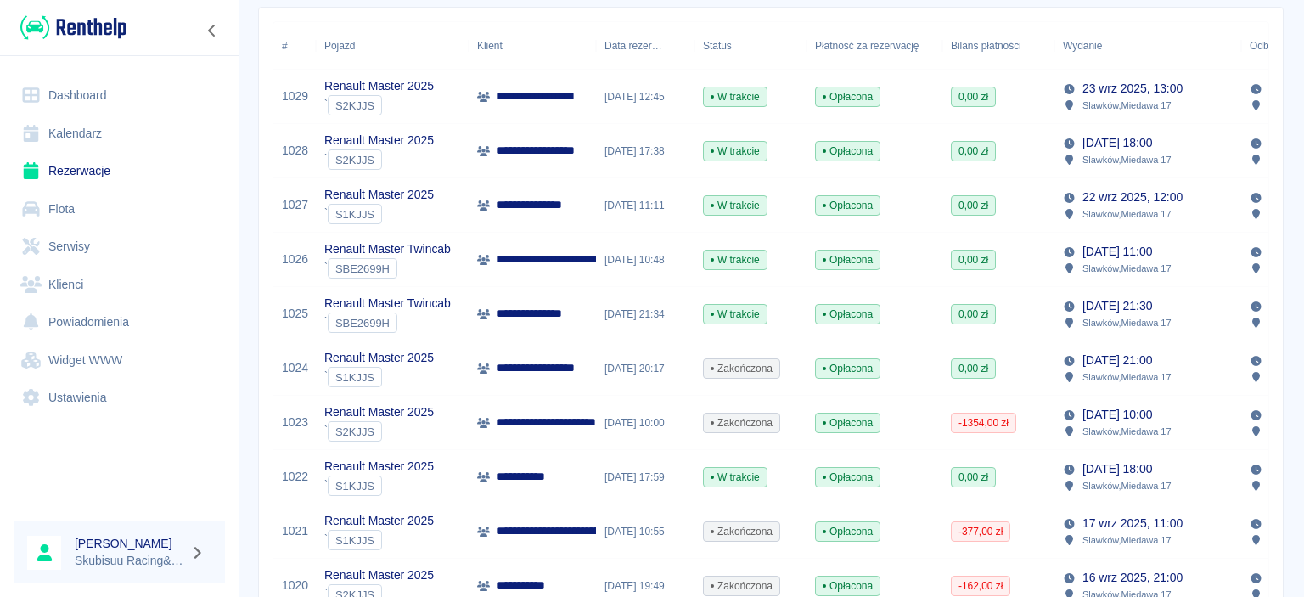
scroll to position [163, 0]
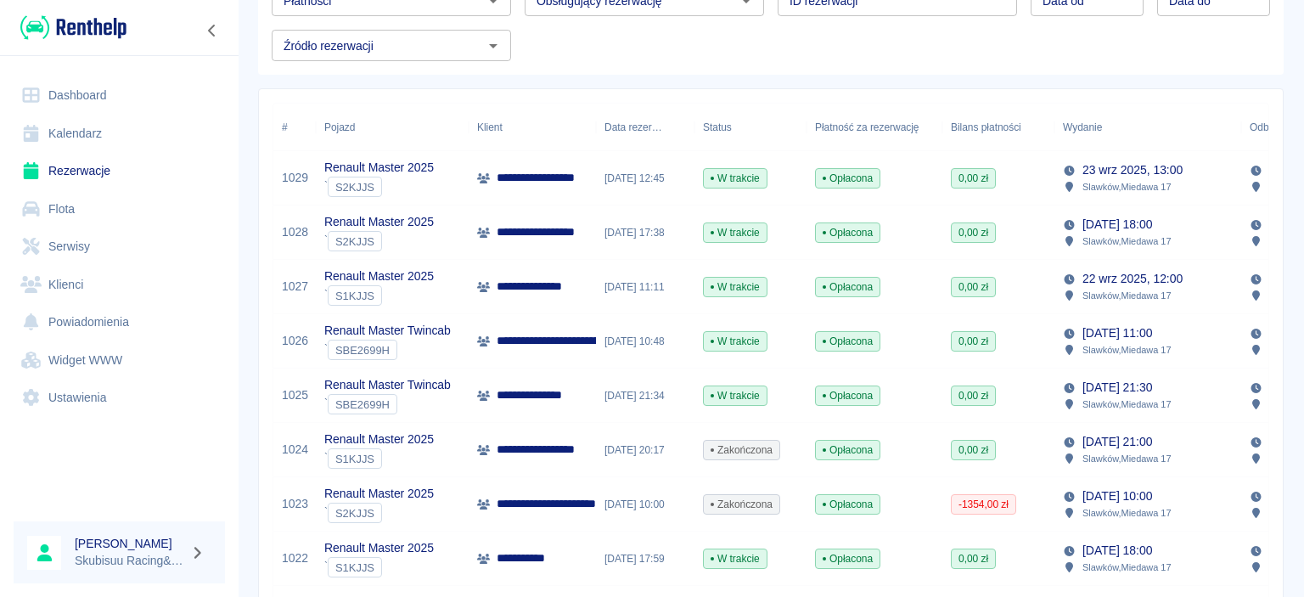
click at [698, 238] on div "W trakcie" at bounding box center [751, 233] width 112 height 54
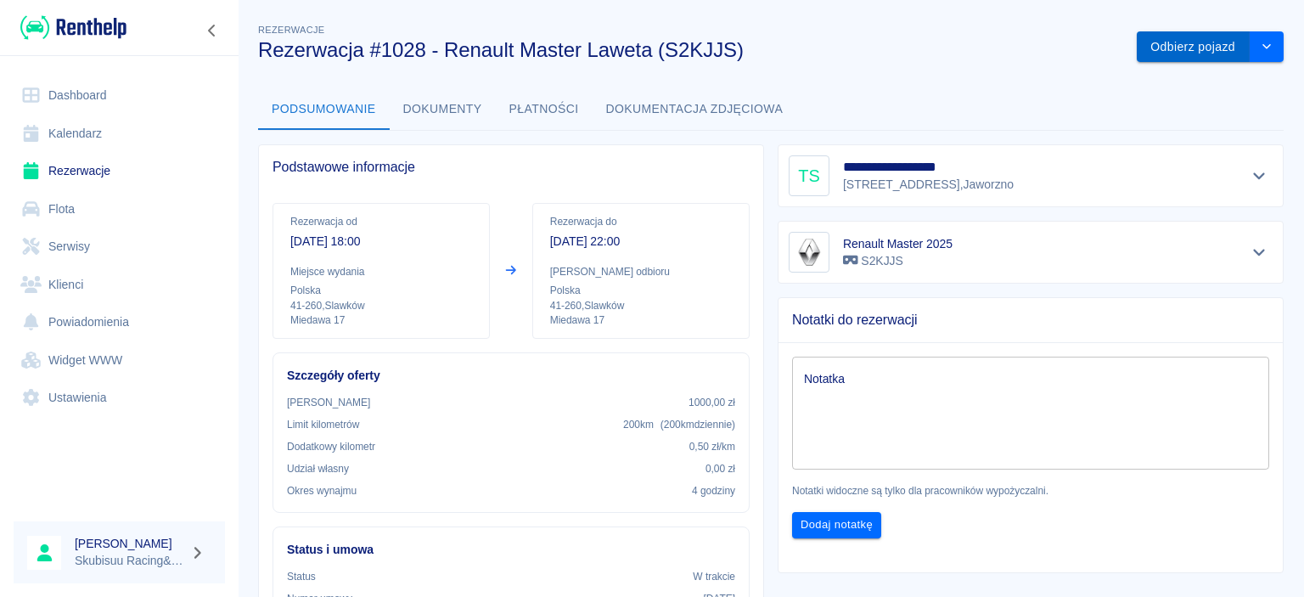
click at [1208, 59] on button "Odbierz pojazd" at bounding box center [1193, 46] width 113 height 31
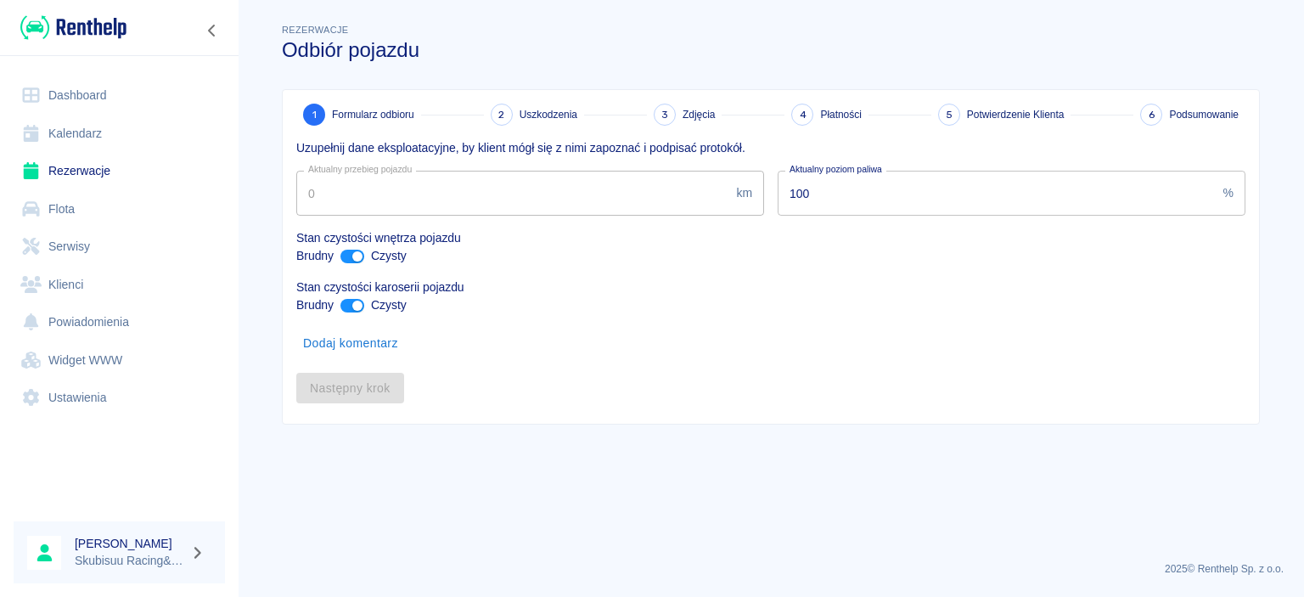
type input "14720"
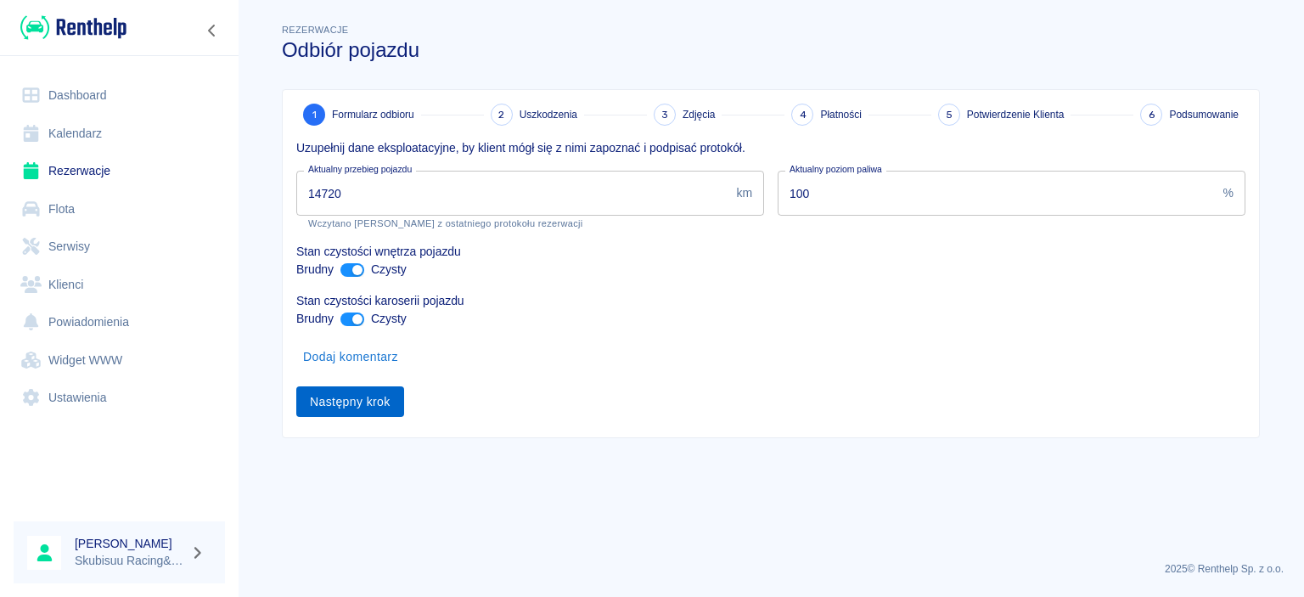
click at [373, 399] on button "Następny krok" at bounding box center [350, 401] width 108 height 31
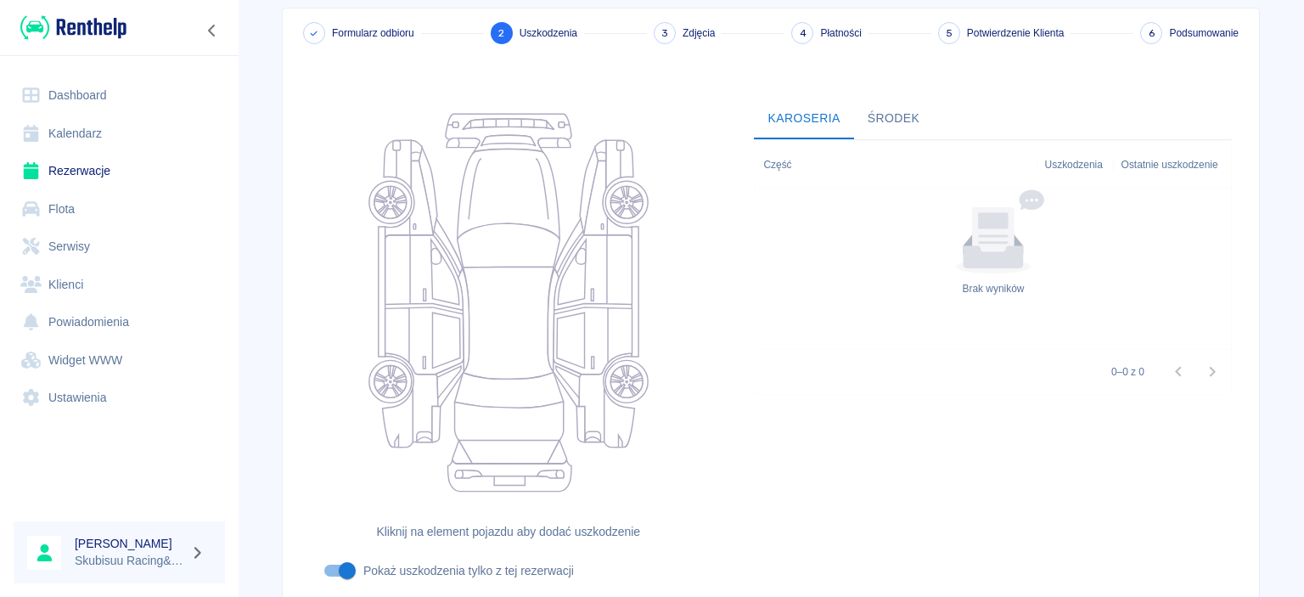
scroll to position [213, 0]
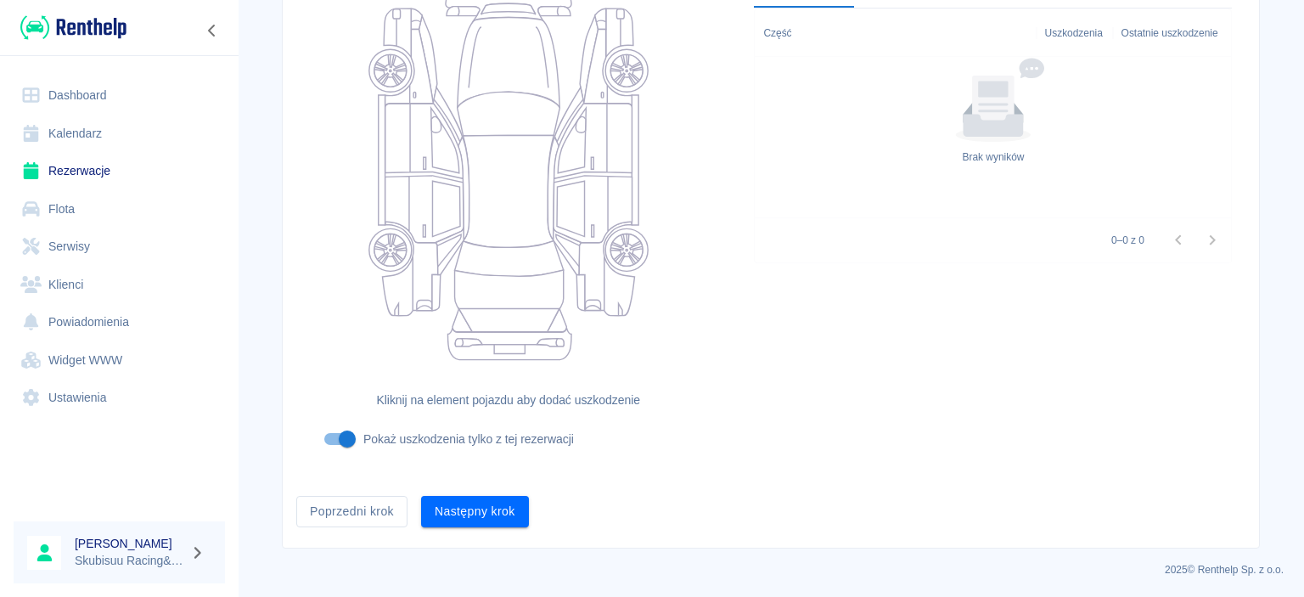
click at [489, 509] on button "Następny krok" at bounding box center [475, 511] width 108 height 31
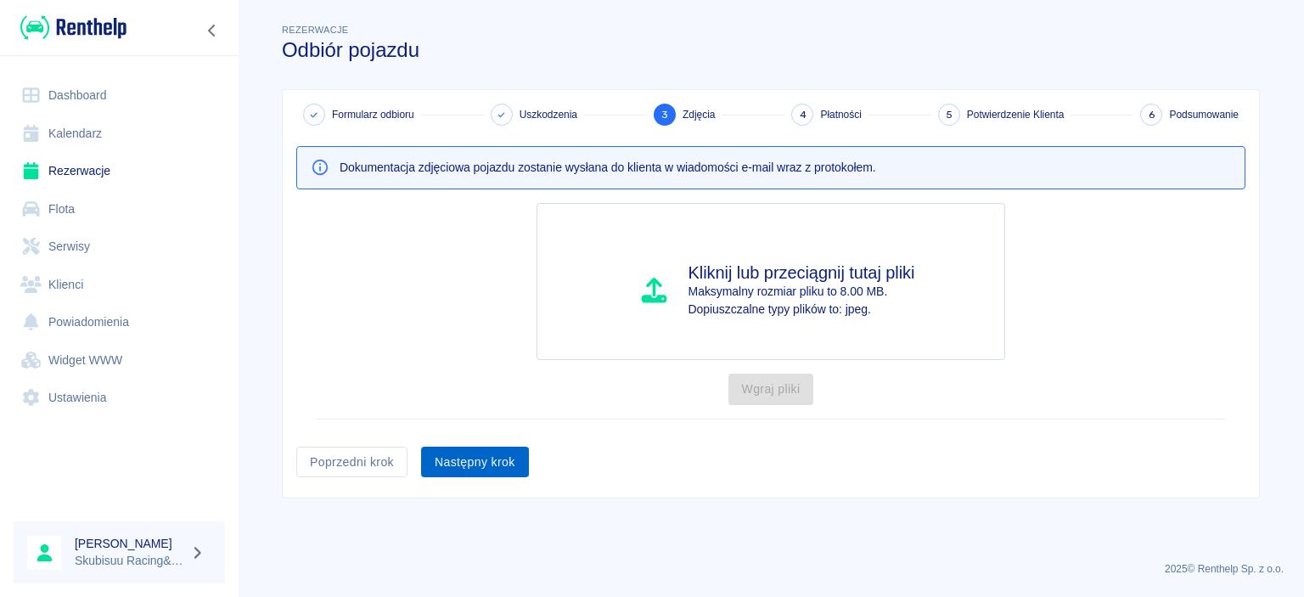
click at [492, 471] on button "Następny krok" at bounding box center [475, 462] width 108 height 31
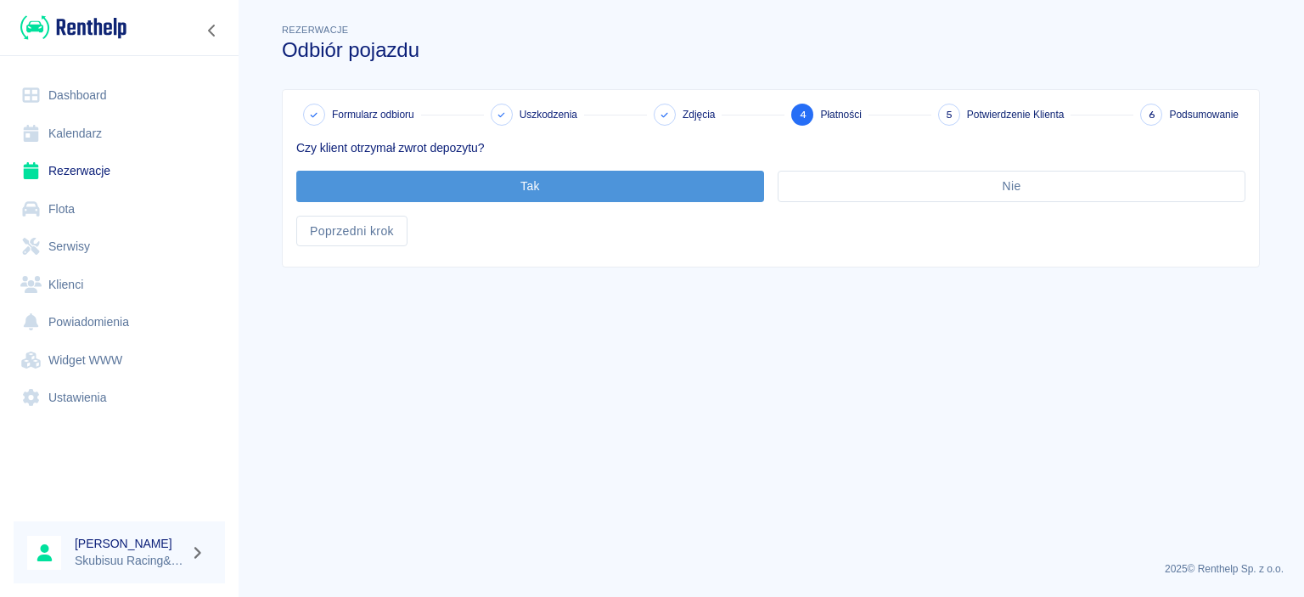
click at [498, 182] on button "Tak" at bounding box center [530, 186] width 468 height 31
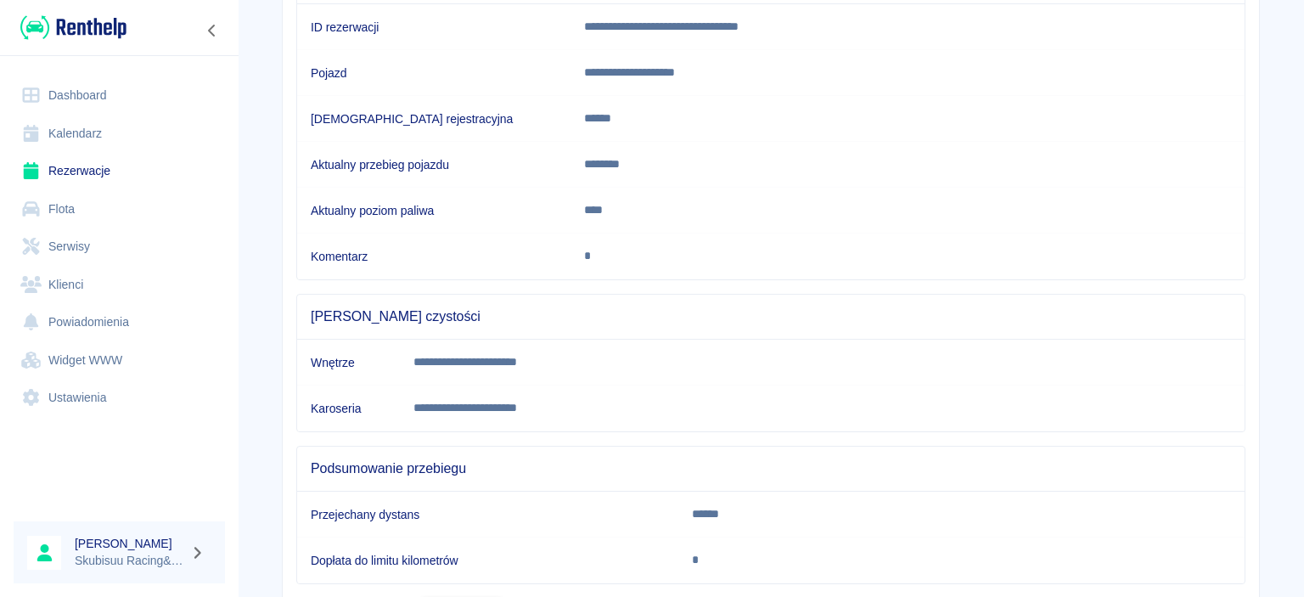
scroll to position [311, 0]
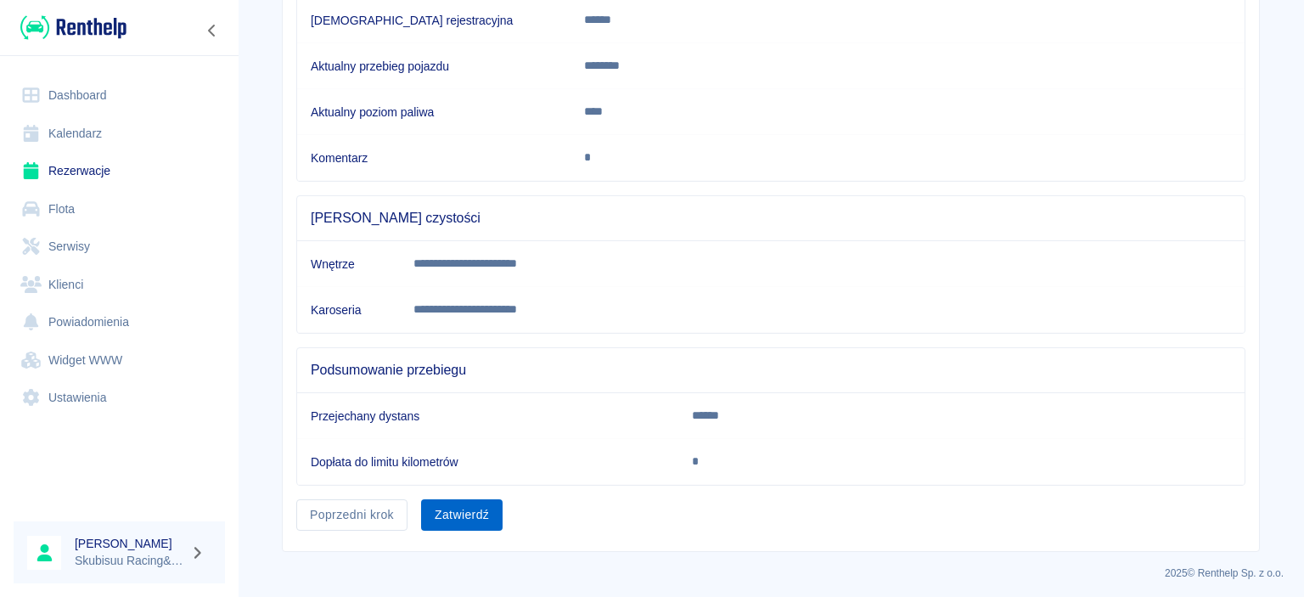
click at [482, 510] on button "Zatwierdź" at bounding box center [462, 514] width 82 height 31
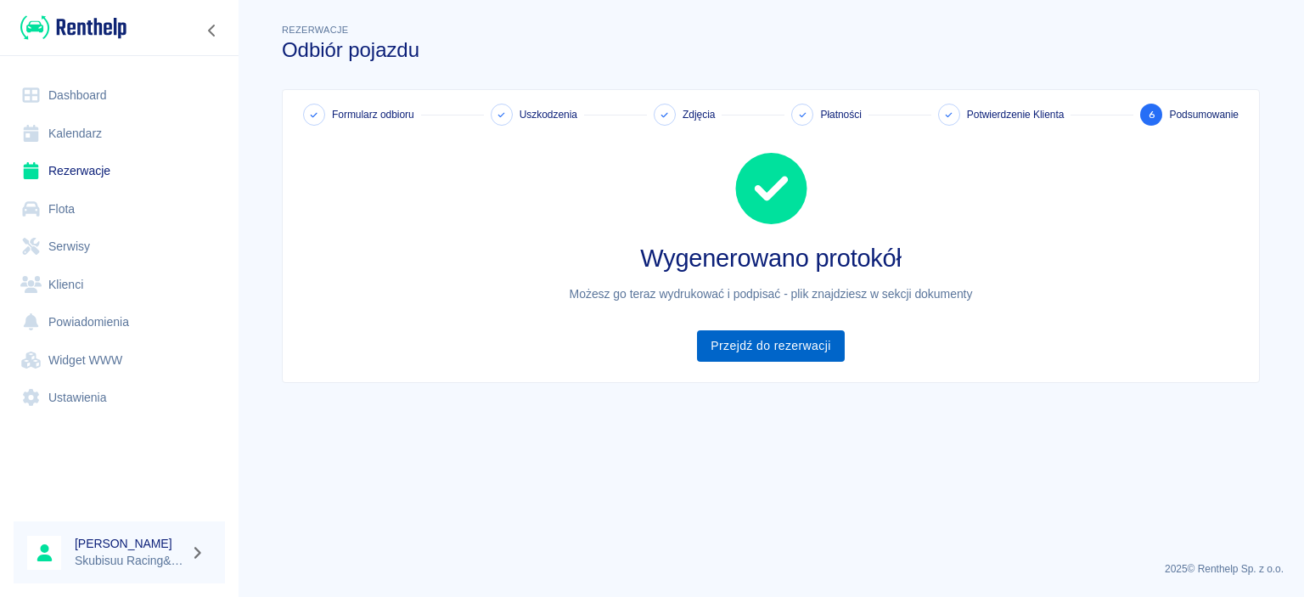
click at [706, 321] on div "Wygenerowano protokół Możesz go teraz wydrukować i podpisać - plik znajdziesz w…" at bounding box center [764, 244] width 963 height 236
click at [744, 355] on link "Przejdź do rezerwacji" at bounding box center [770, 345] width 147 height 31
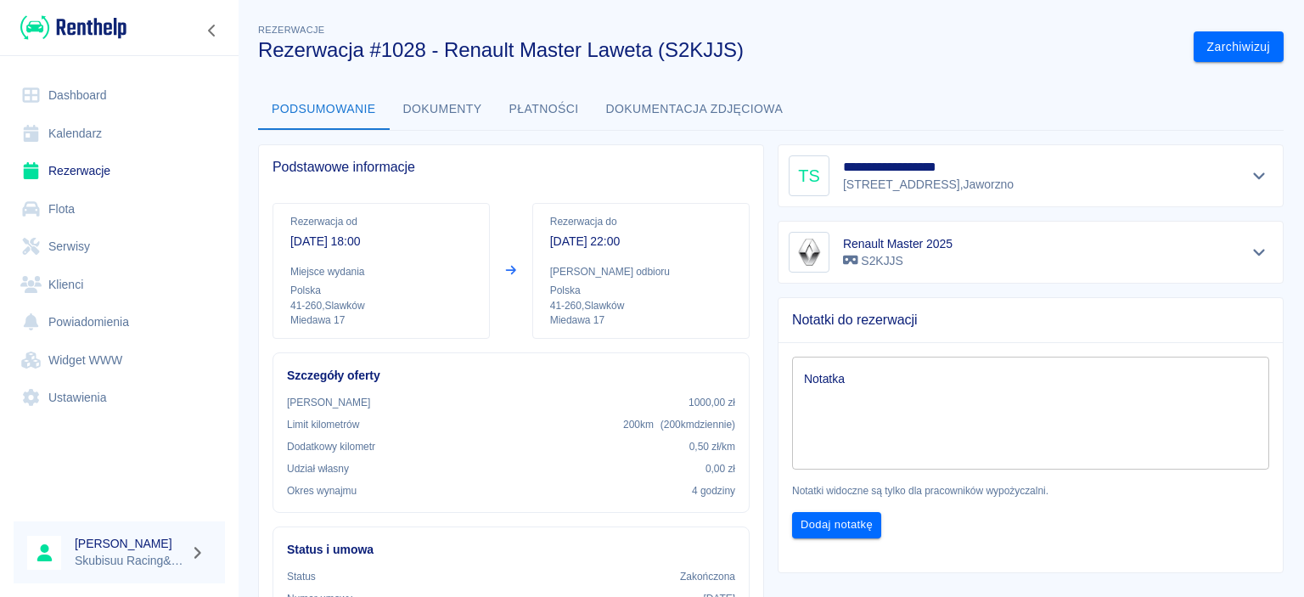
click at [107, 167] on link "Rezerwacje" at bounding box center [119, 171] width 211 height 38
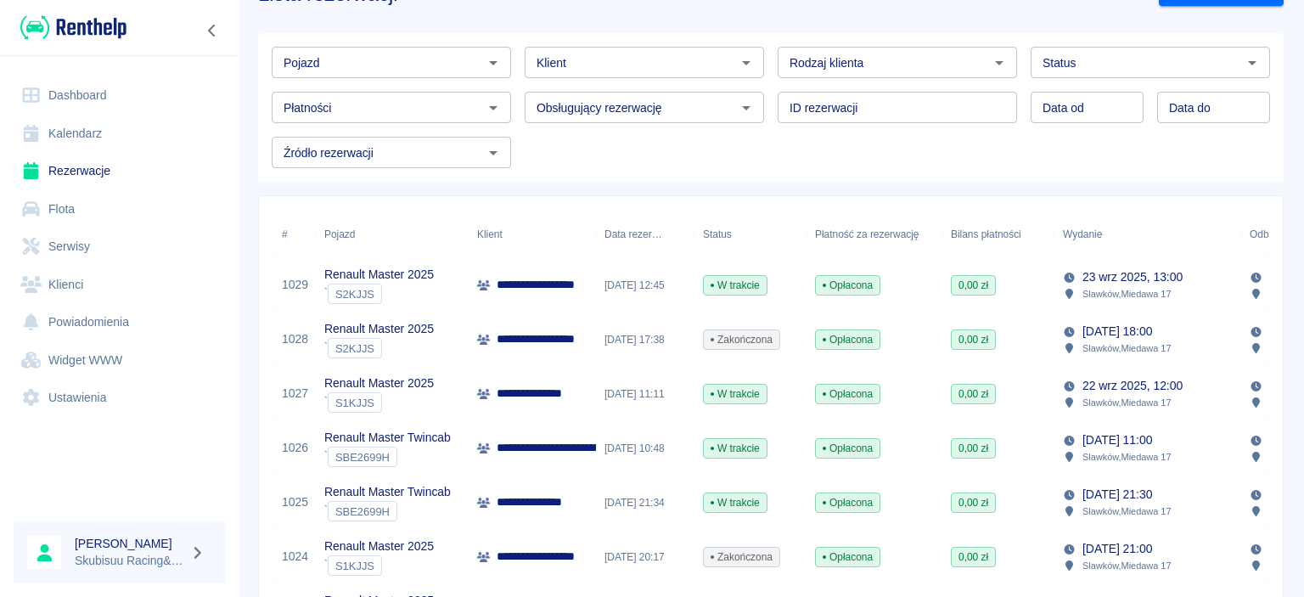
scroll to position [82, 0]
